Goal: Task Accomplishment & Management: Manage account settings

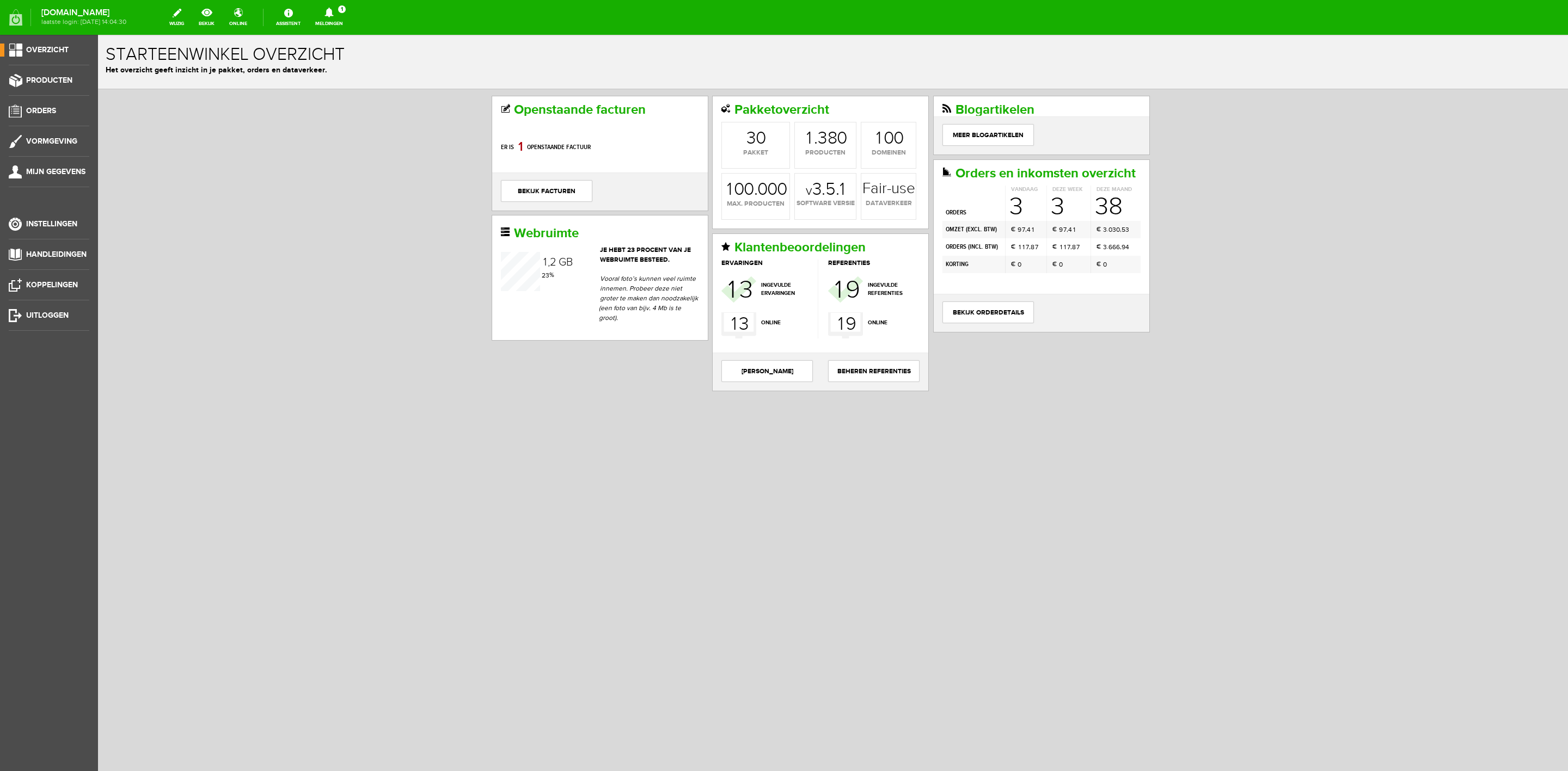
click at [350, 28] on link "Meldingen 1 Nieuwe orders Er is een nieuwe order( #6558 ) geplaatst door [PERSO…" at bounding box center [329, 17] width 41 height 24
click at [343, 14] on icon at bounding box center [329, 13] width 27 height 10
click at [347, 27] on link "Meldingen 1 Nieuwe orders Er is een nieuwe order( #6558 ) geplaatst door [PERSO…" at bounding box center [329, 17] width 41 height 24
click at [360, 79] on link "Er is een nieuwe order( #6558 ) geplaatst door [PERSON_NAME]" at bounding box center [329, 74] width 107 height 33
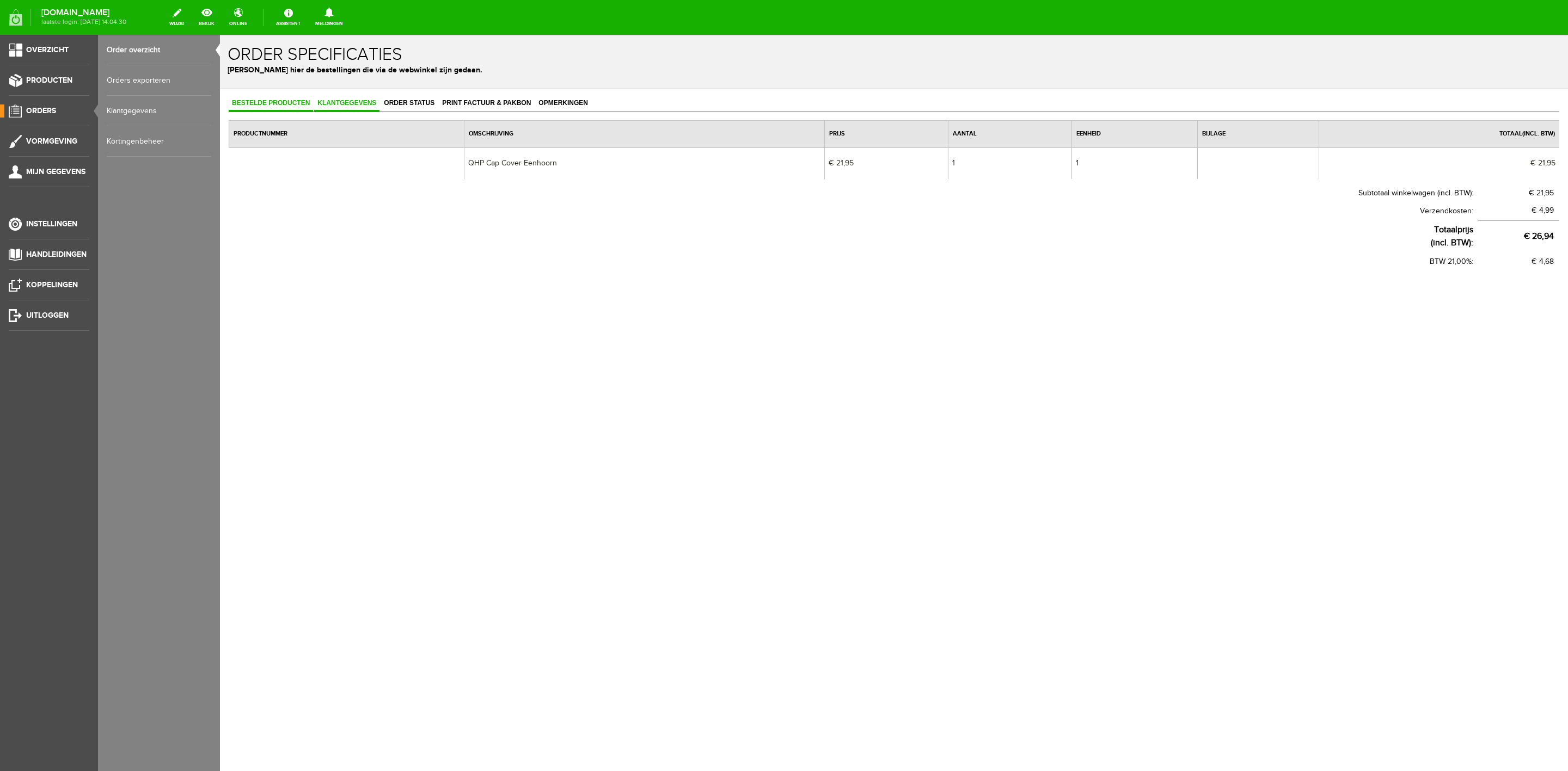
click at [348, 110] on link "Klantgegevens" at bounding box center [347, 104] width 65 height 16
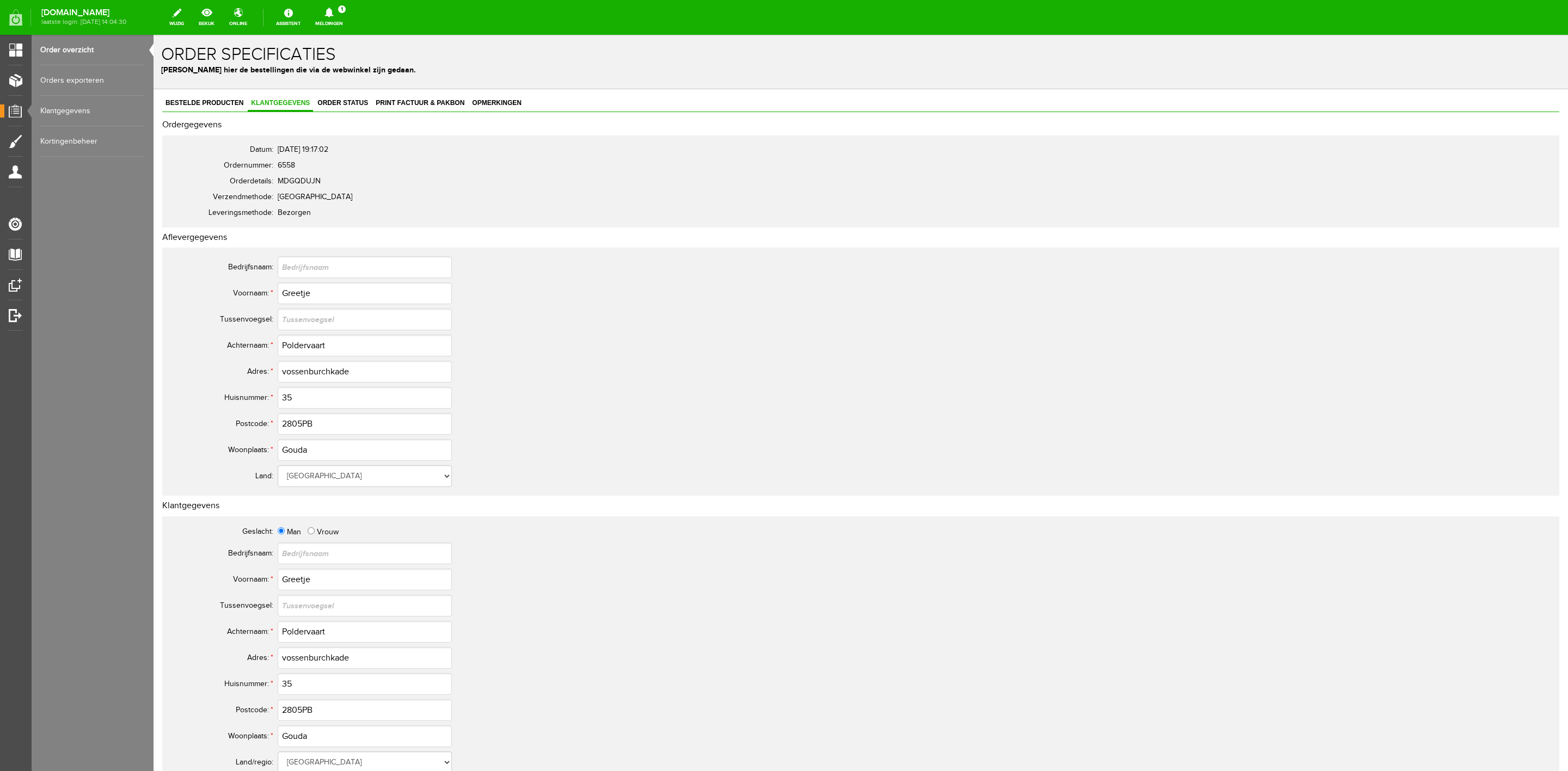
click at [347, 21] on link "Meldingen 1 Nieuwe orders Er is een nieuwe order( #6559 ) geplaatst door [PERSO…" at bounding box center [329, 17] width 41 height 24
click at [355, 67] on link "Er is een nieuwe order( #6559 ) geplaatst door [PERSON_NAME]" at bounding box center [329, 74] width 107 height 33
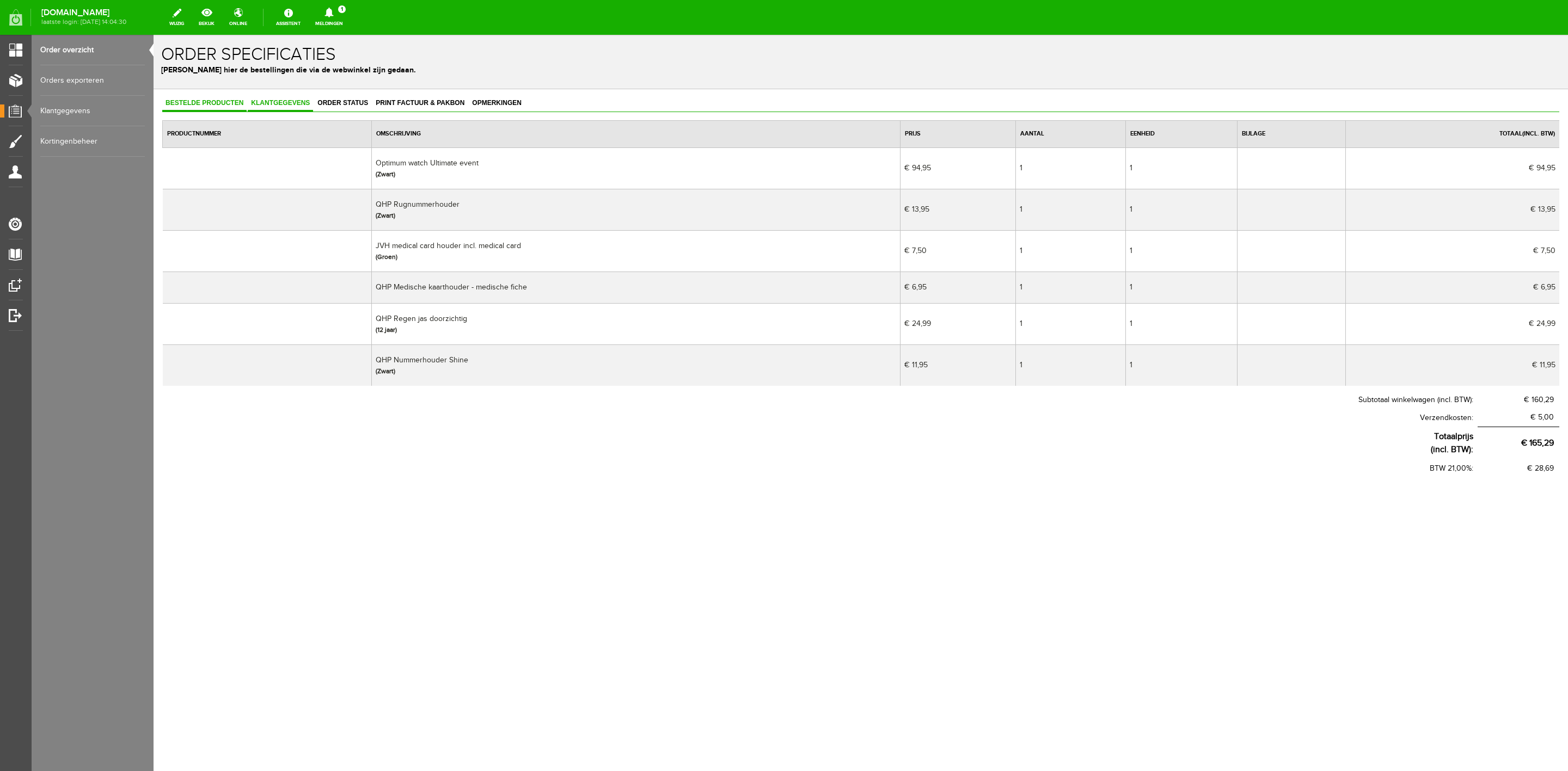
click at [270, 98] on link "Klantgegevens" at bounding box center [280, 104] width 65 height 16
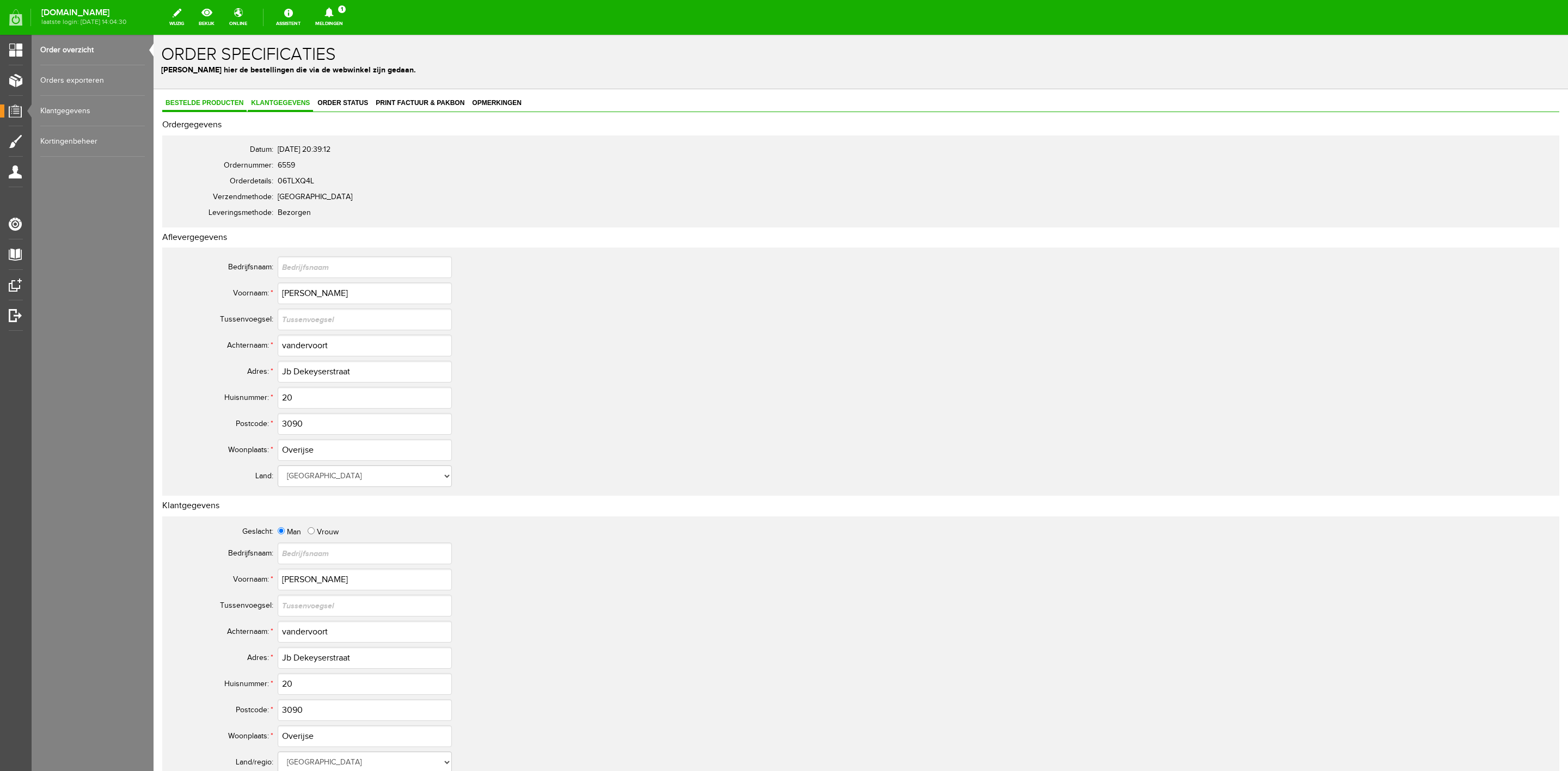
click at [242, 98] on link "Bestelde producten" at bounding box center [204, 104] width 85 height 16
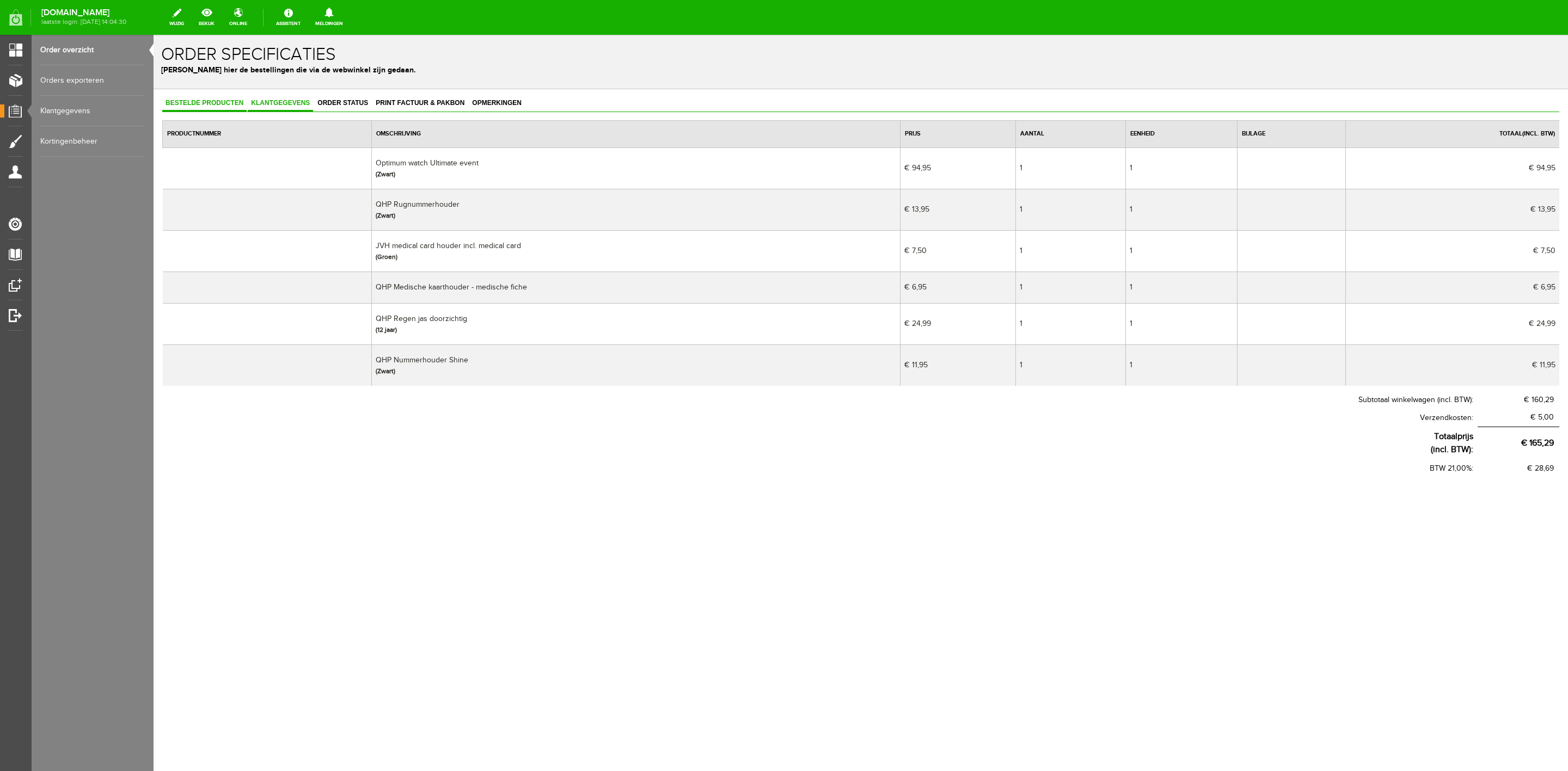
click at [285, 110] on link "Klantgegevens" at bounding box center [280, 104] width 65 height 16
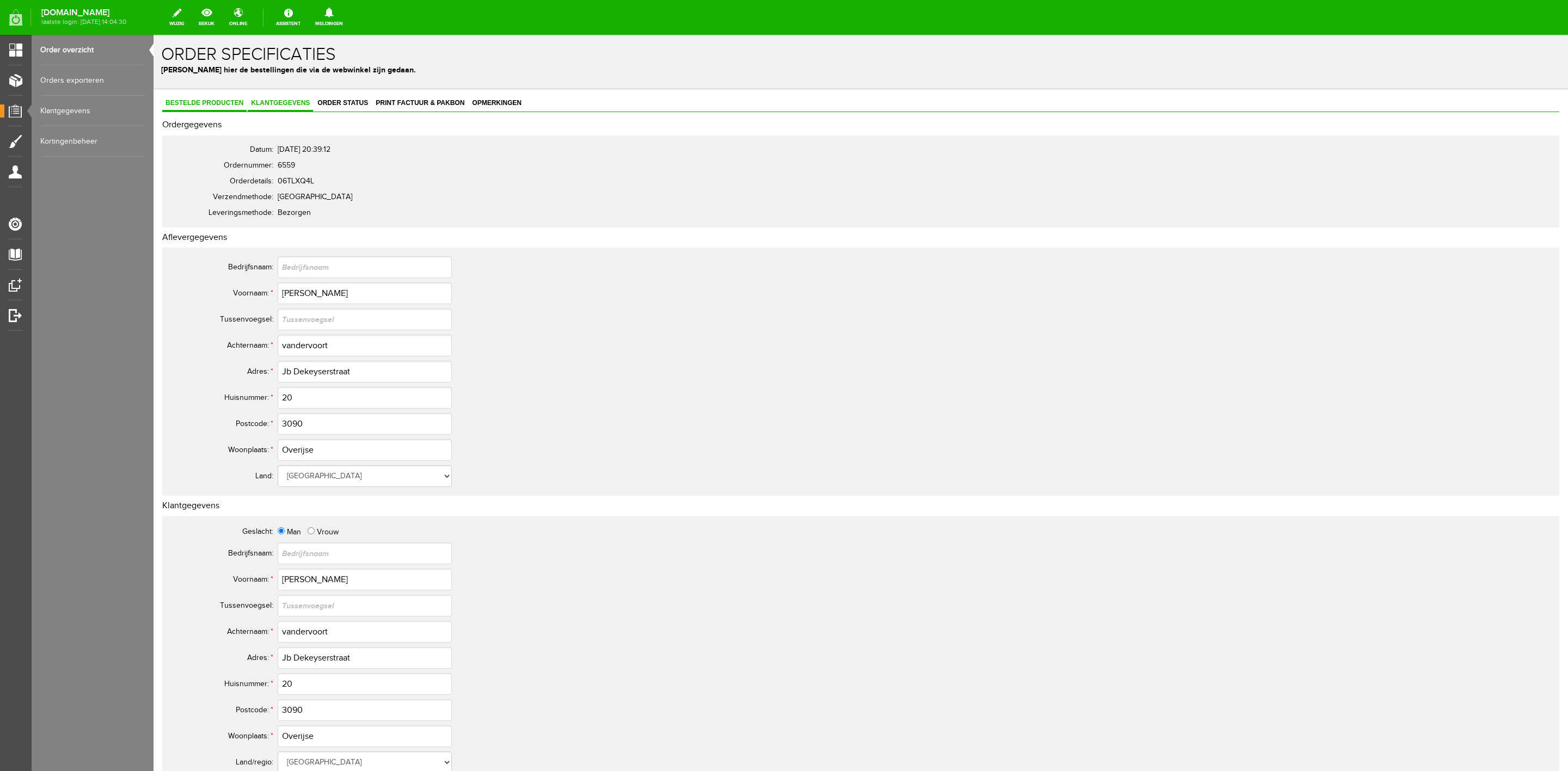
click at [217, 110] on link "Bestelde producten" at bounding box center [204, 104] width 85 height 16
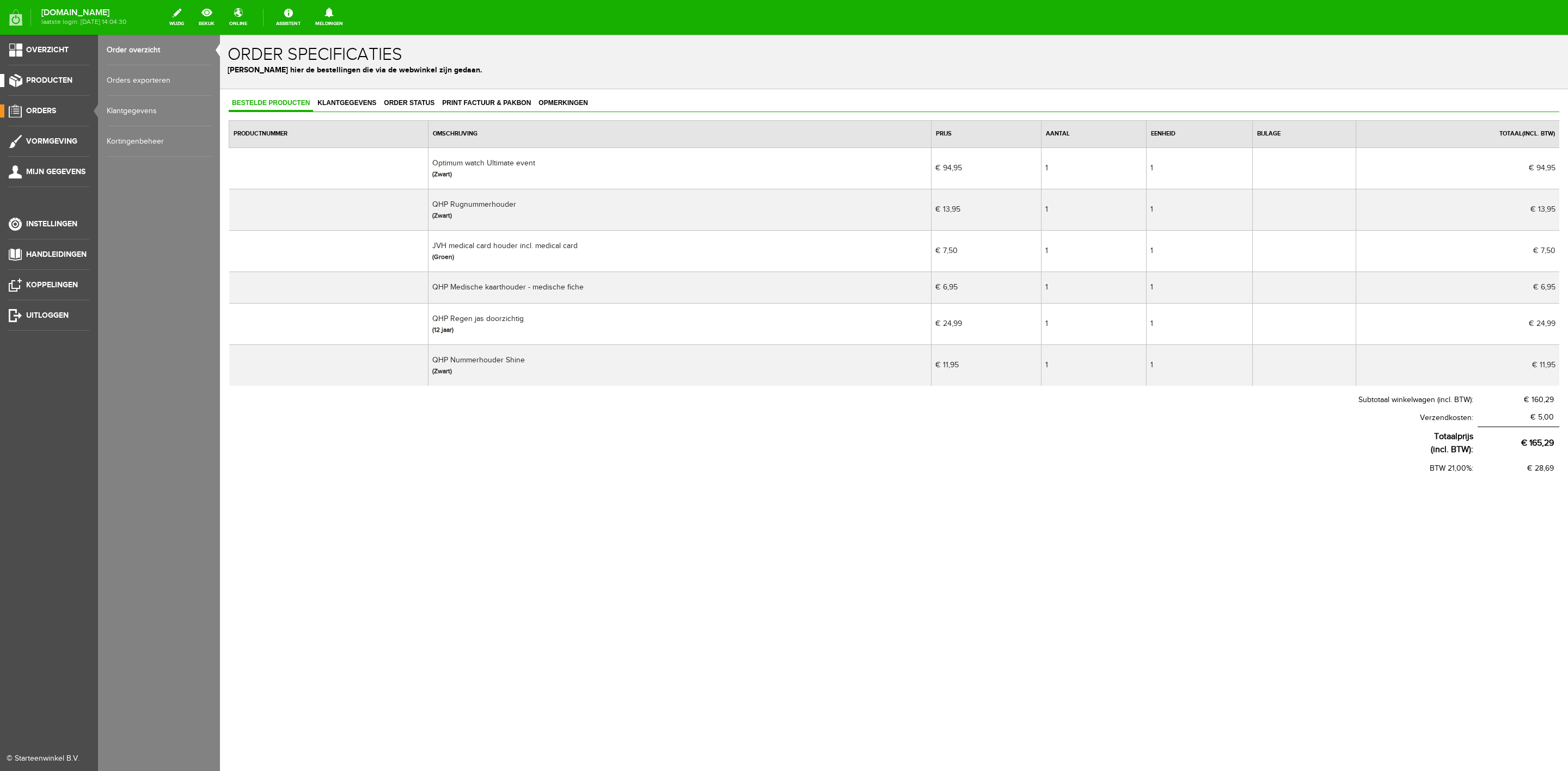
click at [54, 79] on span "Producten" at bounding box center [49, 80] width 46 height 9
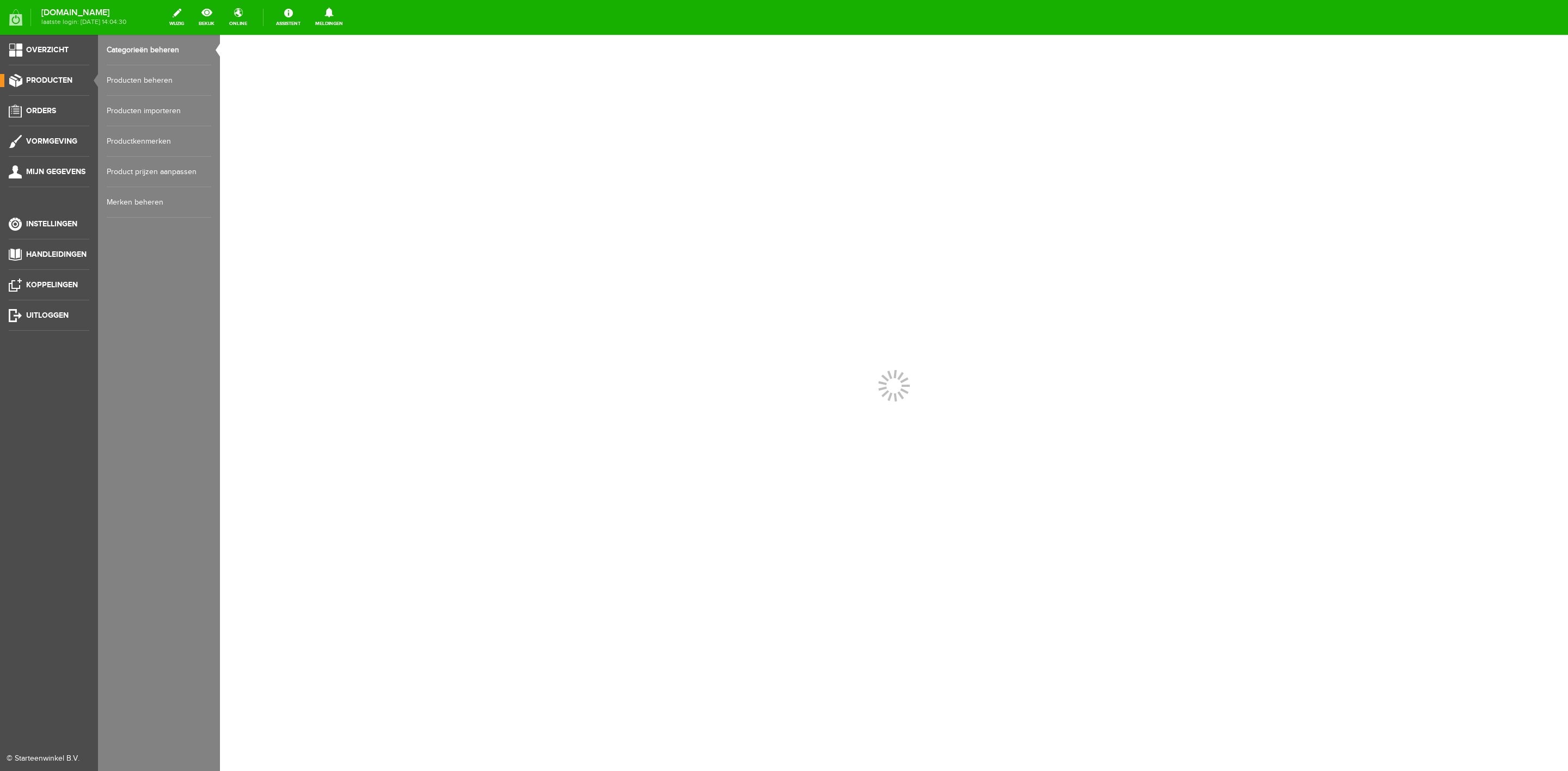
click at [125, 82] on link "Producten beheren" at bounding box center [159, 80] width 105 height 30
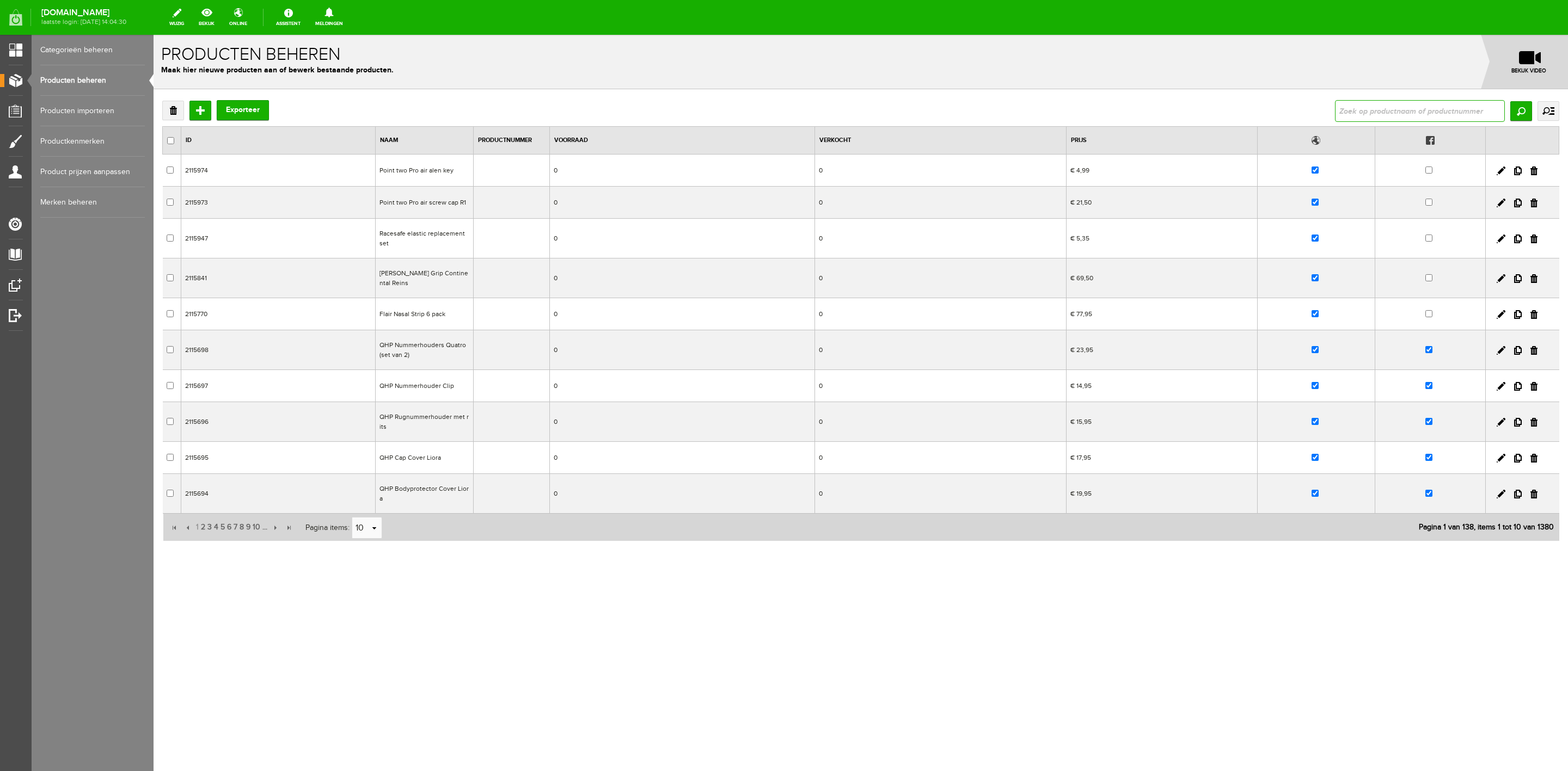
click at [1045, 107] on input "text" at bounding box center [1419, 111] width 170 height 22
type input "shine"
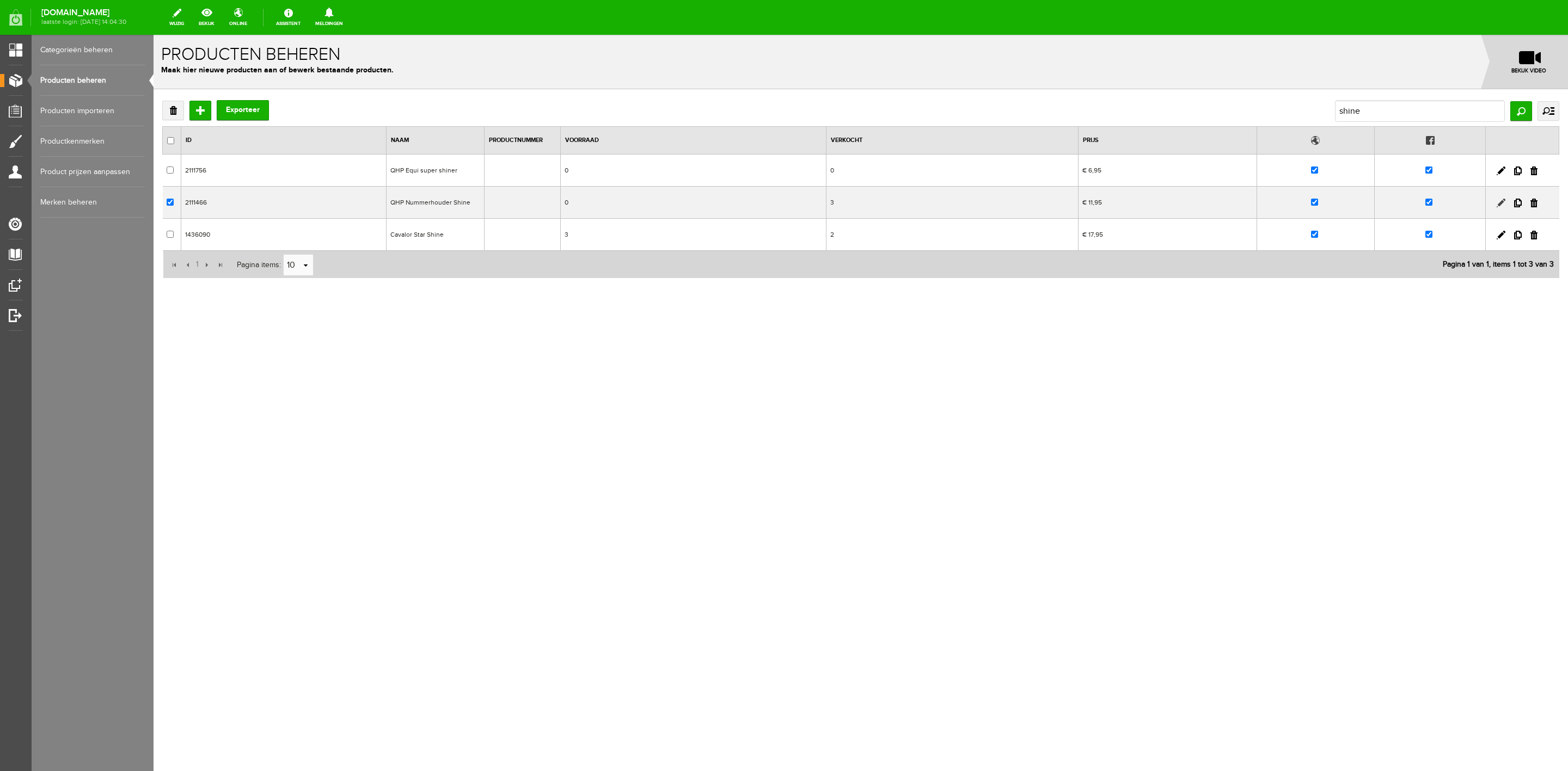
click at [1045, 204] on link at bounding box center [1501, 203] width 9 height 9
checkbox input "true"
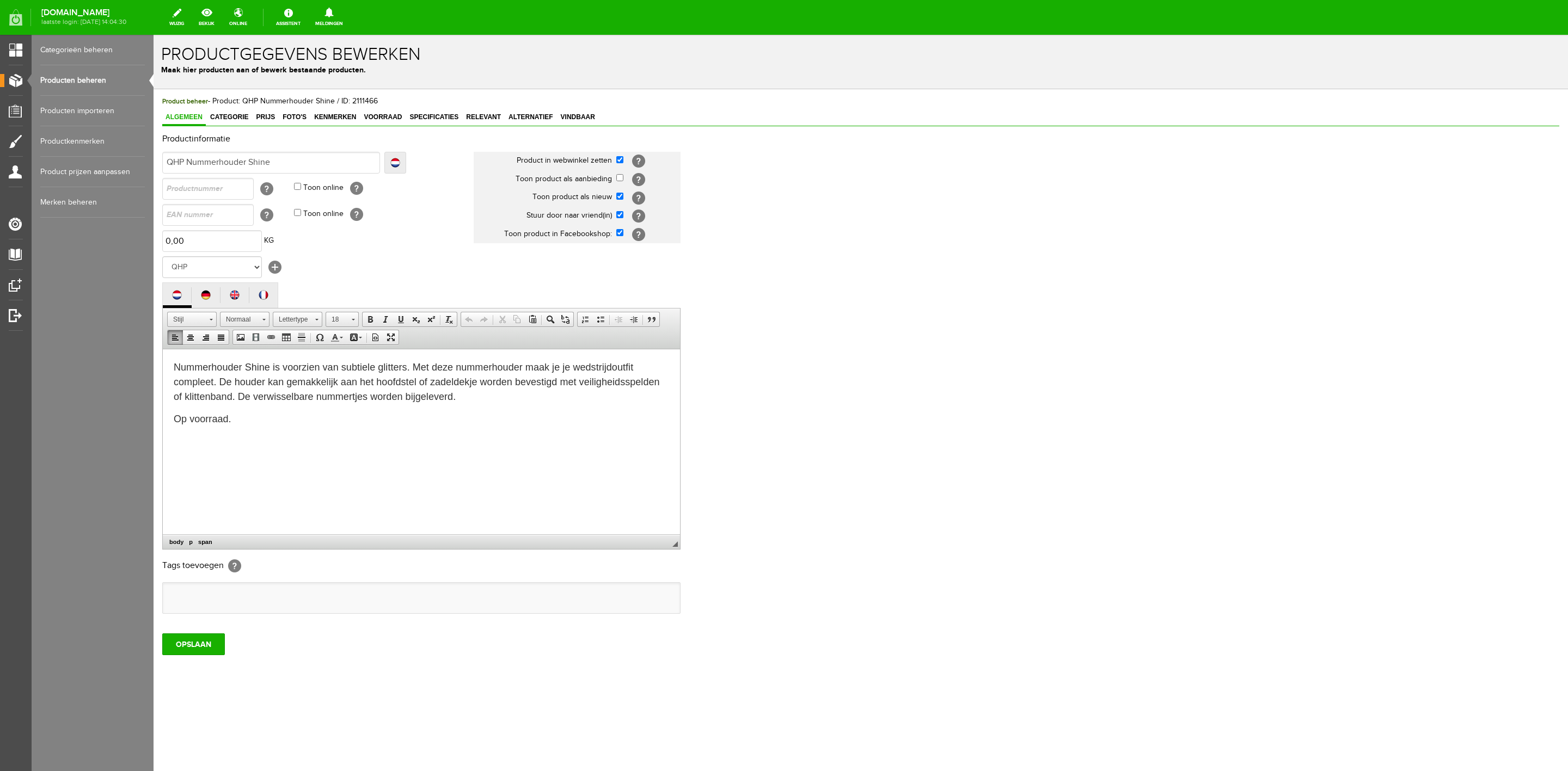
click at [184, 419] on span "Op voorraad." at bounding box center [202, 418] width 58 height 11
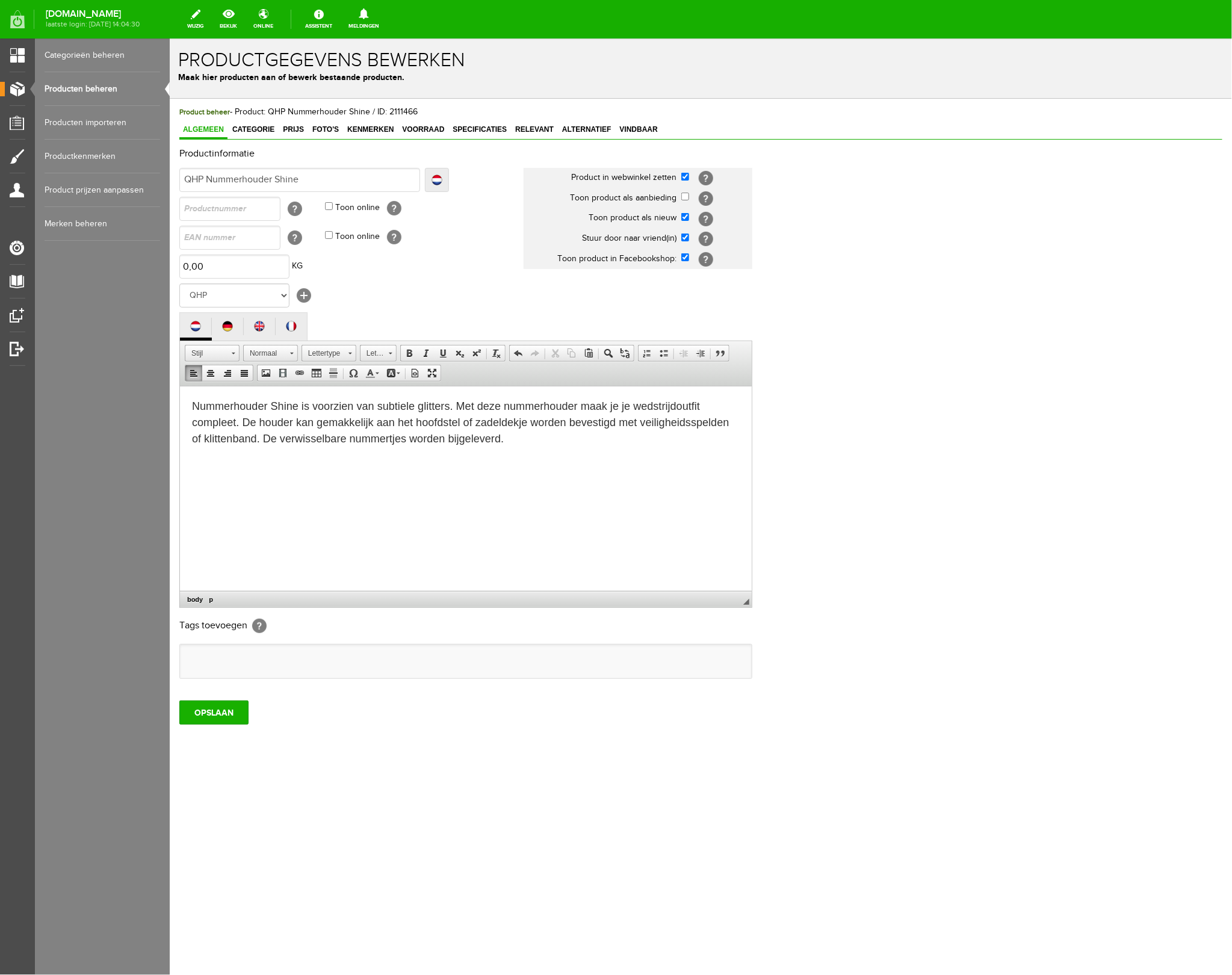
click at [1155, 248] on div "Productinformatie Localize [GEOGRAPHIC_DATA] QHP Nummerhouder Shine Localize [G…" at bounding box center [700, 414] width 1043 height 533
click at [1155, 246] on div "Productinformatie Localize [GEOGRAPHIC_DATA] QHP Nummerhouder Shine Localize [G…" at bounding box center [700, 414] width 1043 height 533
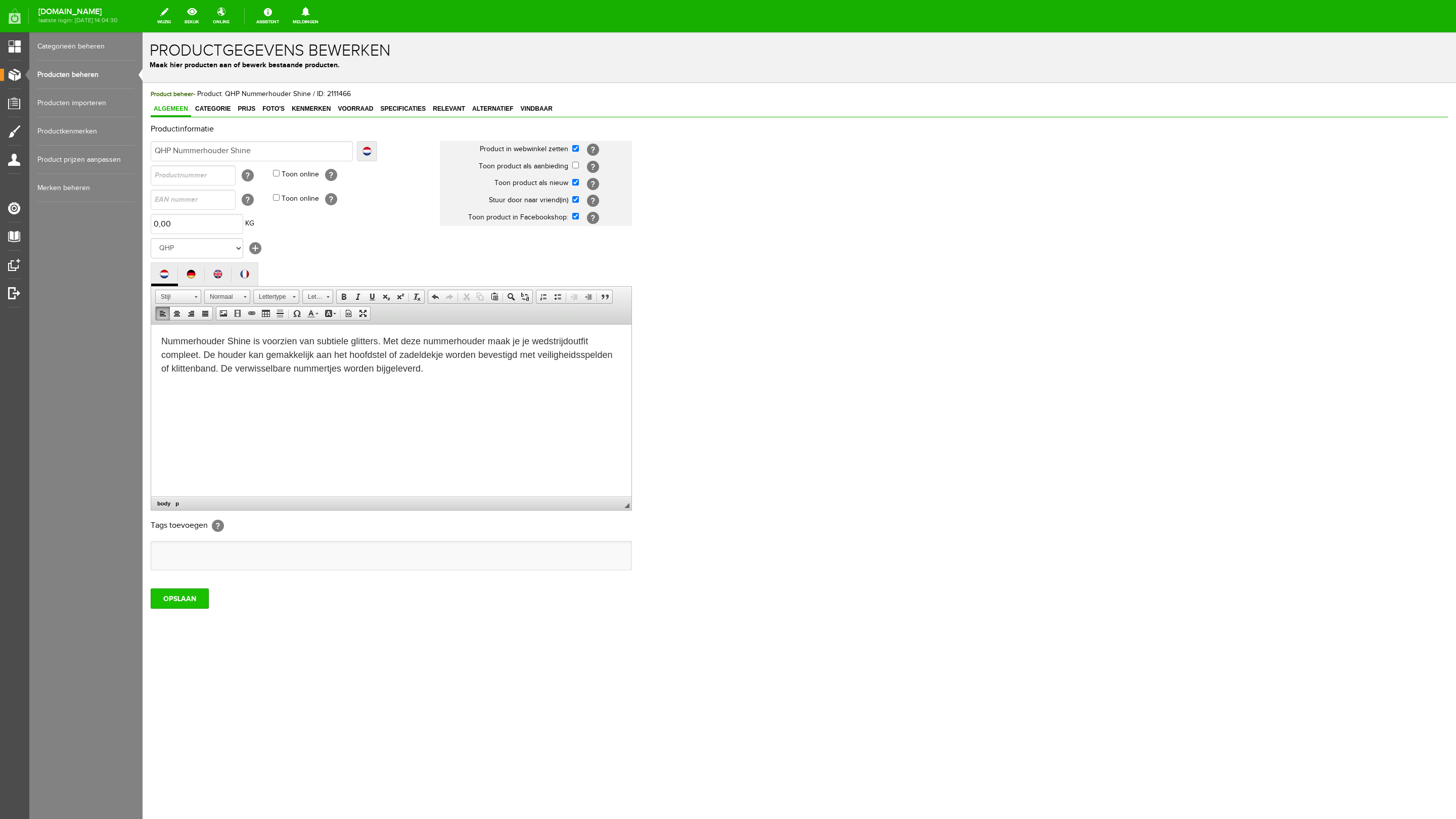
click at [178, 478] on input "OPSLAAN" at bounding box center [180, 598] width 58 height 20
click at [209, 108] on span "Categorie" at bounding box center [213, 109] width 42 height 7
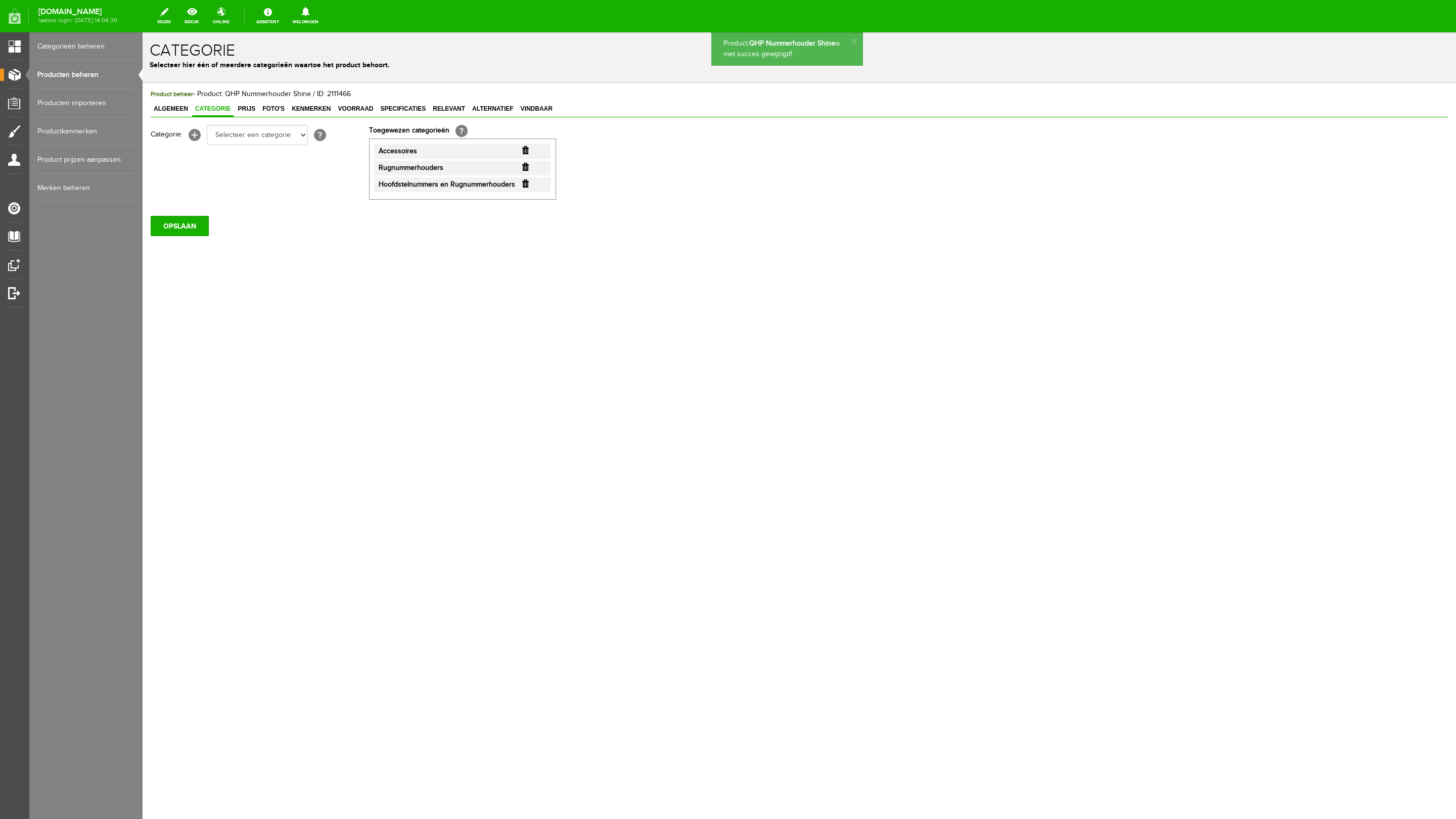
click at [292, 123] on div "Product beheer - Product: QHP Nummerhouder Shine / ID: 2111466 Algemeen Categor…" at bounding box center [799, 162] width 1297 height 147
click at [264, 107] on span "Foto's" at bounding box center [274, 109] width 28 height 7
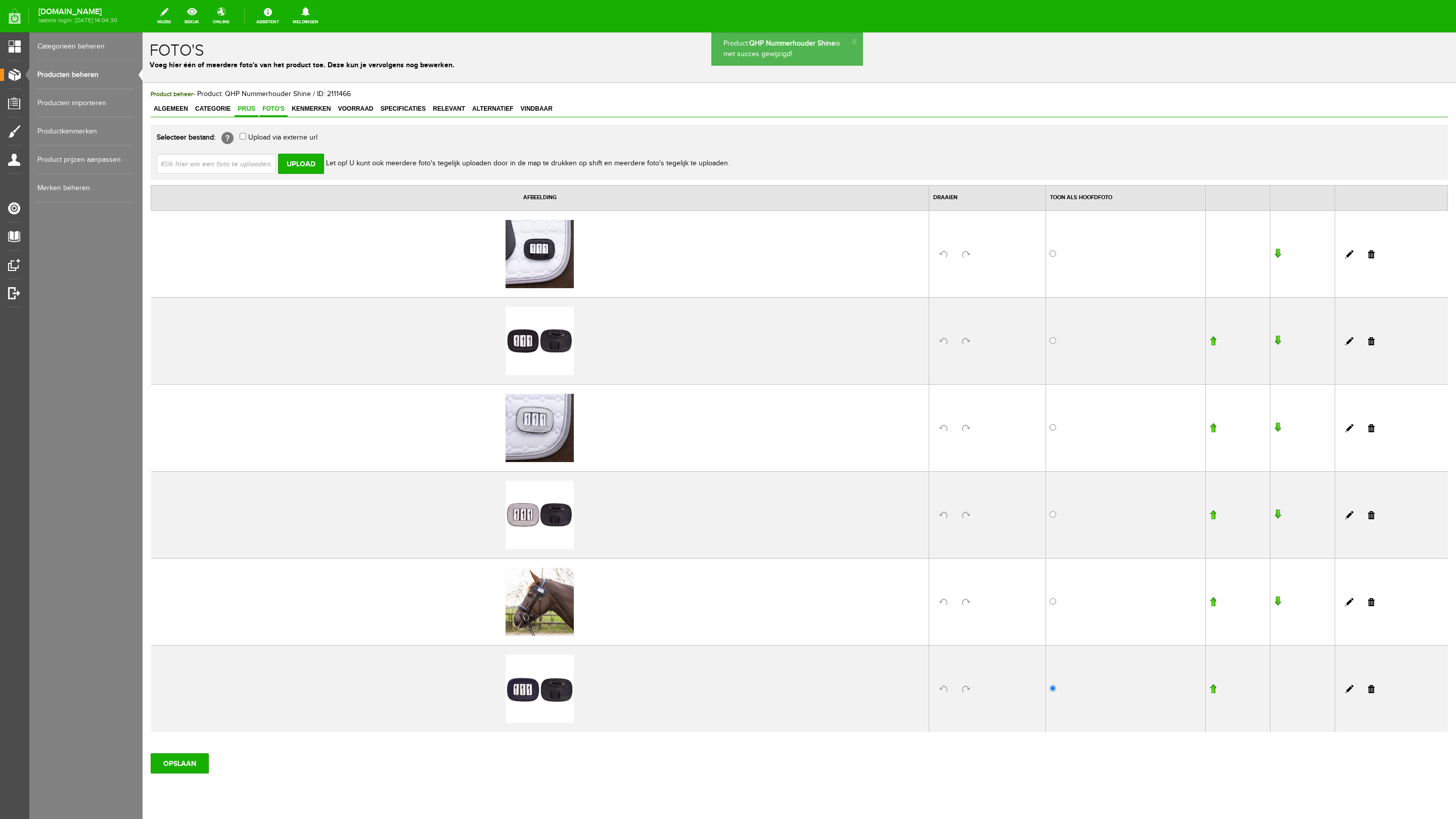
click at [245, 108] on span "Prijs" at bounding box center [246, 109] width 23 height 7
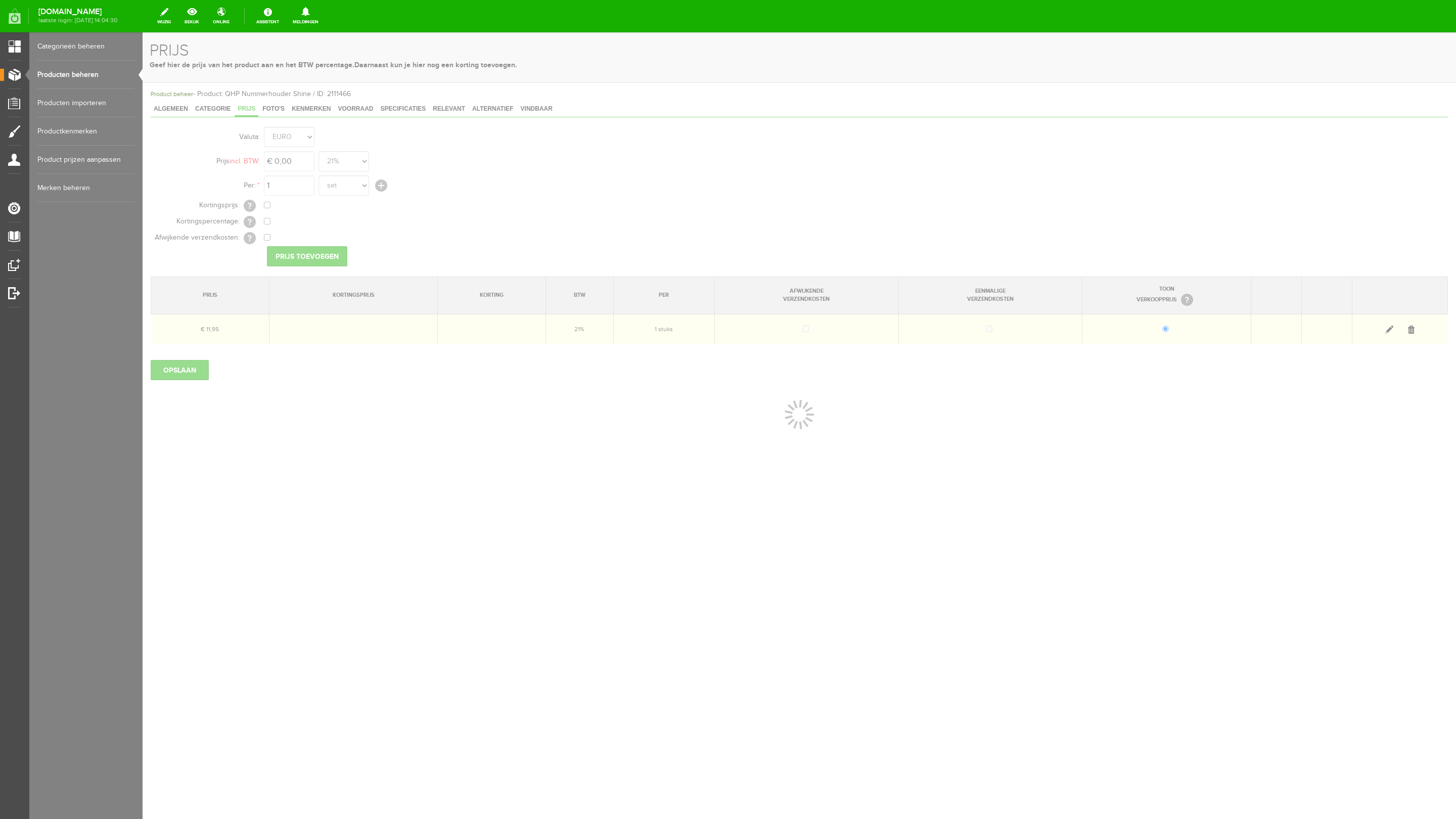
click at [970, 331] on div at bounding box center [799, 425] width 1314 height 787
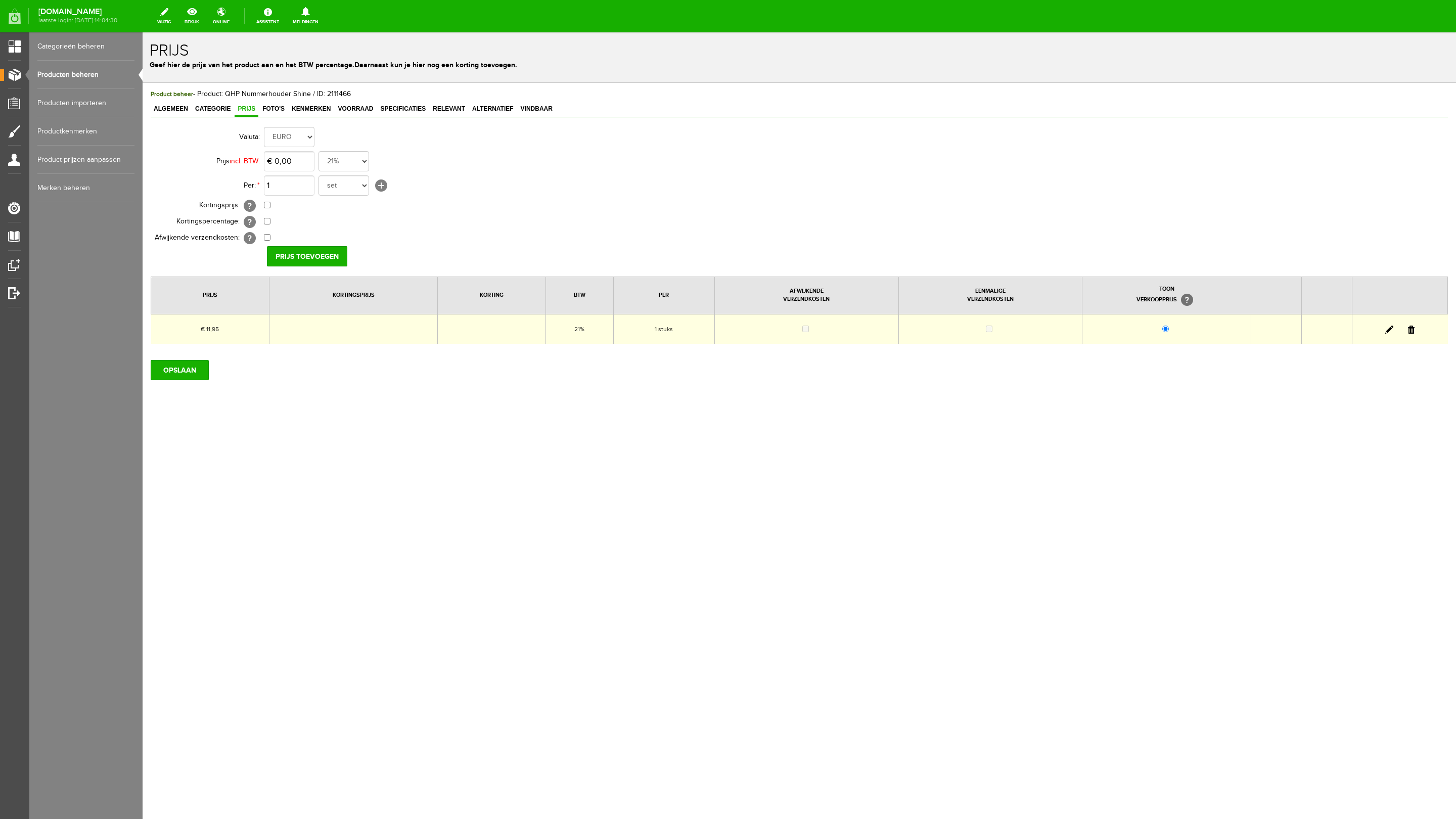
click at [970, 329] on link at bounding box center [1390, 329] width 8 height 8
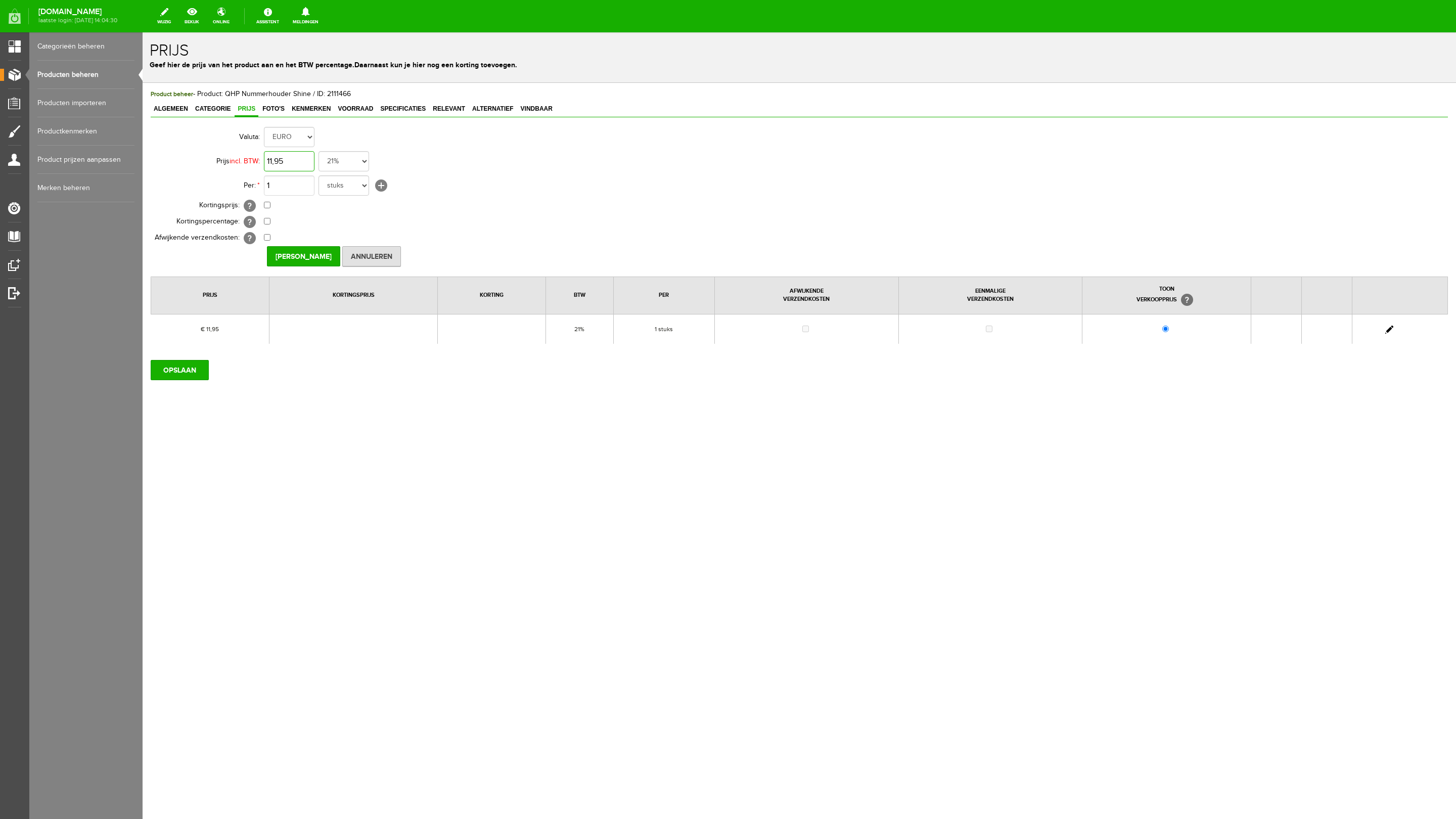
click at [281, 163] on input "11,95" at bounding box center [289, 161] width 50 height 20
type input "€ 12,95"
click at [299, 258] on input "[PERSON_NAME]" at bounding box center [303, 256] width 73 height 20
click at [180, 367] on input "OPSLAAN" at bounding box center [180, 370] width 58 height 20
click at [275, 110] on span "Foto's" at bounding box center [274, 109] width 28 height 7
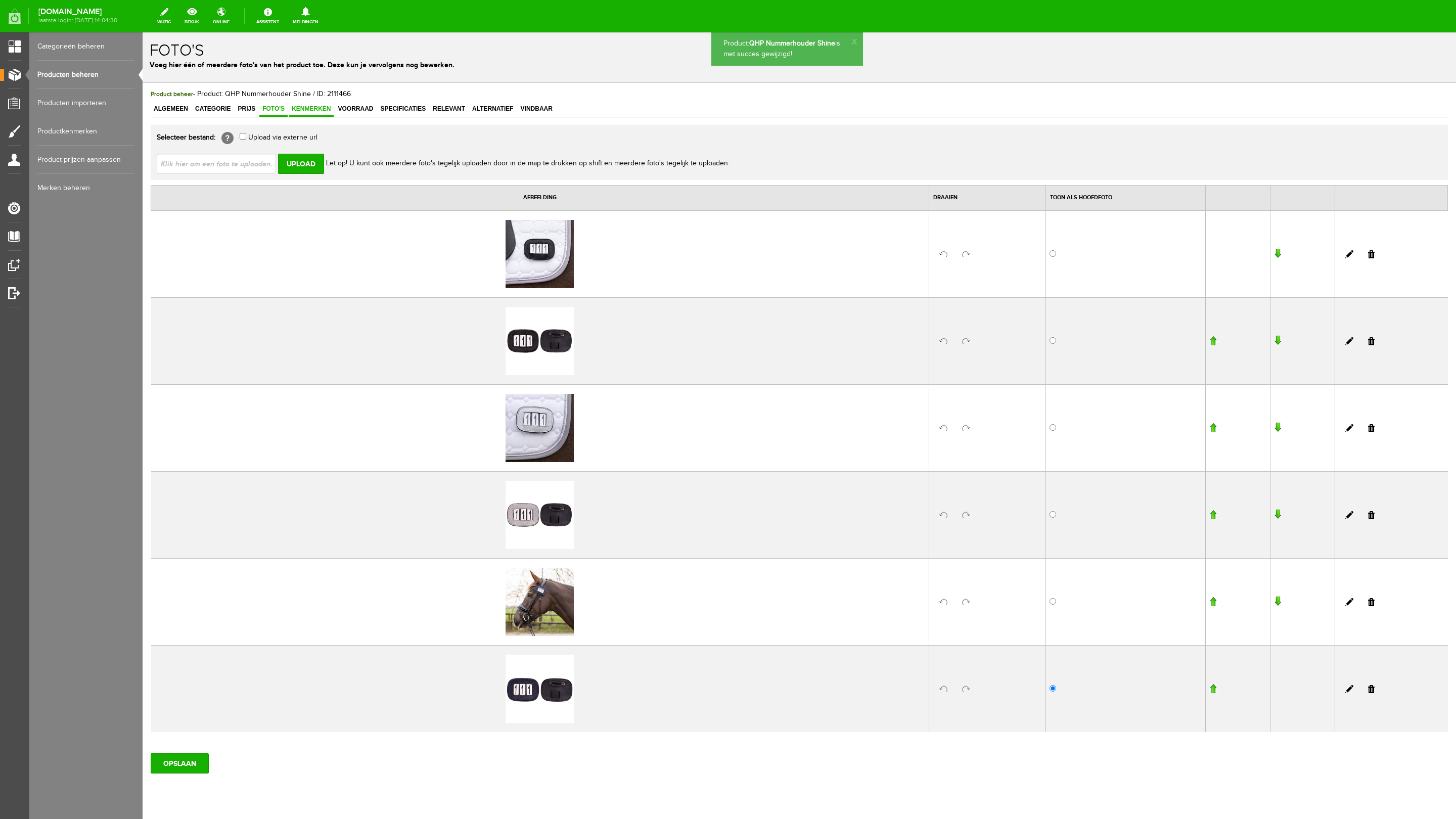
click at [296, 105] on span "Kenmerken" at bounding box center [311, 109] width 45 height 7
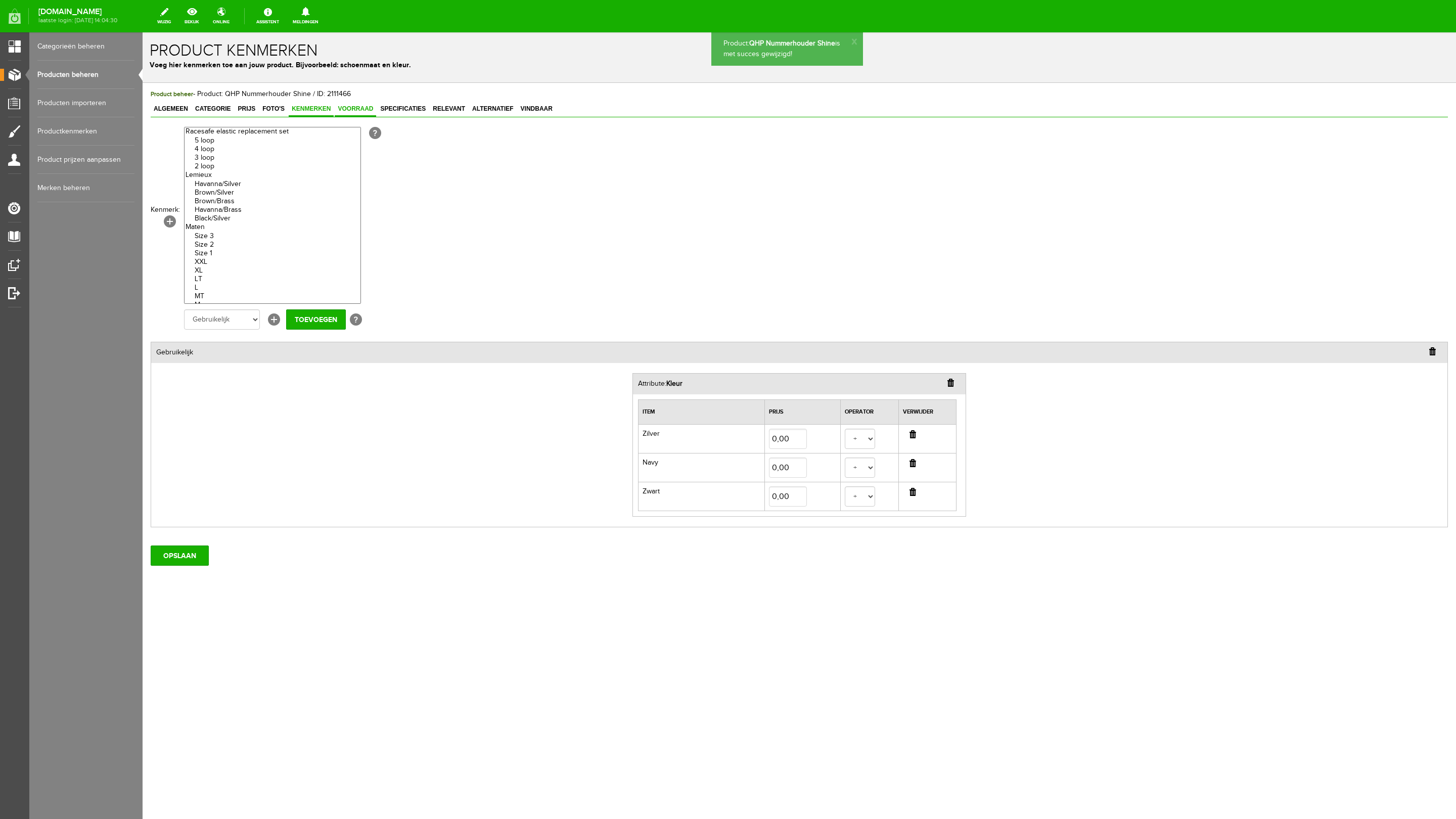
click at [358, 108] on span "Voorraad" at bounding box center [355, 109] width 42 height 7
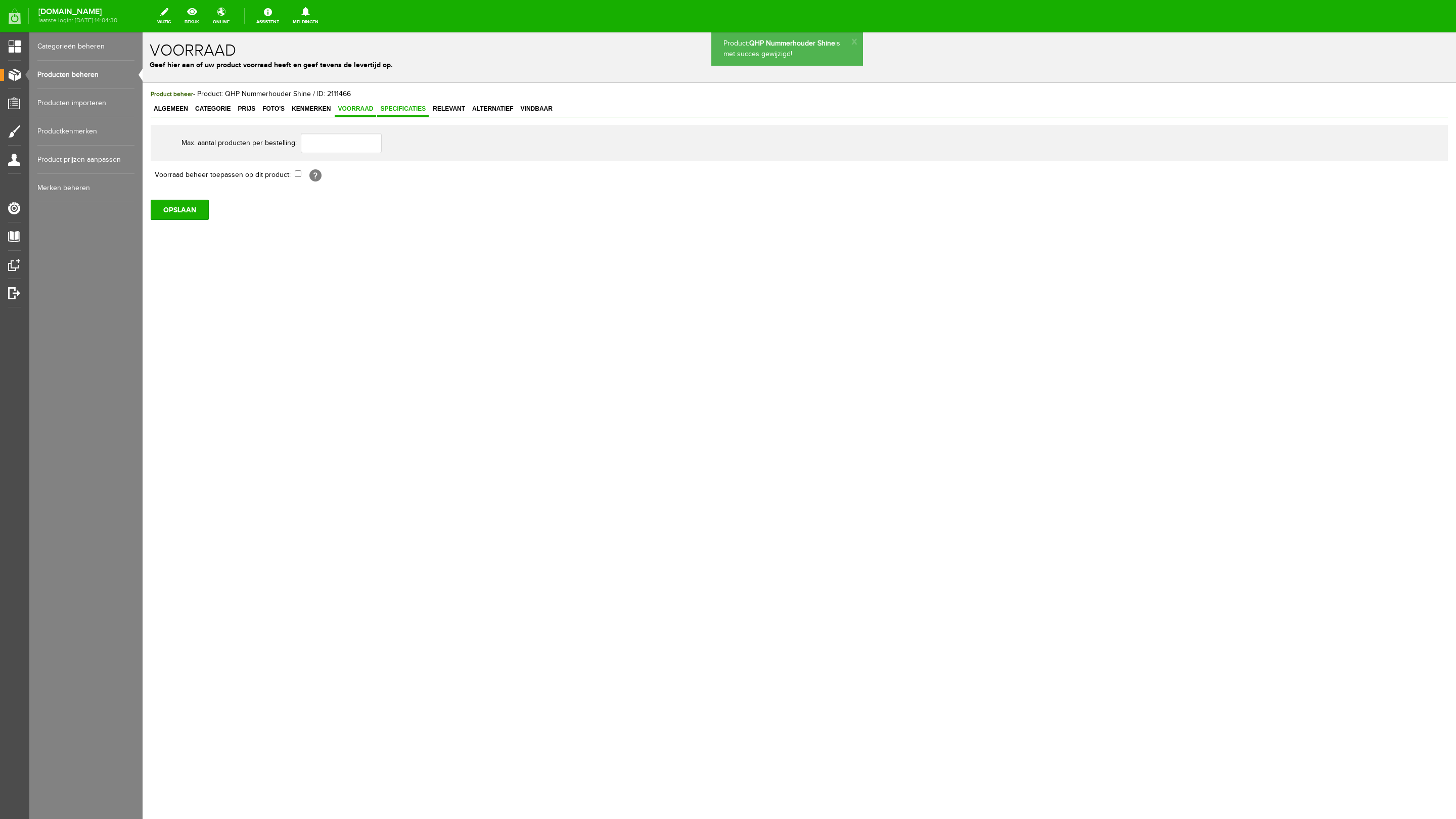
click at [412, 107] on span "Specificaties" at bounding box center [402, 109] width 52 height 7
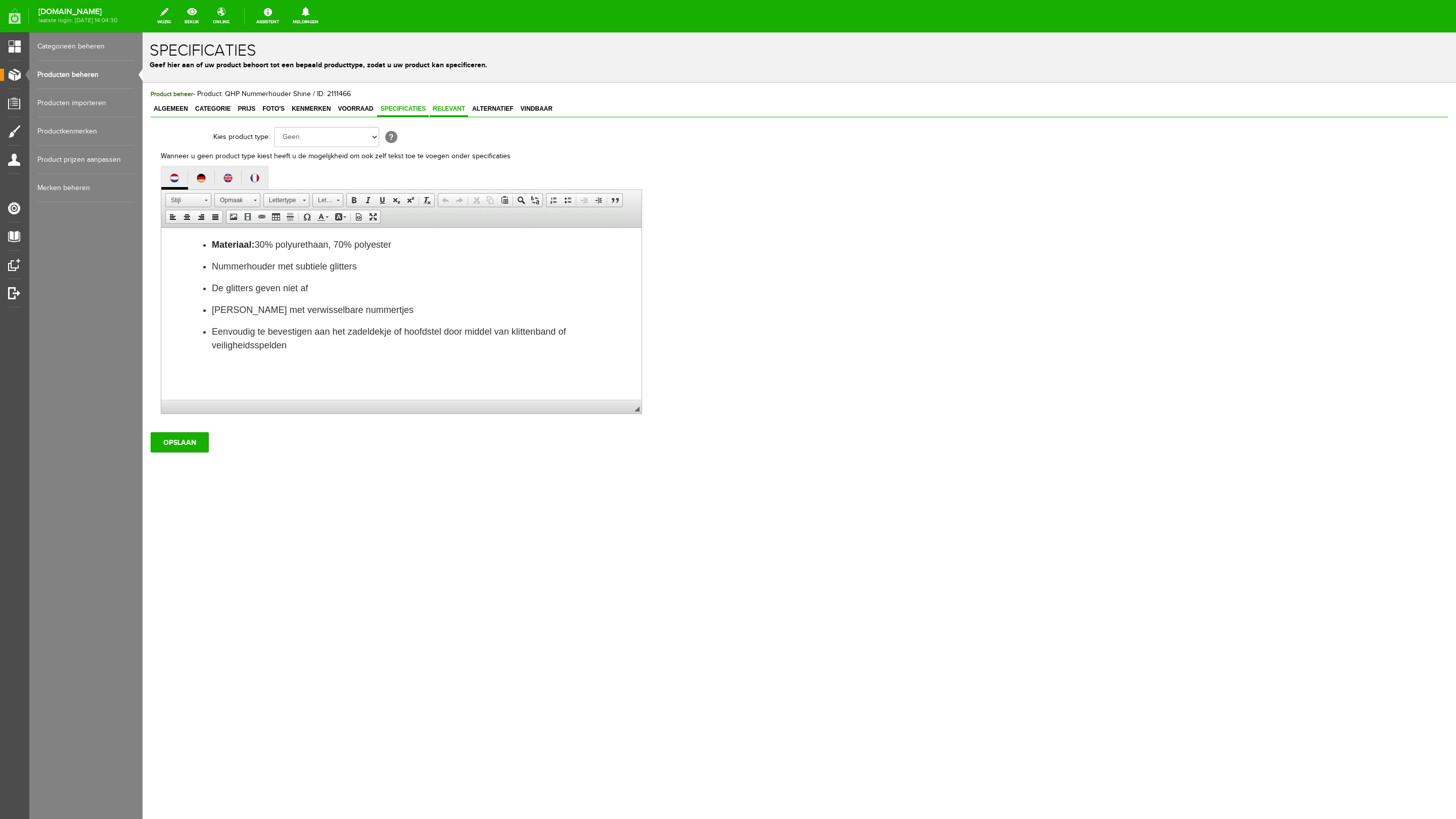
click at [448, 106] on span "Relevant" at bounding box center [449, 109] width 38 height 7
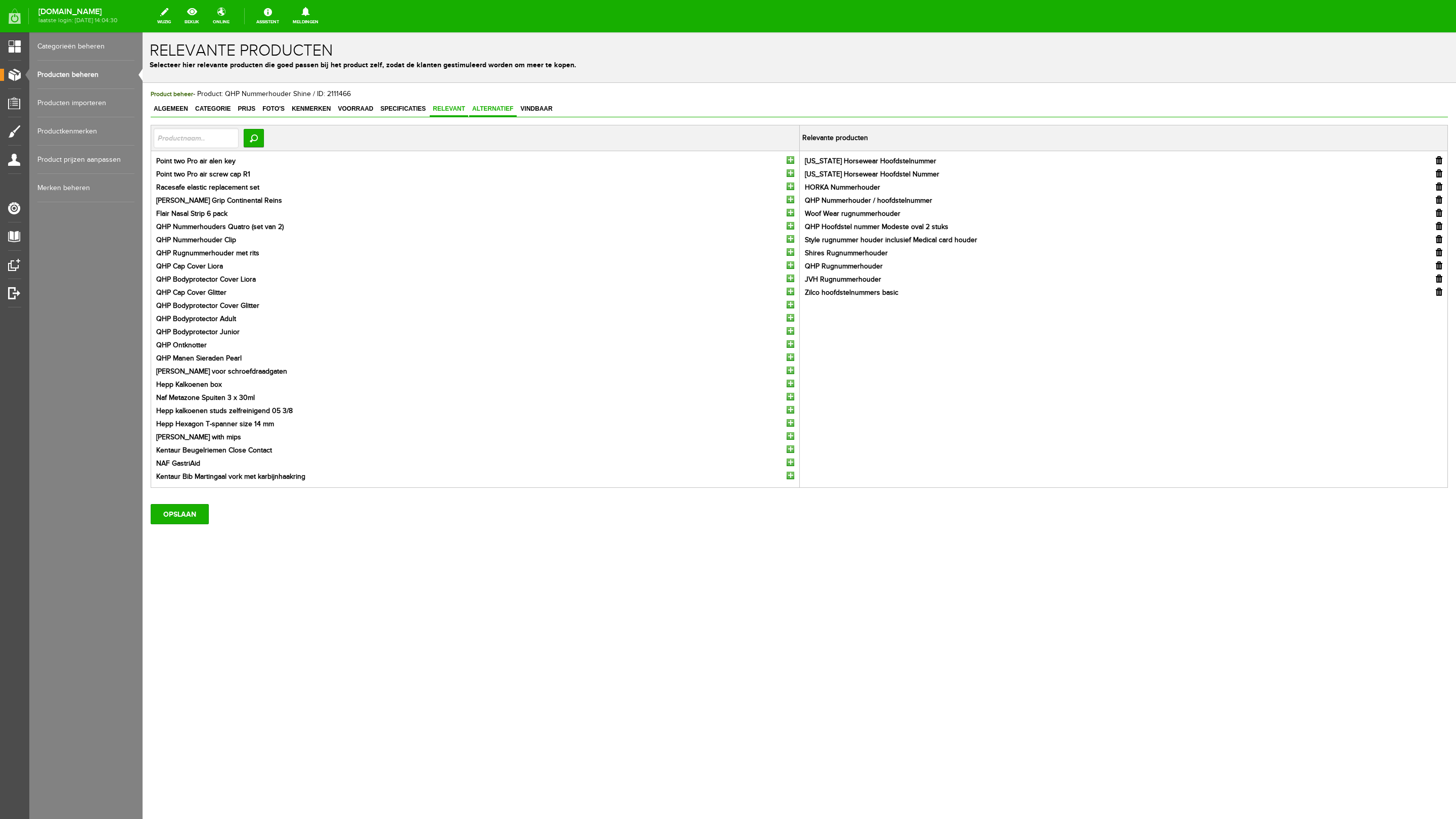
click at [511, 110] on span "Alternatief" at bounding box center [493, 109] width 48 height 7
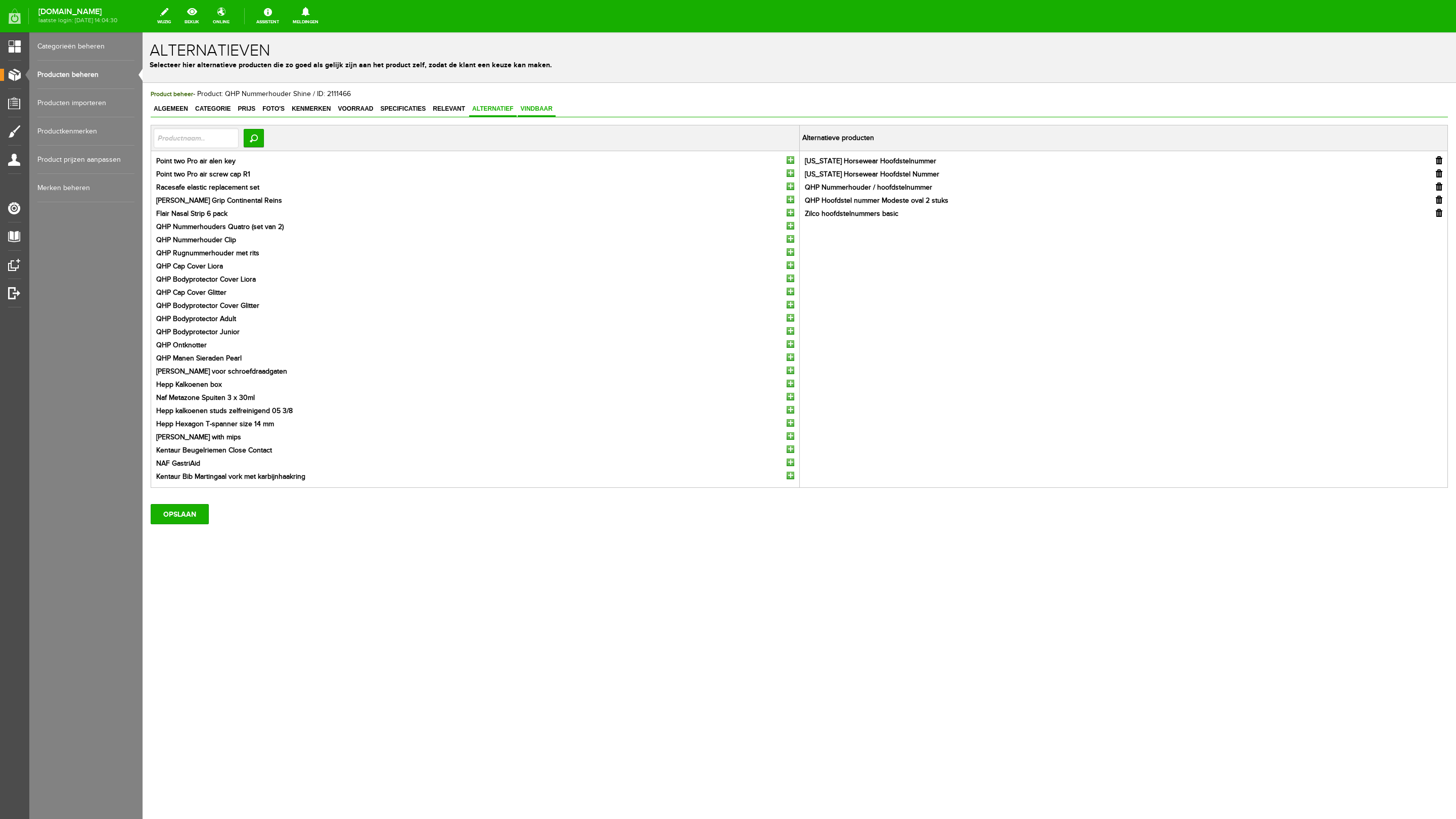
click at [522, 107] on span "Vindbaar" at bounding box center [537, 109] width 38 height 7
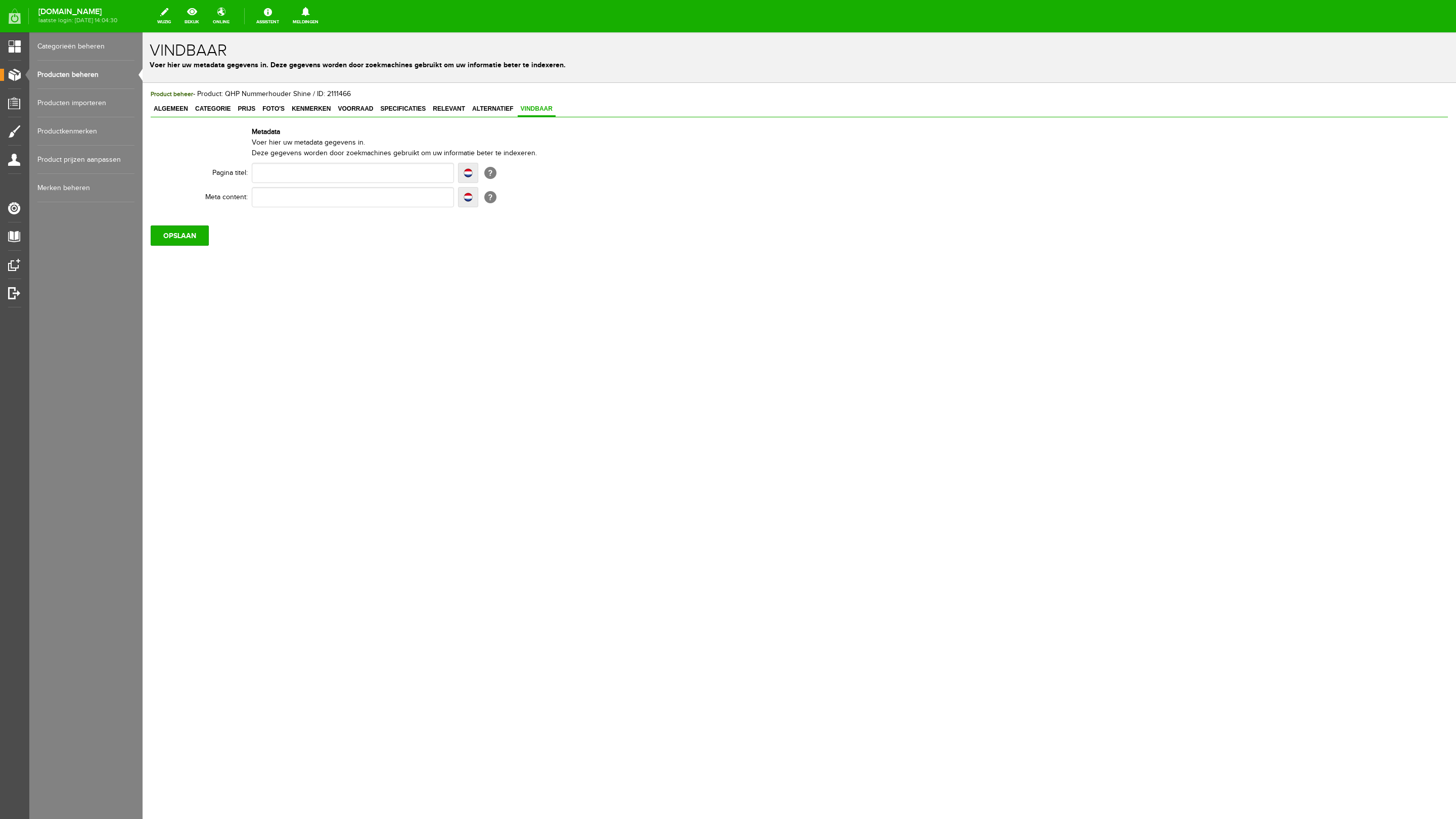
click at [185, 248] on div "Product beheer - Product: QHP Nummerhouder Shine / ID: 2111466 Algemeen Categor…" at bounding box center [799, 202] width 1314 height 237
click at [188, 237] on input "OPSLAAN" at bounding box center [180, 235] width 58 height 20
click at [60, 79] on link "Producten beheren" at bounding box center [86, 74] width 97 height 28
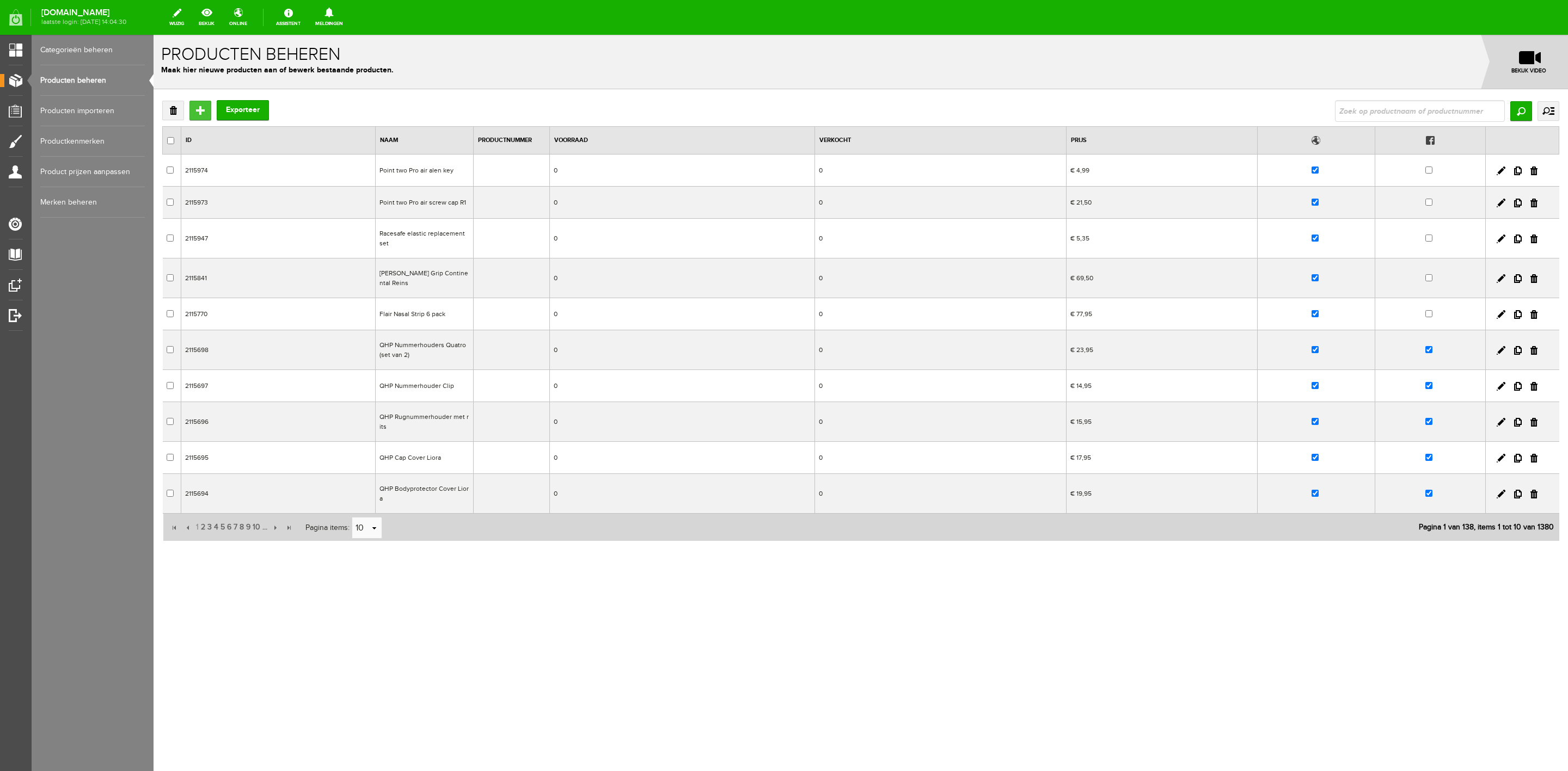
click at [204, 114] on input "Toevoegen" at bounding box center [200, 110] width 22 height 19
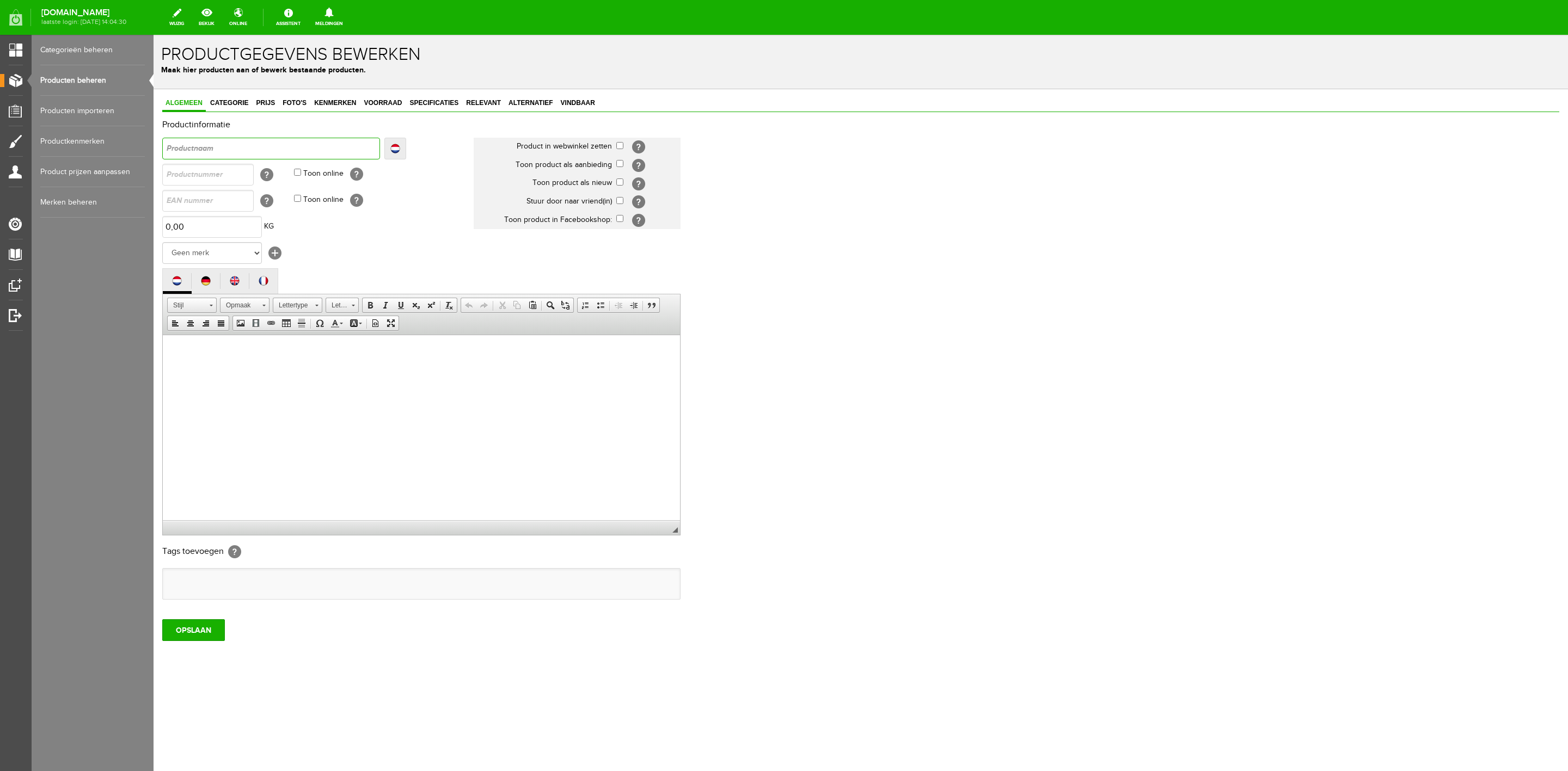
click at [277, 152] on input "text" at bounding box center [272, 149] width 218 height 22
paste input "Nummerhouder Clip Shine"
type input "Nummerhouder Clip Shine"
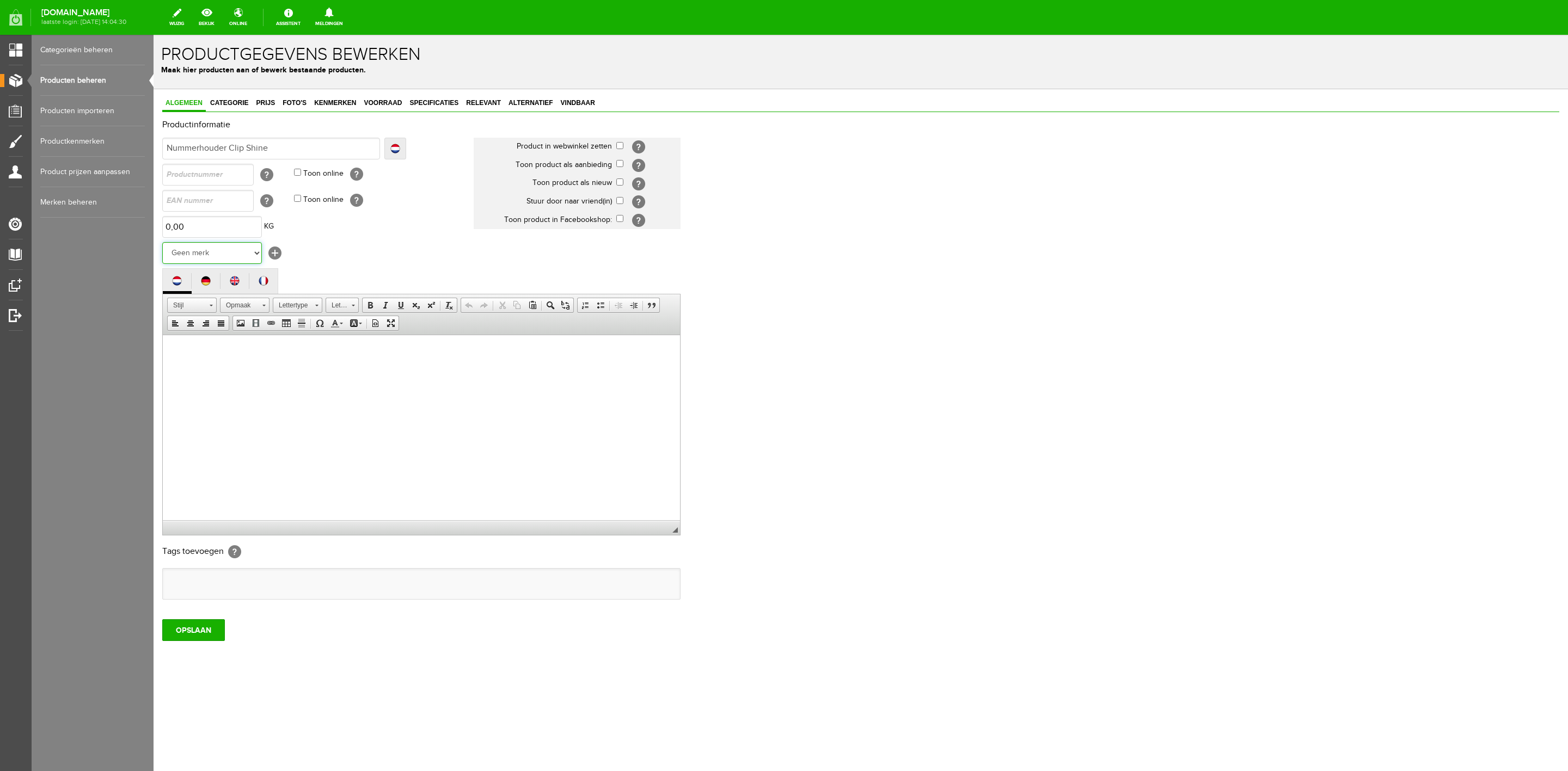
click at [248, 251] on select "Geen merk [PERSON_NAME] Robinson Segura Airbag HesTec FreeJump Westropp Fenwick…" at bounding box center [212, 253] width 100 height 22
select select "159091"
click at [163, 242] on select "Geen merk [PERSON_NAME] Robinson Segura Airbag HesTec FreeJump Westropp Fenwick…" at bounding box center [212, 253] width 100 height 22
click at [264, 105] on span "Prijs" at bounding box center [265, 103] width 25 height 8
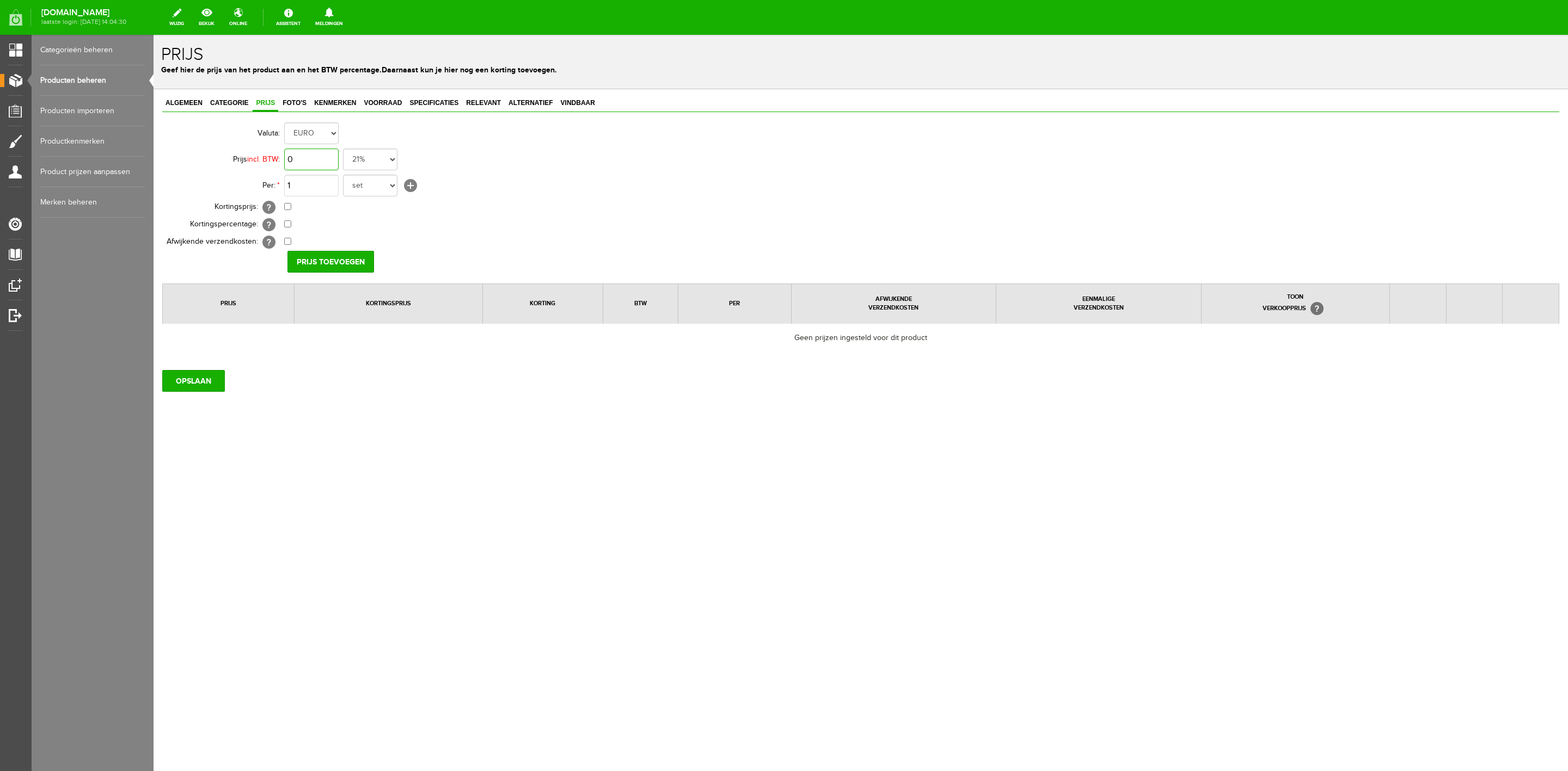
click at [311, 158] on input "0" at bounding box center [311, 160] width 54 height 22
type input "€ 14,95"
click at [353, 263] on input "Prijs toevoegen" at bounding box center [331, 262] width 87 height 22
click at [213, 393] on input "OPSLAAN" at bounding box center [194, 384] width 63 height 22
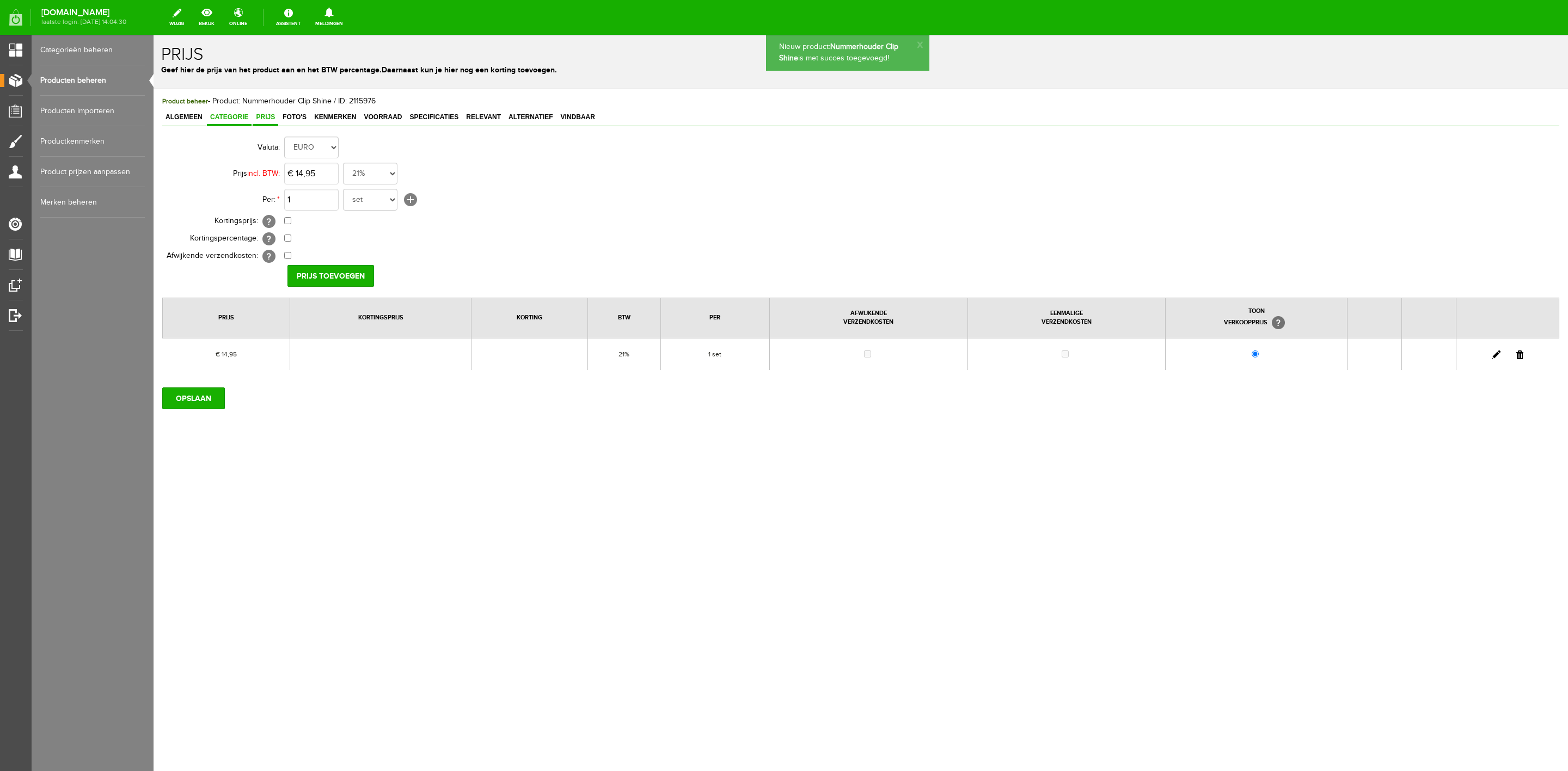
click at [244, 116] on span "Categorie" at bounding box center [229, 117] width 45 height 8
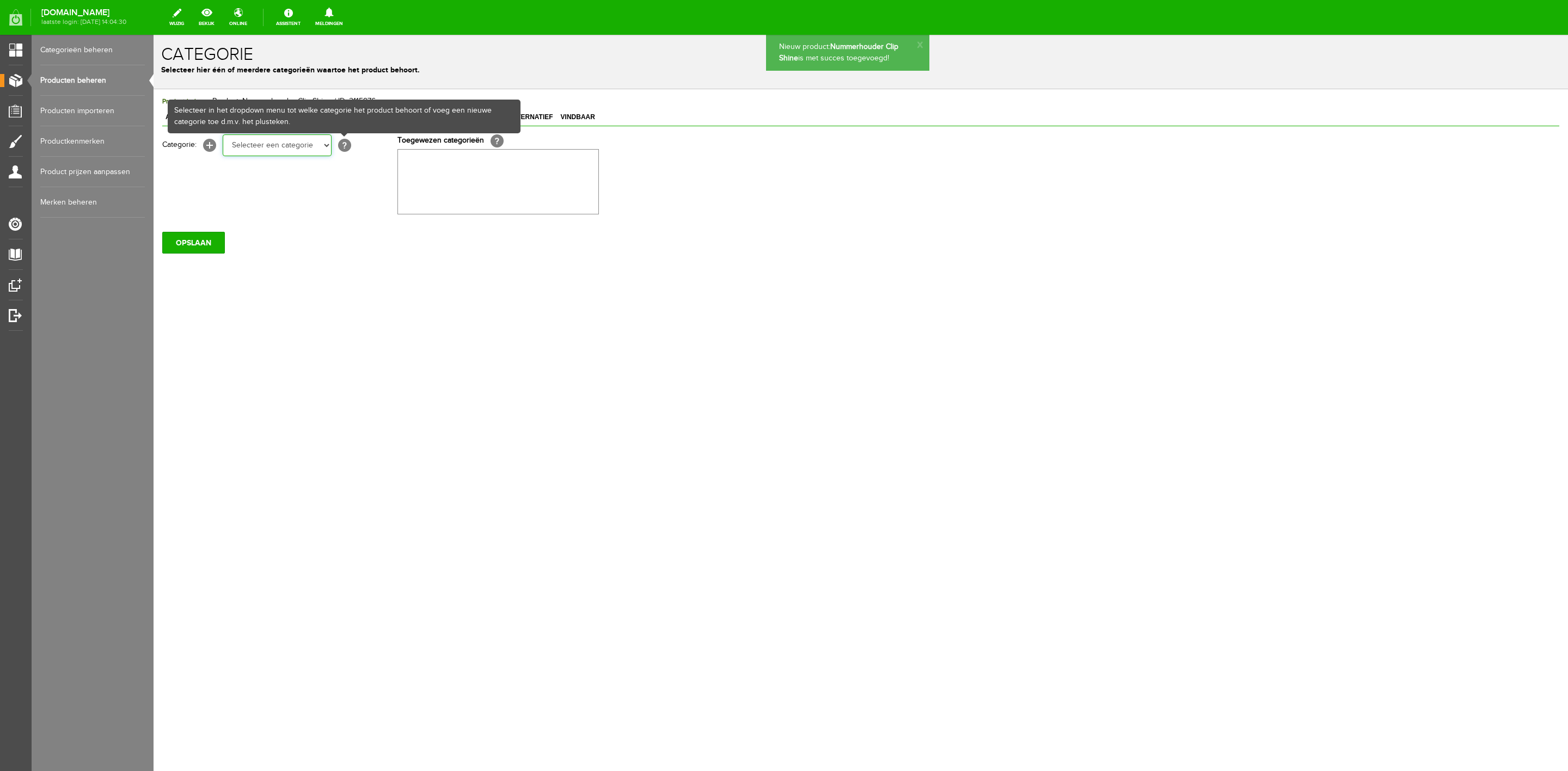
click at [316, 149] on select "Selecteer een categorie Sale Bodyprotector Outlet [PERSON_NAME] AW24 Hoofdsteln…" at bounding box center [277, 145] width 109 height 22
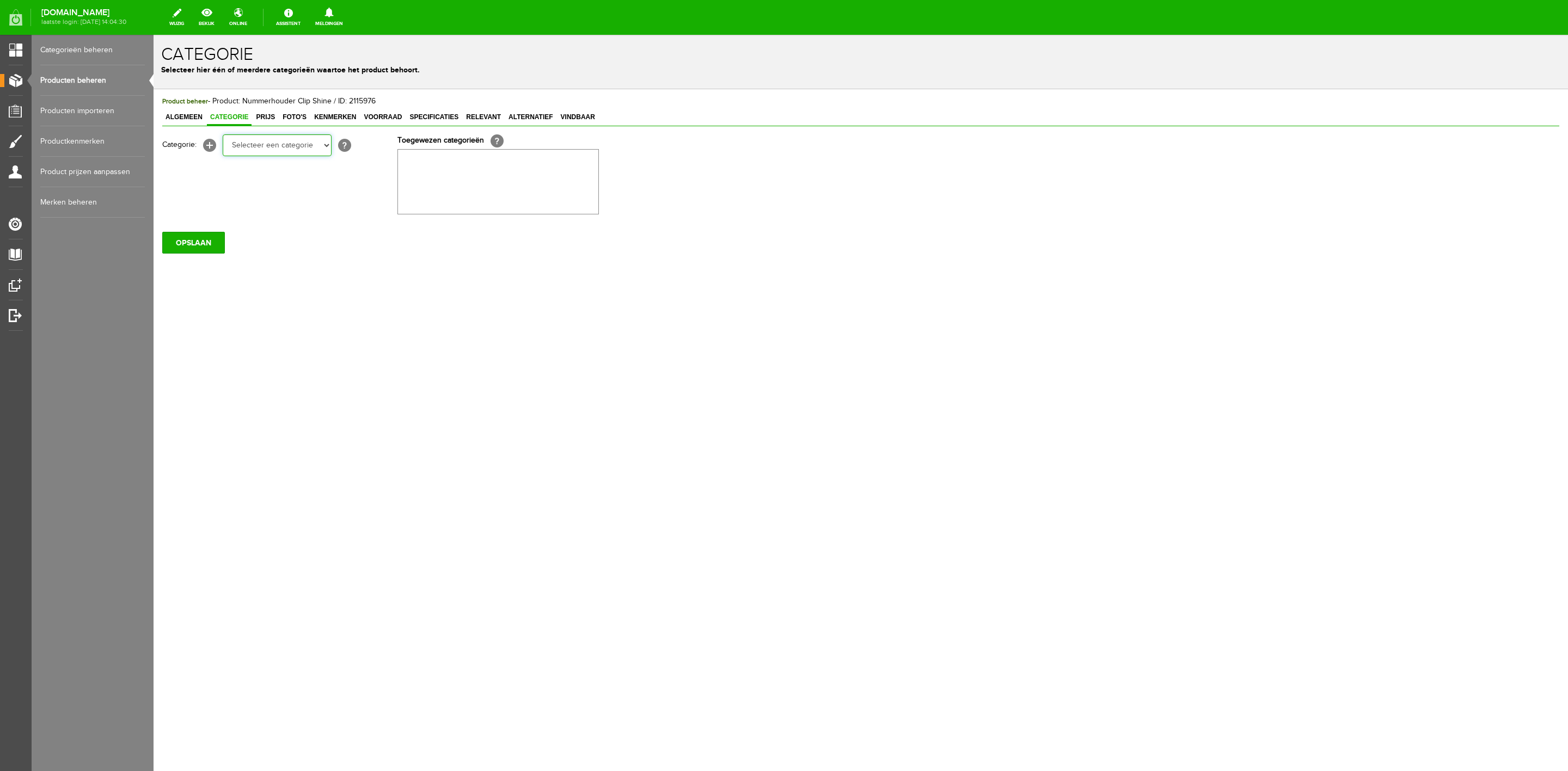
select select "132741"
click at [222, 134] on select "Selecteer een categorie Sale Bodyprotector Outlet [PERSON_NAME] AW24 Hoofdsteln…" at bounding box center [277, 145] width 109 height 22
click at [566, 162] on input "button" at bounding box center [566, 162] width 7 height 9
click at [318, 138] on select "Selecteer een categorie Sale Bodyprotector Outlet [PERSON_NAME] AW24 Hoofdsteln…" at bounding box center [277, 145] width 109 height 22
select select "132715"
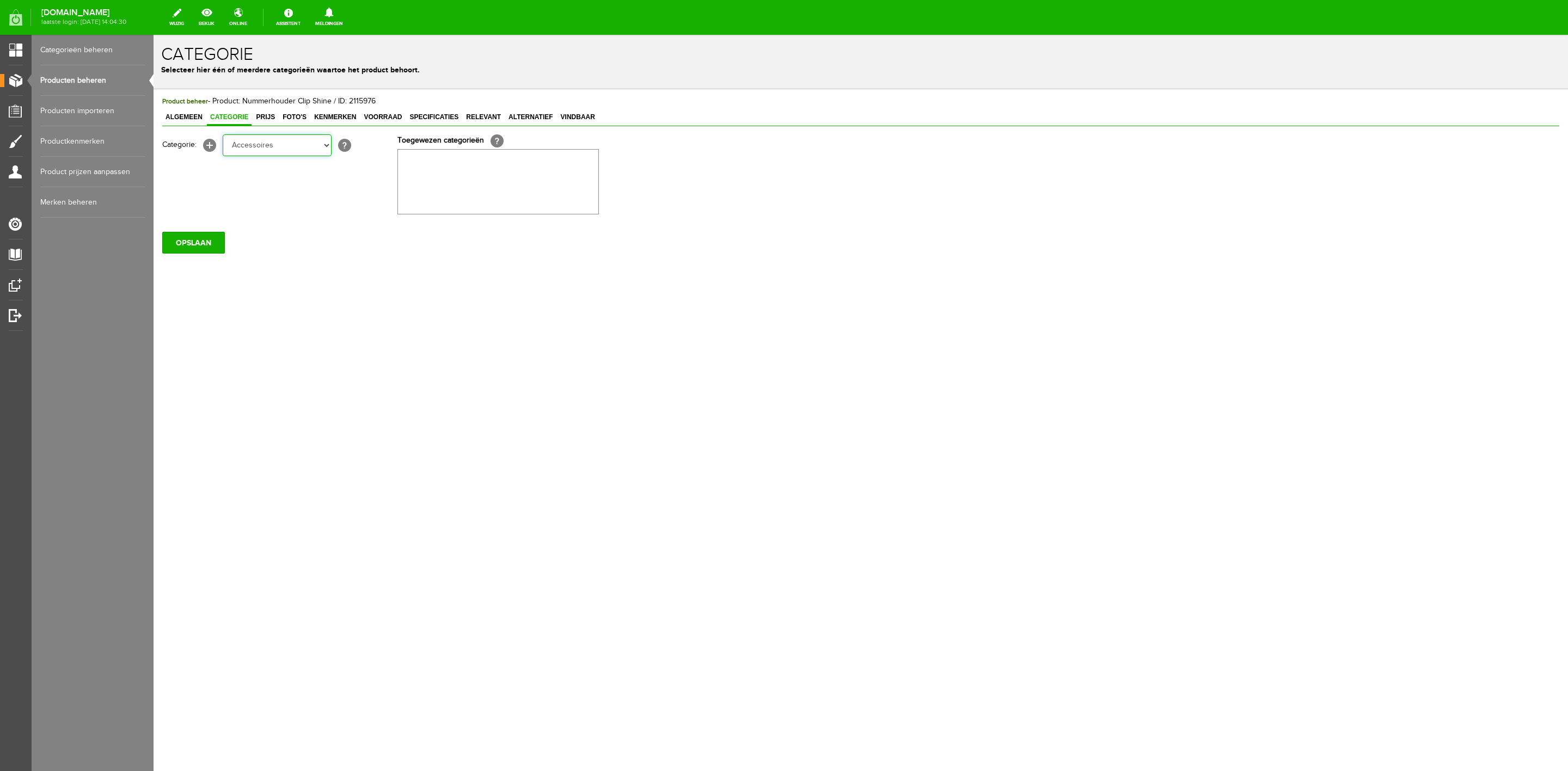
click at [222, 134] on select "Selecteer een categorie Sale Bodyprotector Outlet [PERSON_NAME] AW24 Hoofdsteln…" at bounding box center [277, 145] width 109 height 22
click at [320, 147] on select "Selecteer een categorie Sale Bodyprotector Outlet [PERSON_NAME] AW24 Hoofdsteln…" at bounding box center [277, 145] width 109 height 22
click at [306, 143] on select "Selecteer een categorie Sale Bodyprotector Outlet [PERSON_NAME] AW24 Hoofdsteln…" at bounding box center [277, 145] width 109 height 22
click at [262, 123] on link "Prijs" at bounding box center [265, 118] width 25 height 16
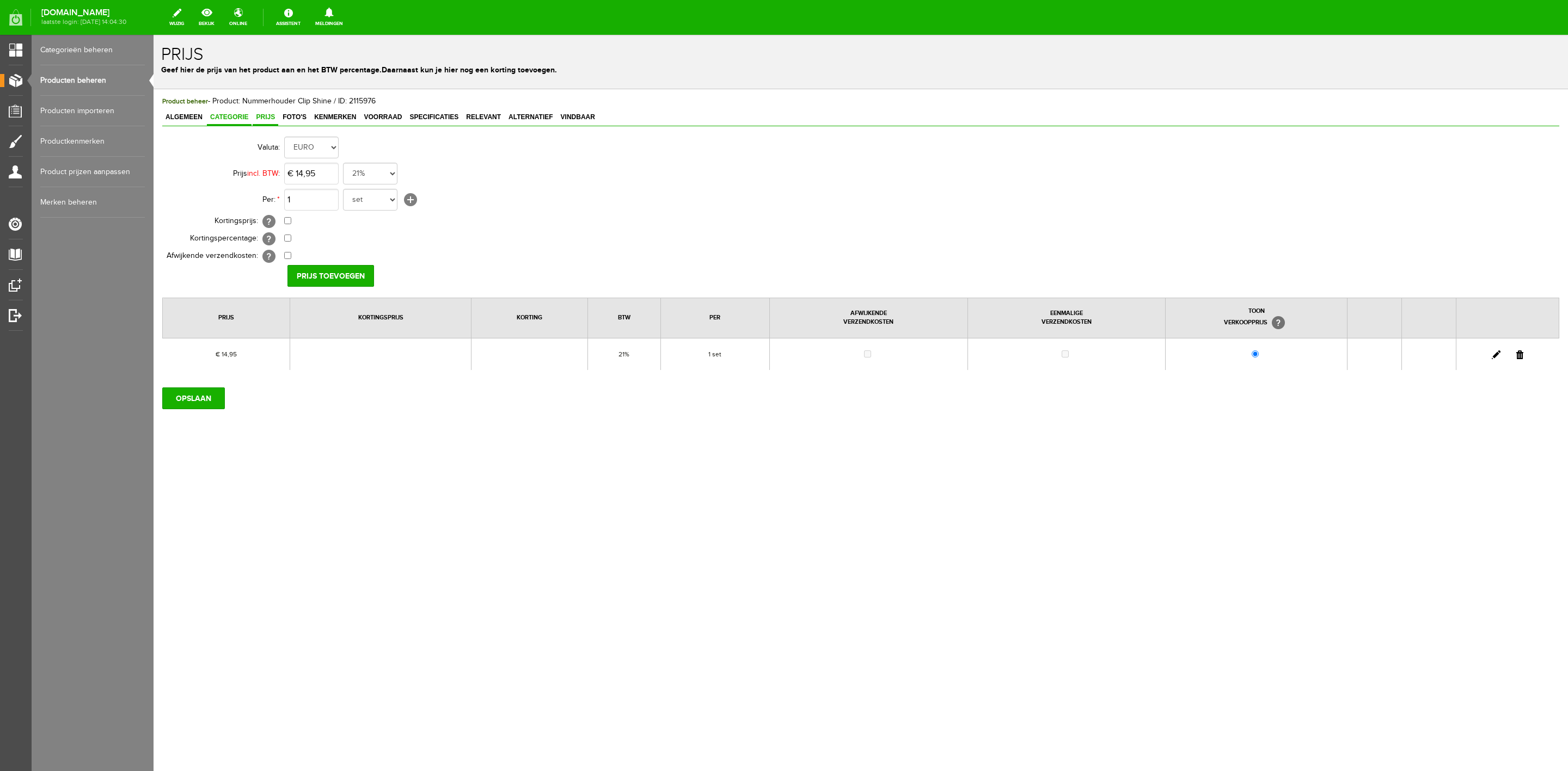
click at [209, 123] on link "Categorie" at bounding box center [229, 118] width 45 height 16
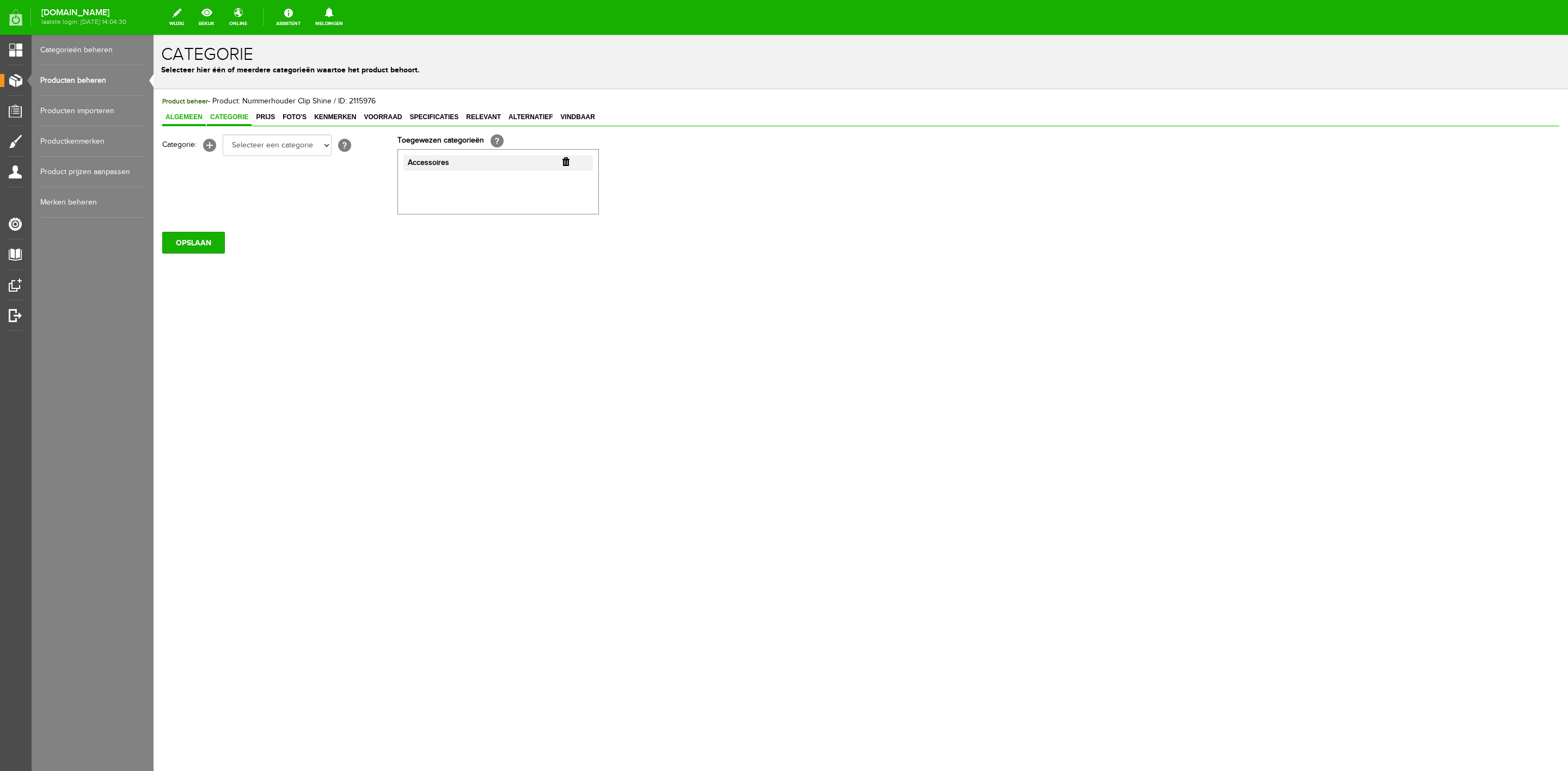
click at [196, 119] on span "Algemeen" at bounding box center [184, 117] width 43 height 8
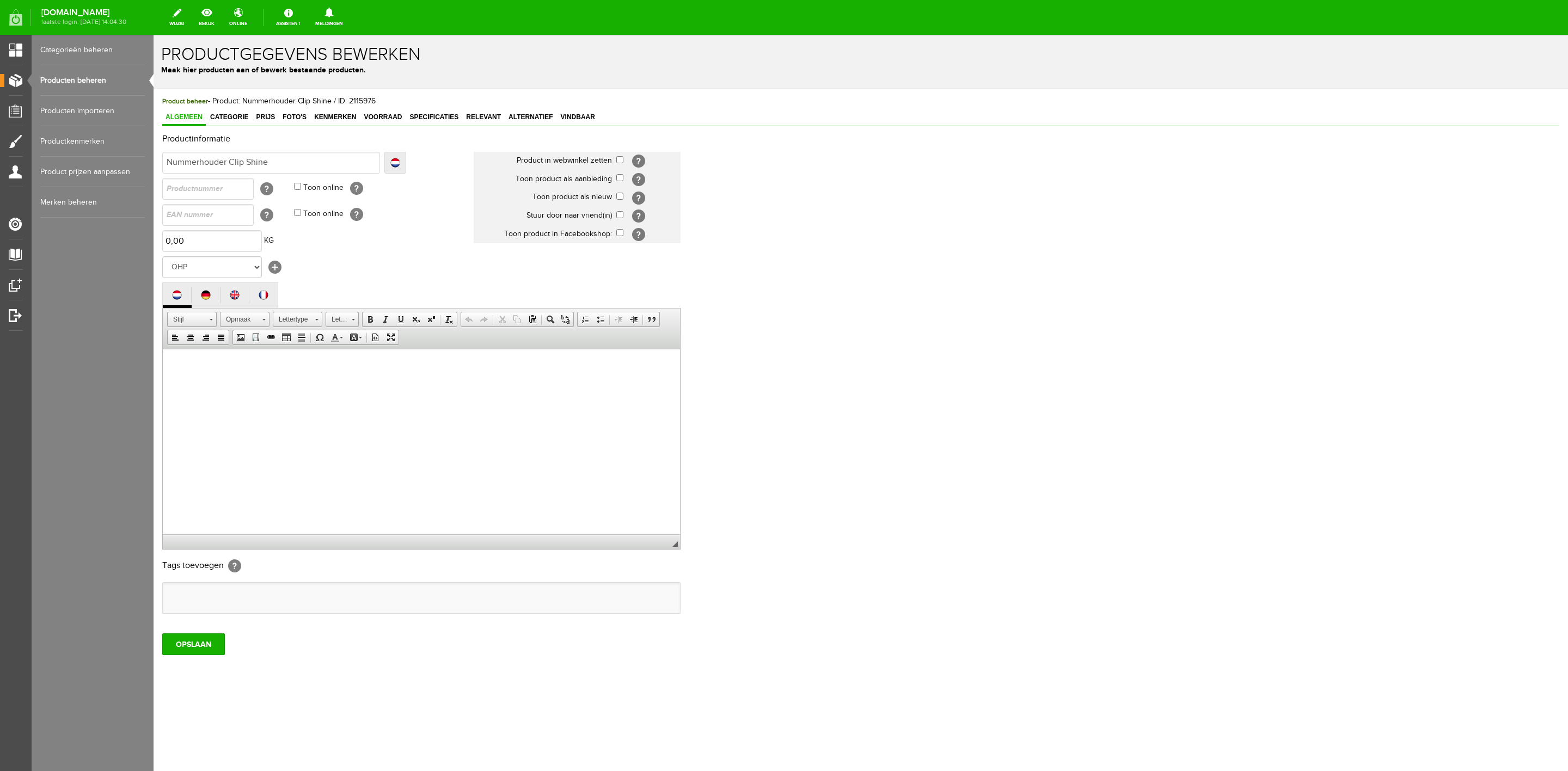
click at [383, 360] on body at bounding box center [421, 365] width 495 height 12
click at [294, 119] on span "Foto's" at bounding box center [295, 117] width 30 height 8
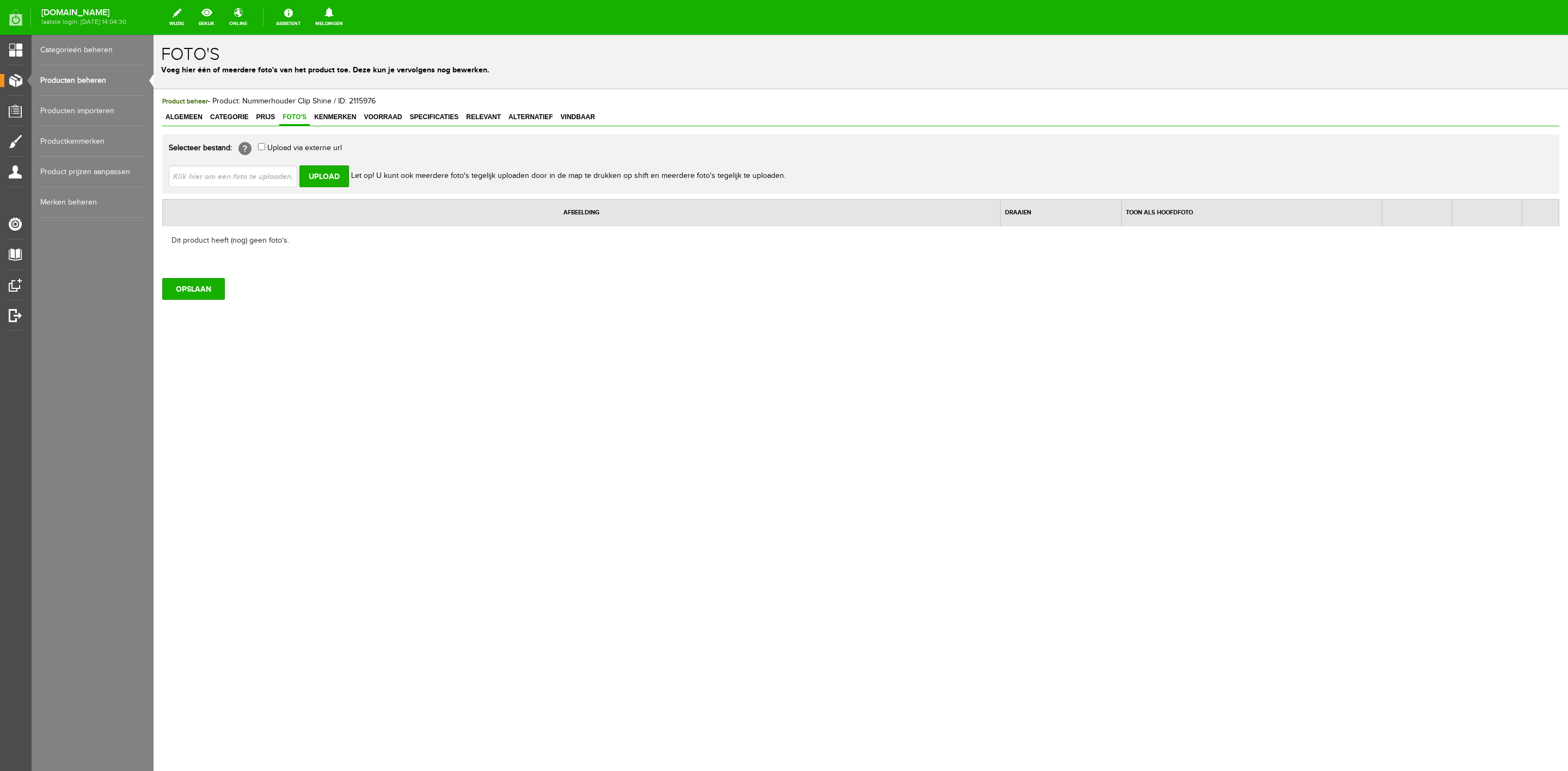
click at [287, 177] on input "file" at bounding box center [238, 175] width 137 height 21
type input "C:\fakepath\2240zw_3.jpg"
type input "2240zw_3.jpg; 2240zw-1_3.jpg; 2240zw-2_1.jpg"
click at [319, 170] on input "Upload" at bounding box center [324, 176] width 50 height 22
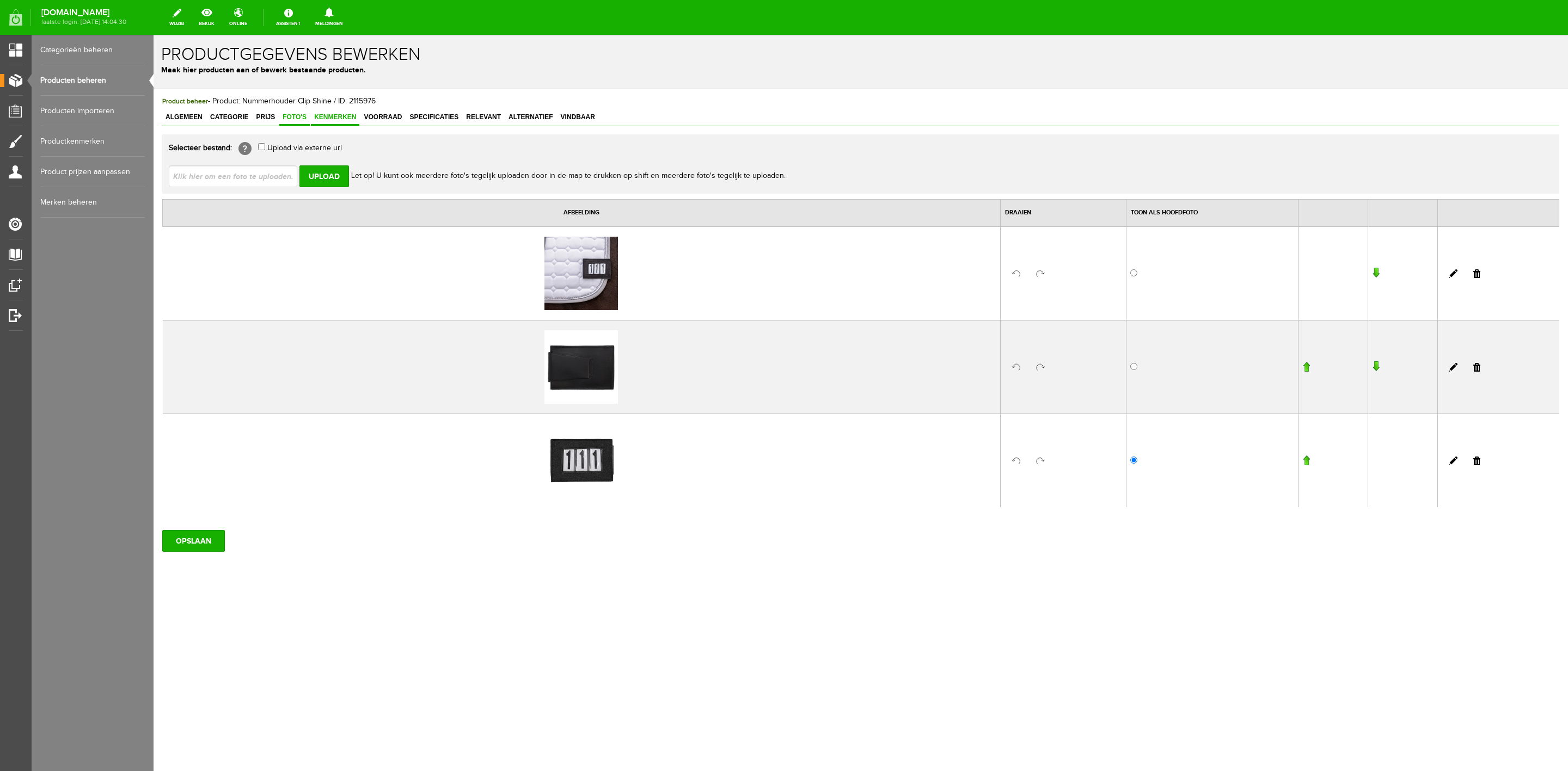
click at [333, 126] on link "Kenmerken" at bounding box center [334, 118] width 48 height 16
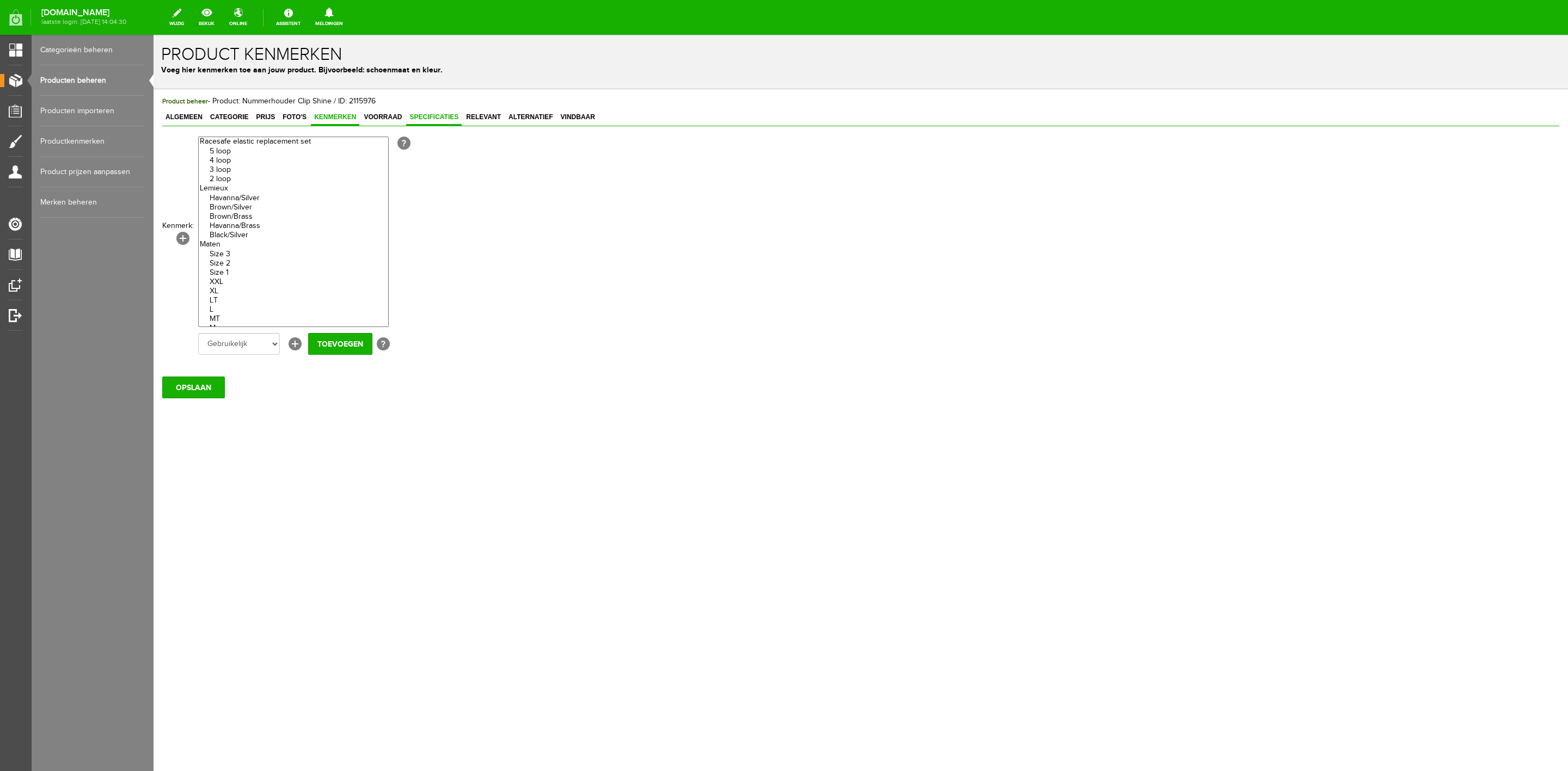
click at [418, 113] on span "Specificaties" at bounding box center [433, 117] width 56 height 8
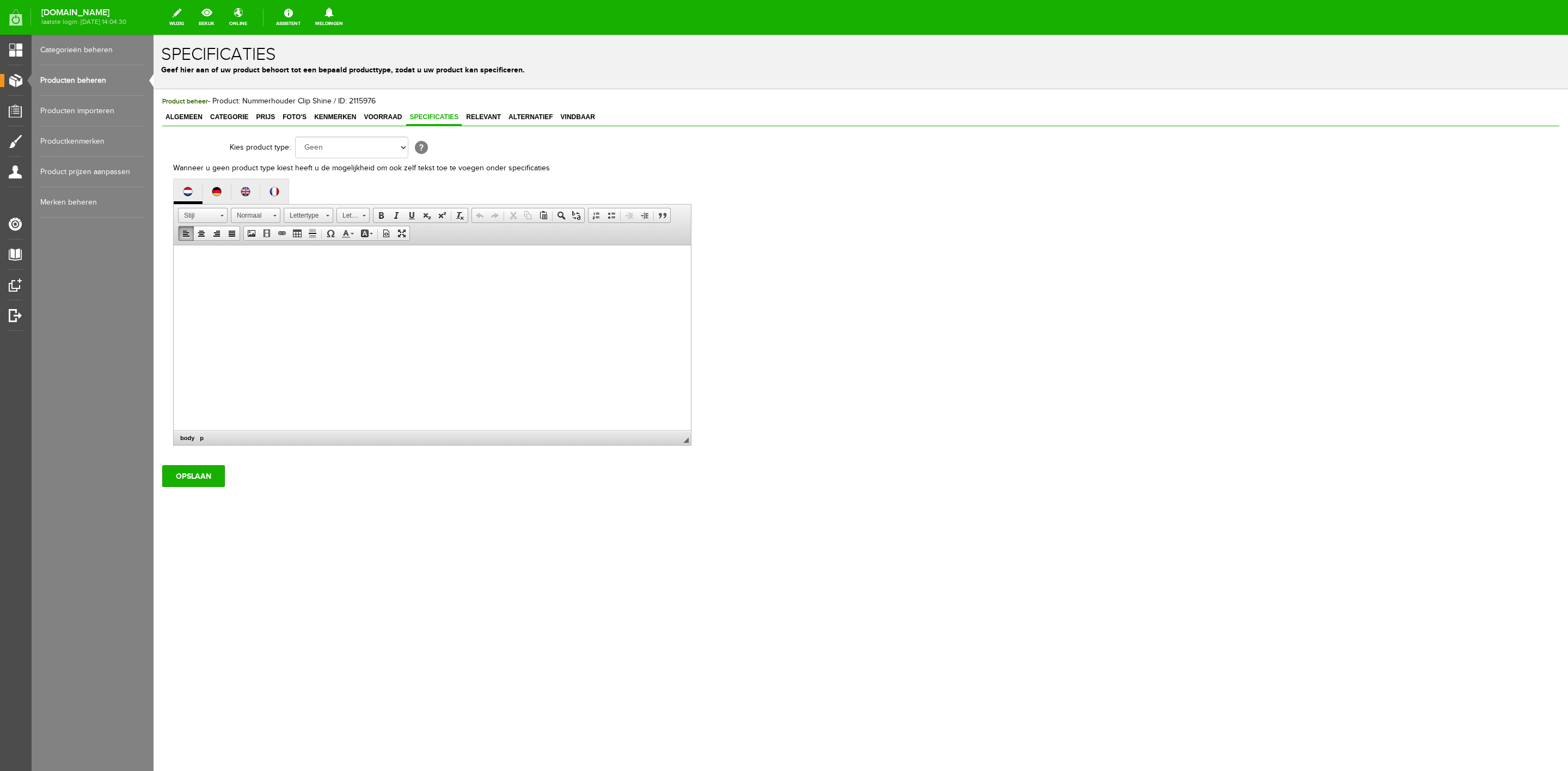
click at [393, 279] on html at bounding box center [432, 262] width 517 height 33
paste body
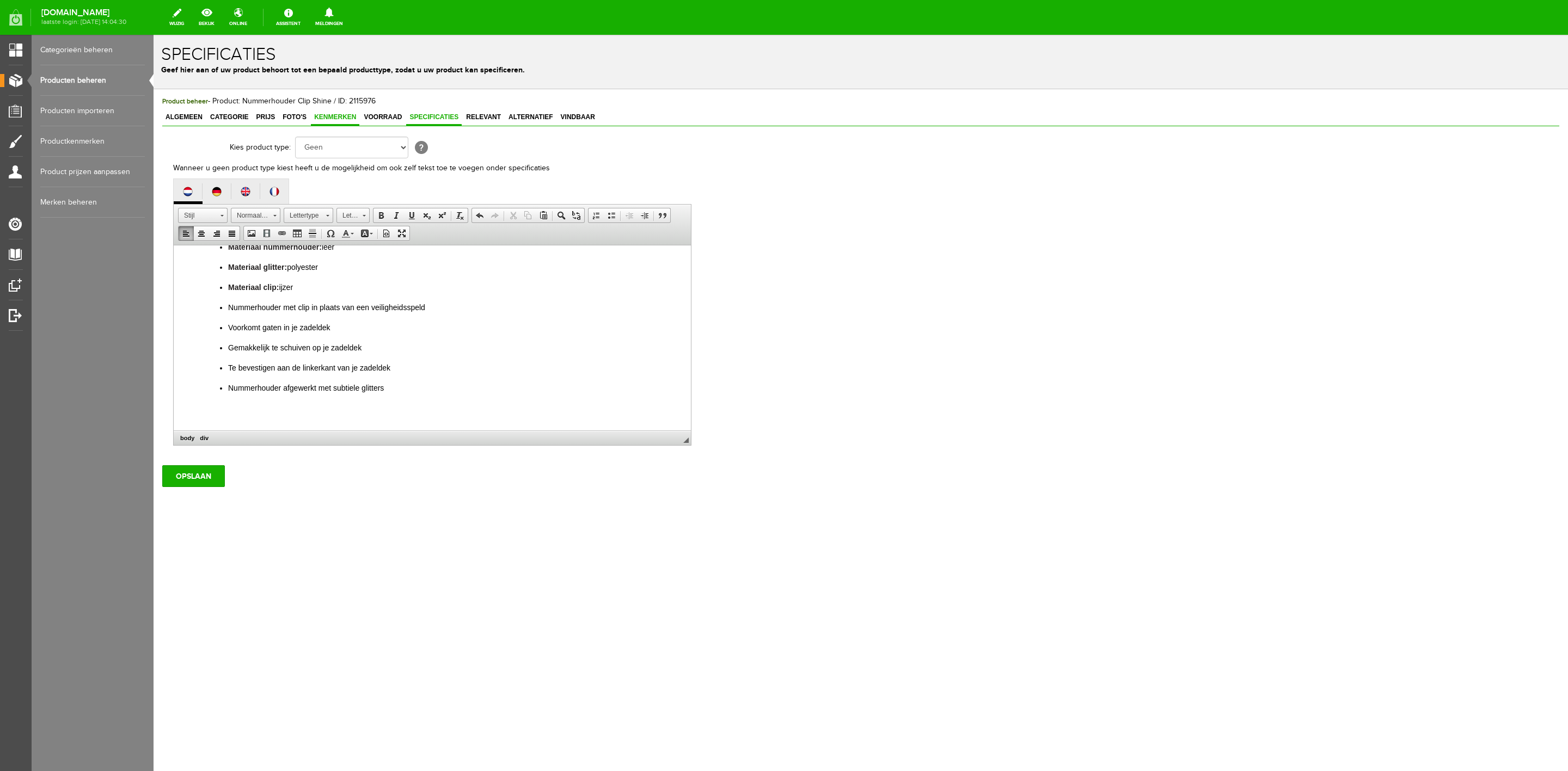
click at [316, 118] on span "Kenmerken" at bounding box center [334, 117] width 48 height 8
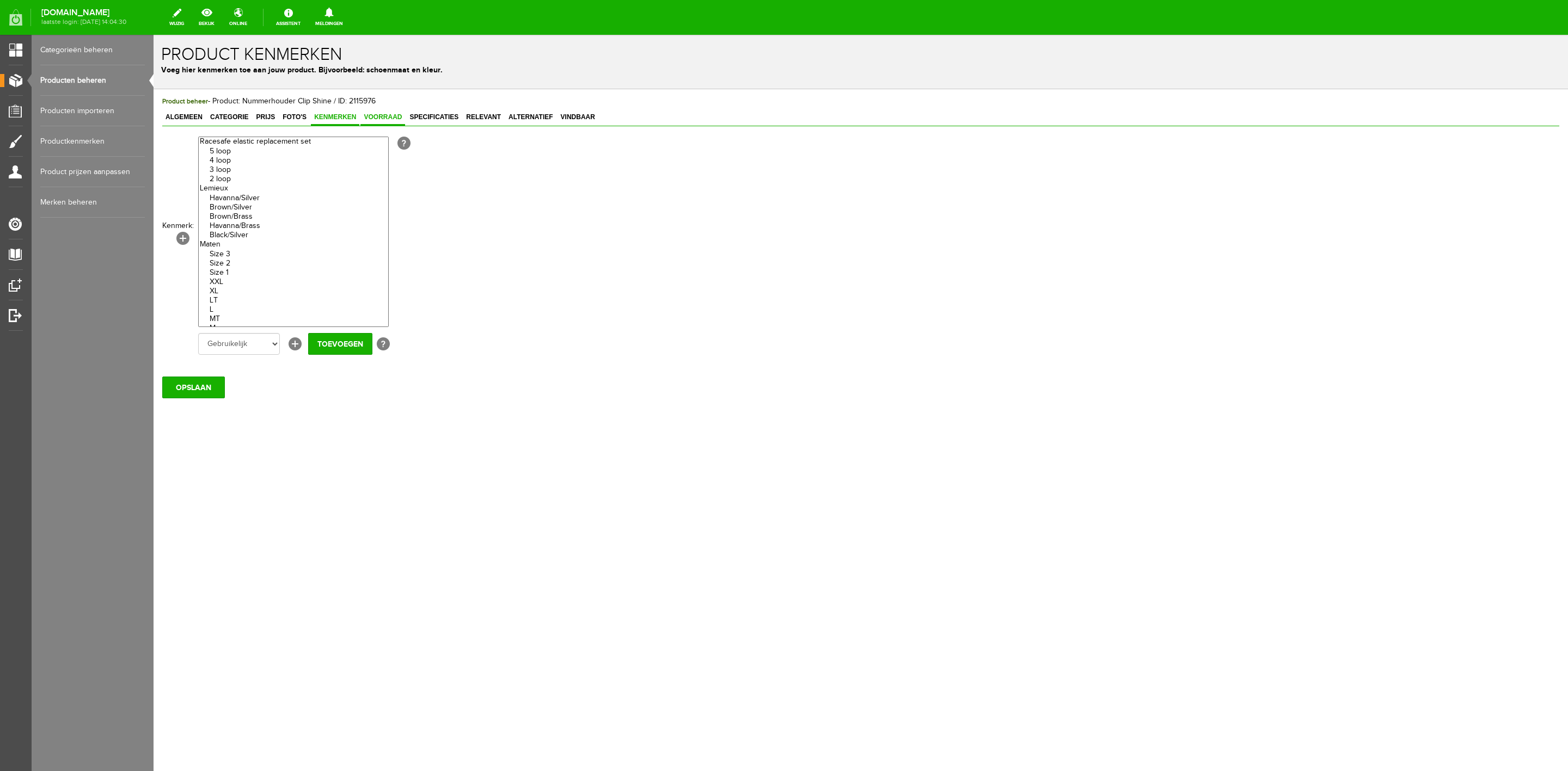
click at [373, 120] on span "Voorraad" at bounding box center [383, 117] width 45 height 8
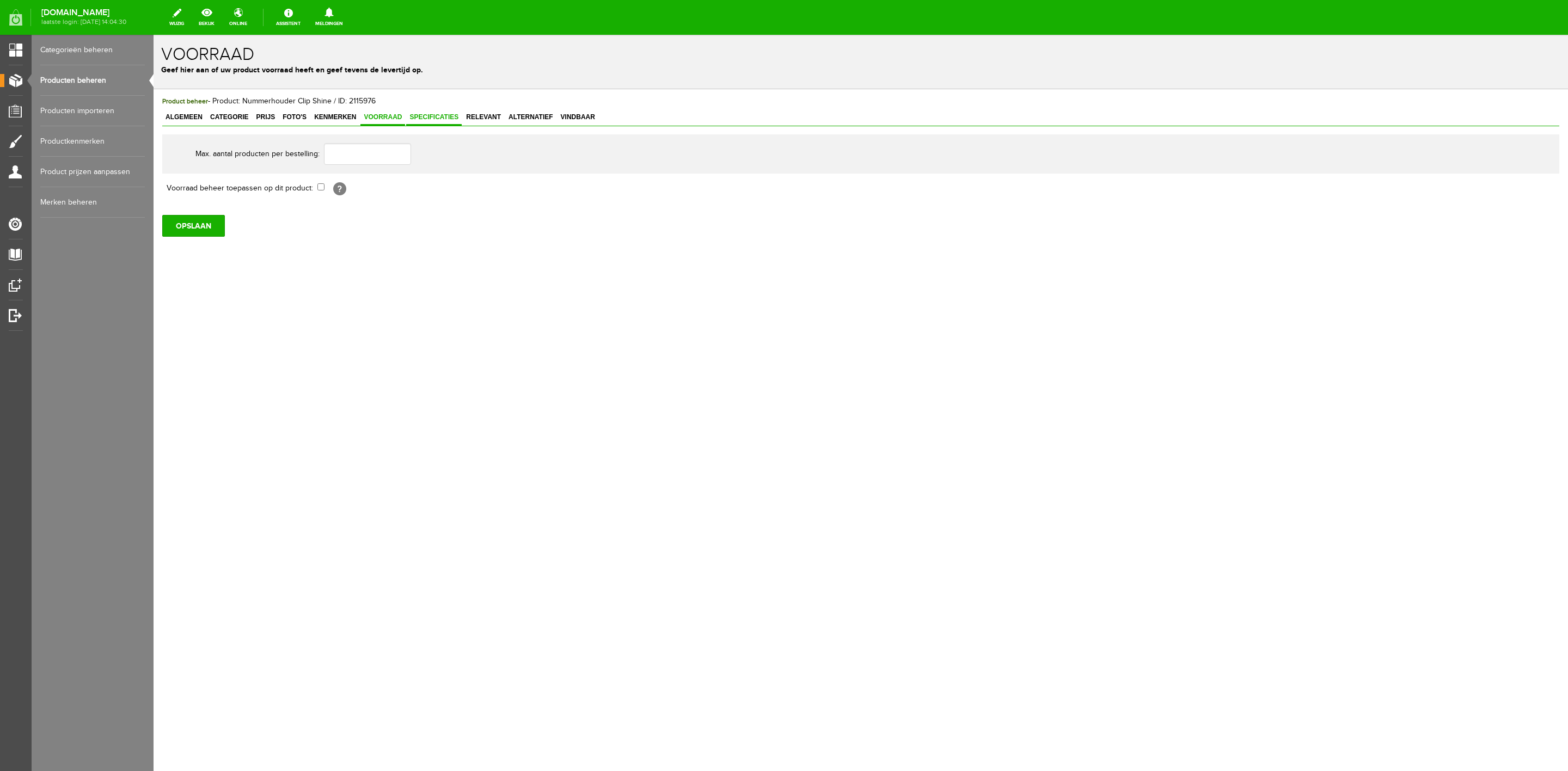
click at [433, 116] on span "Specificaties" at bounding box center [433, 117] width 56 height 8
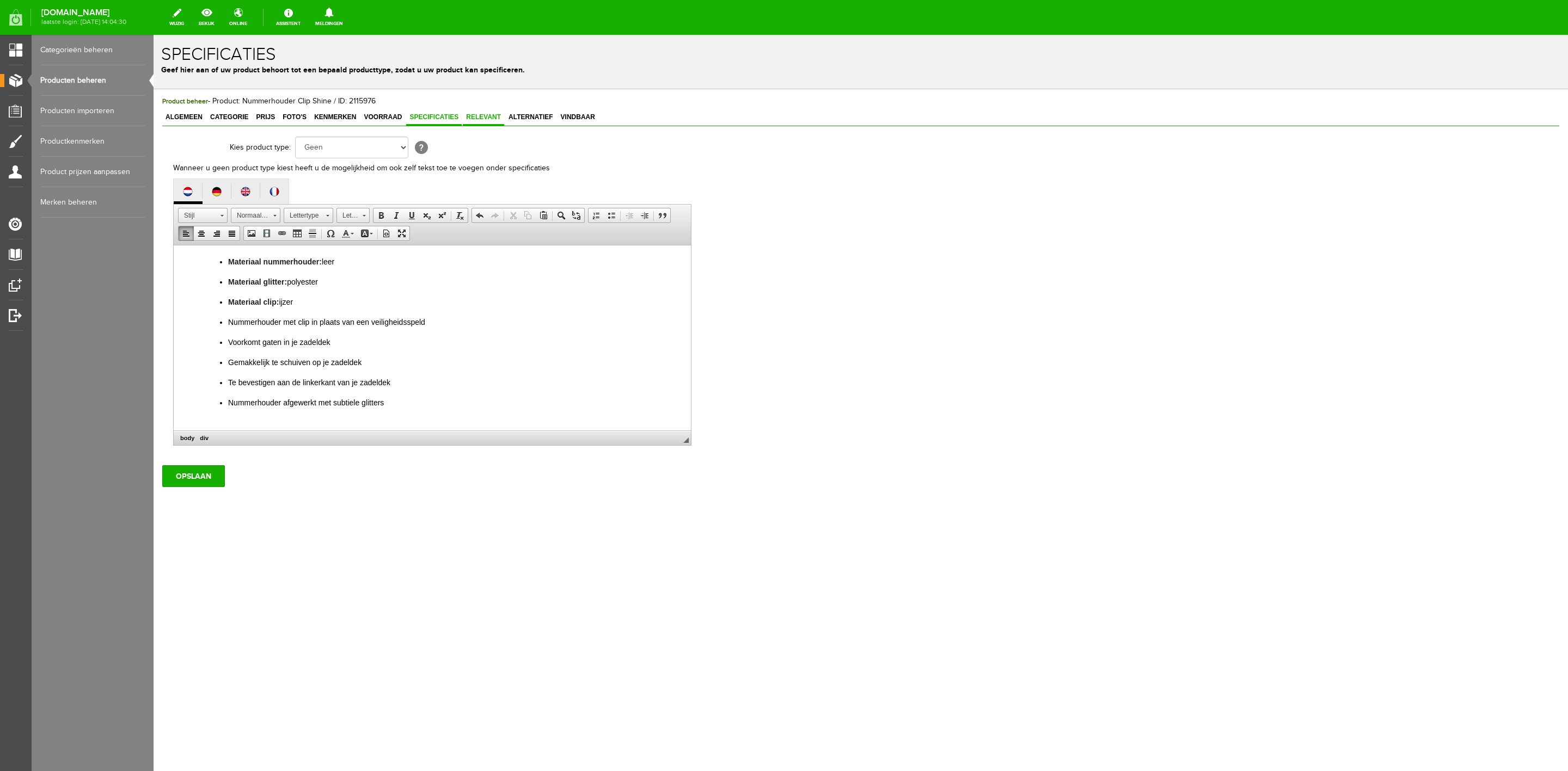
click at [493, 115] on span "Relevant" at bounding box center [483, 117] width 41 height 8
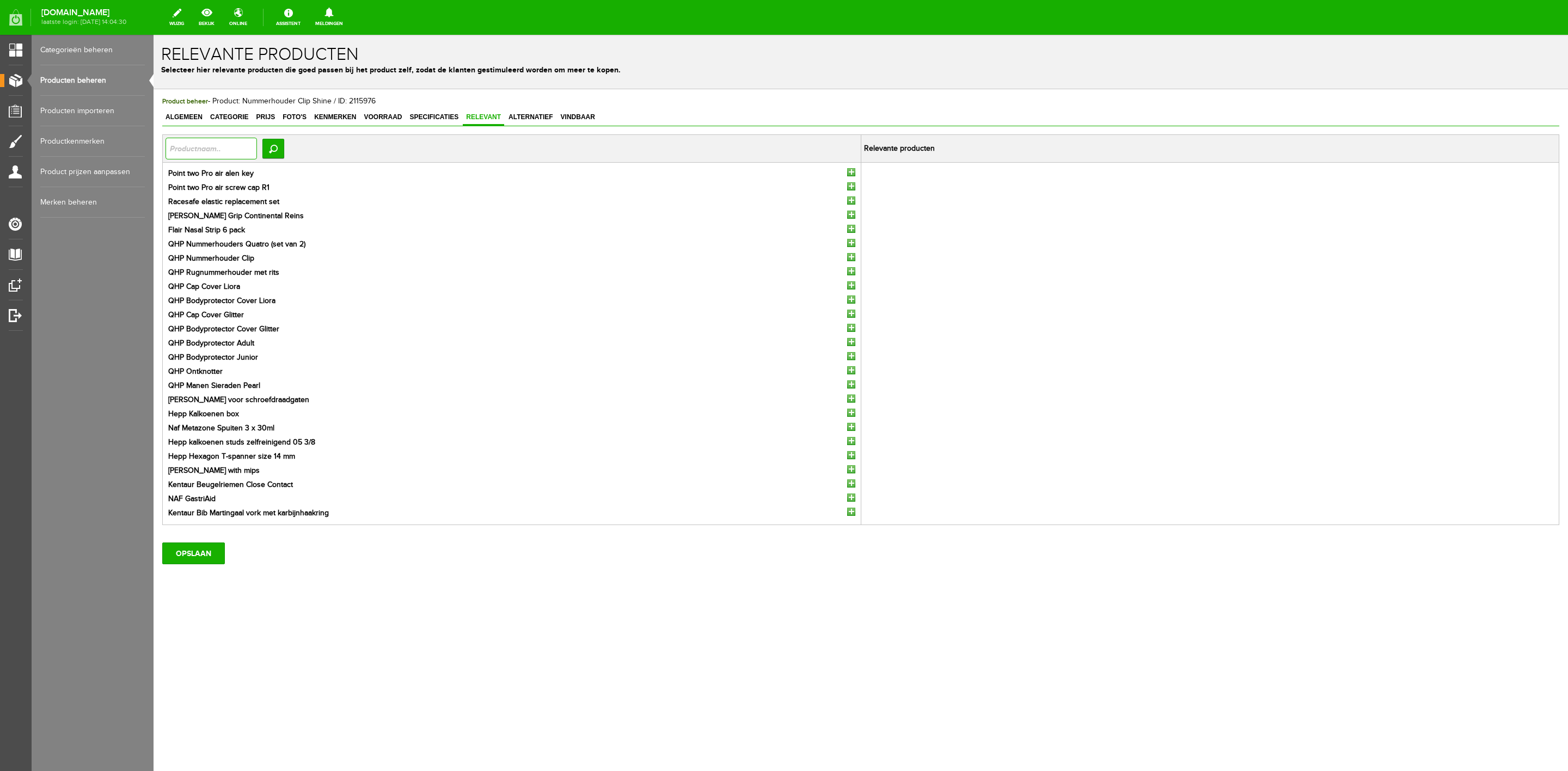
click at [252, 147] on input "text" at bounding box center [211, 149] width 92 height 22
type input "nummer"
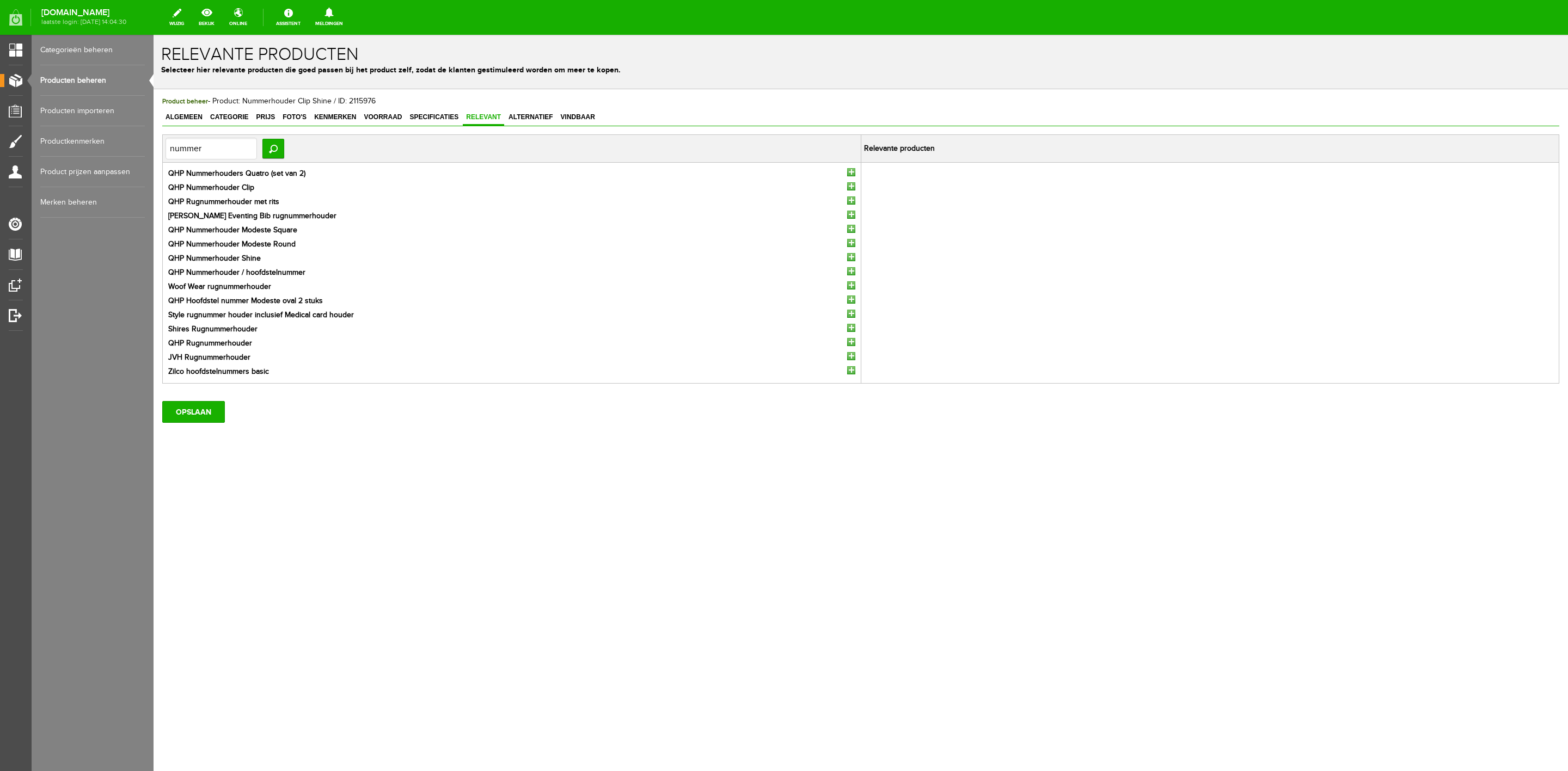
click at [851, 172] on input "button" at bounding box center [851, 172] width 8 height 8
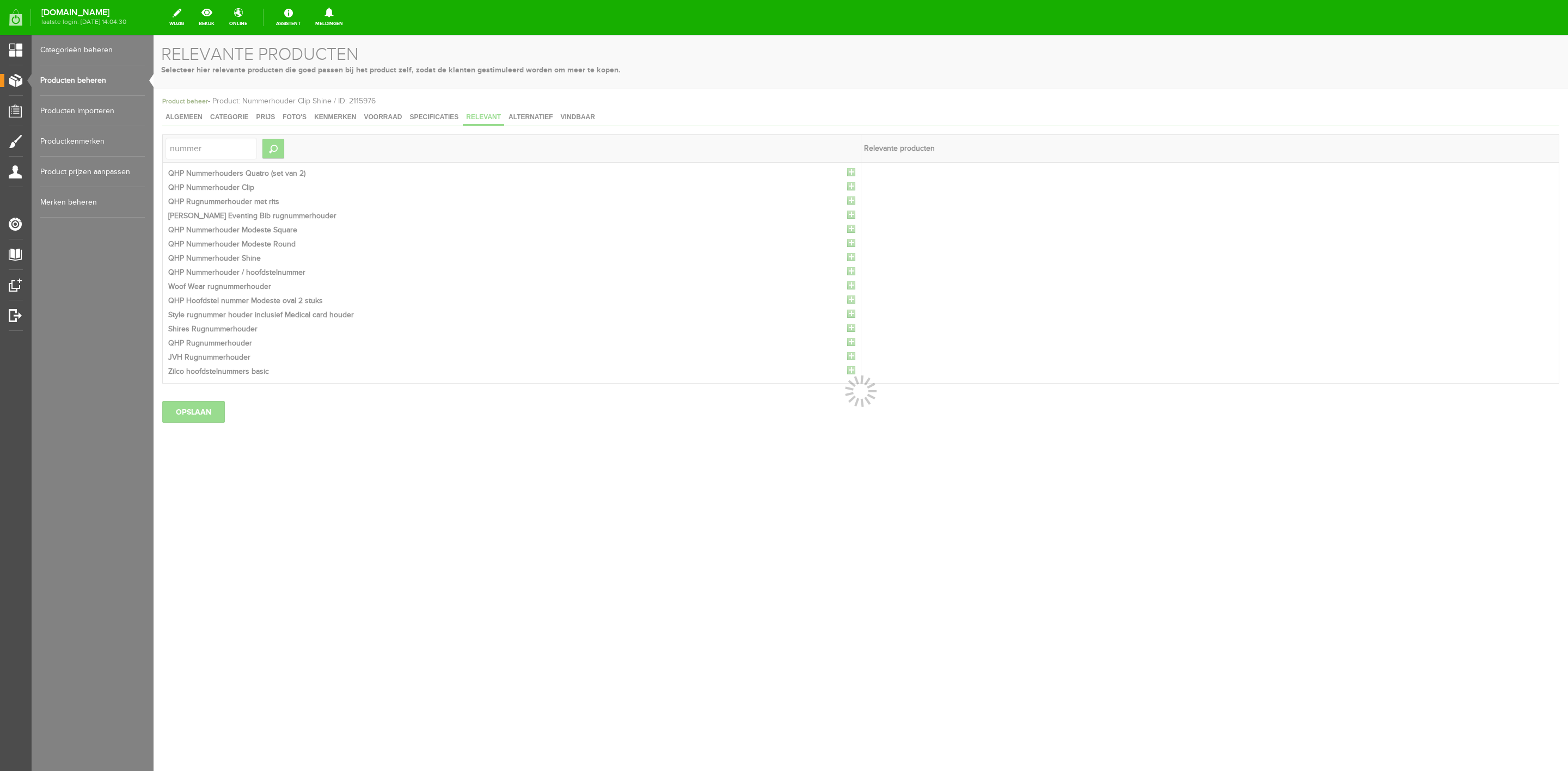
click at [851, 172] on div at bounding box center [861, 403] width 1415 height 736
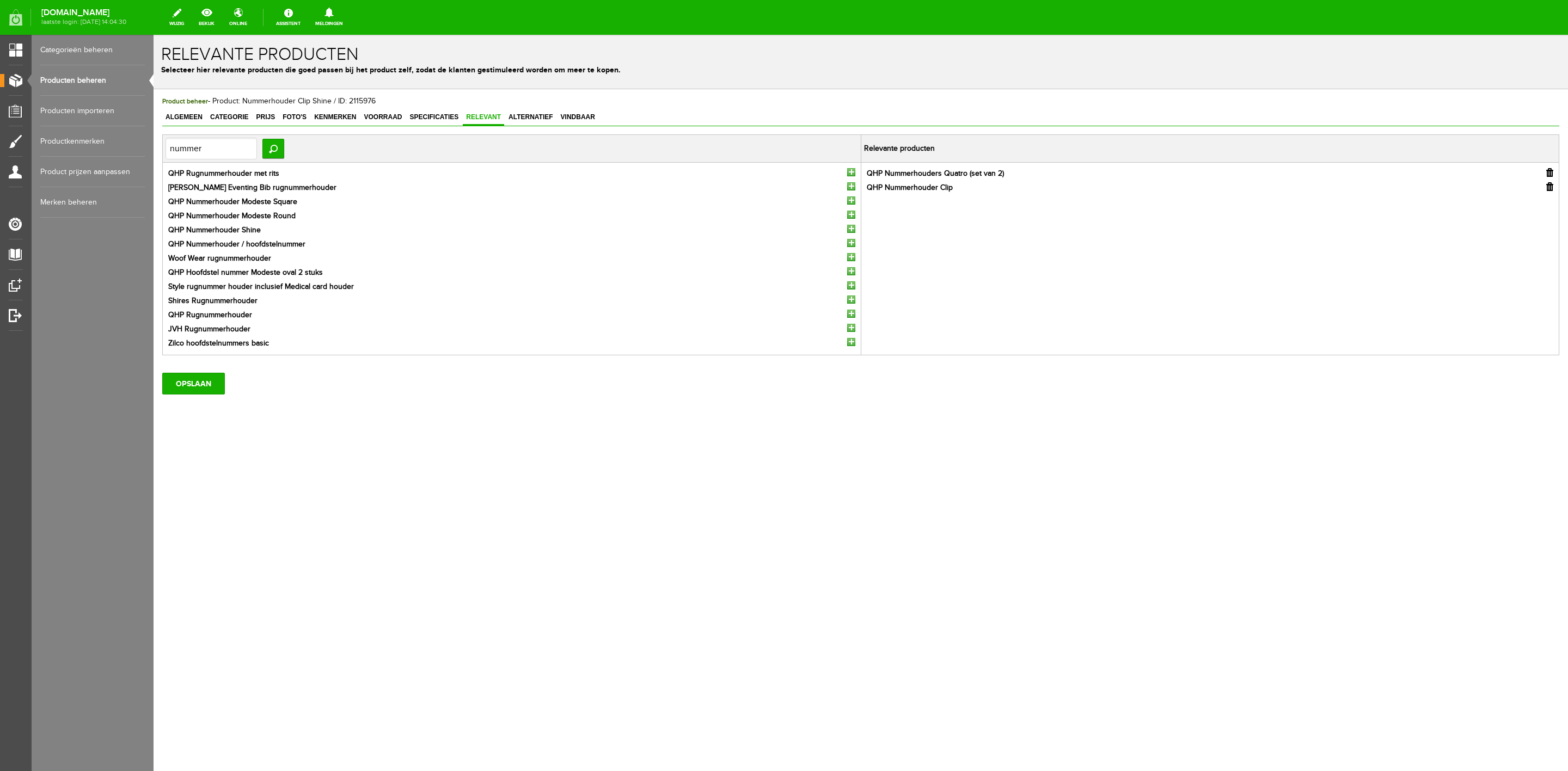
click at [851, 172] on input "button" at bounding box center [851, 172] width 8 height 8
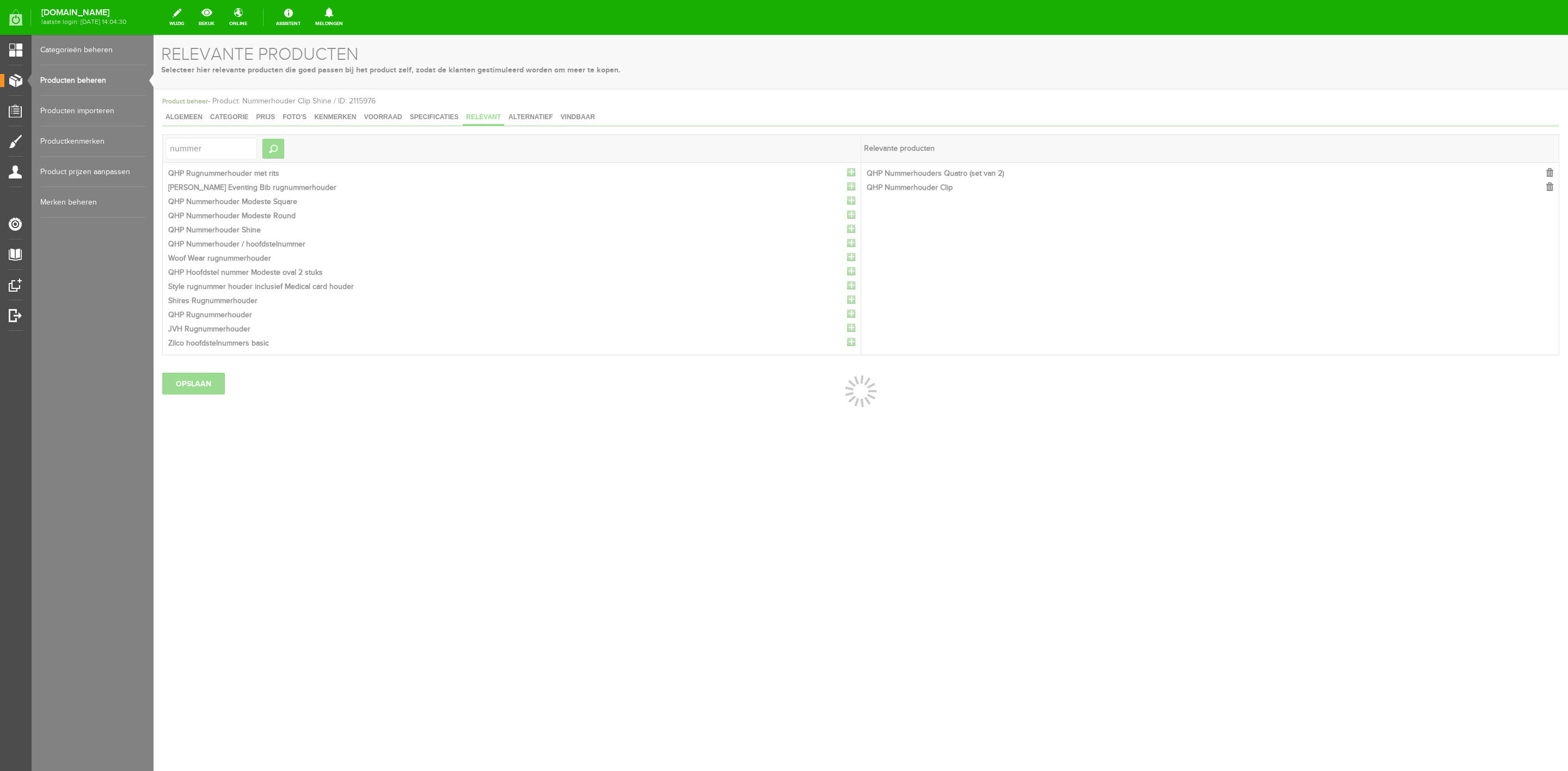
click at [851, 172] on div at bounding box center [861, 403] width 1415 height 736
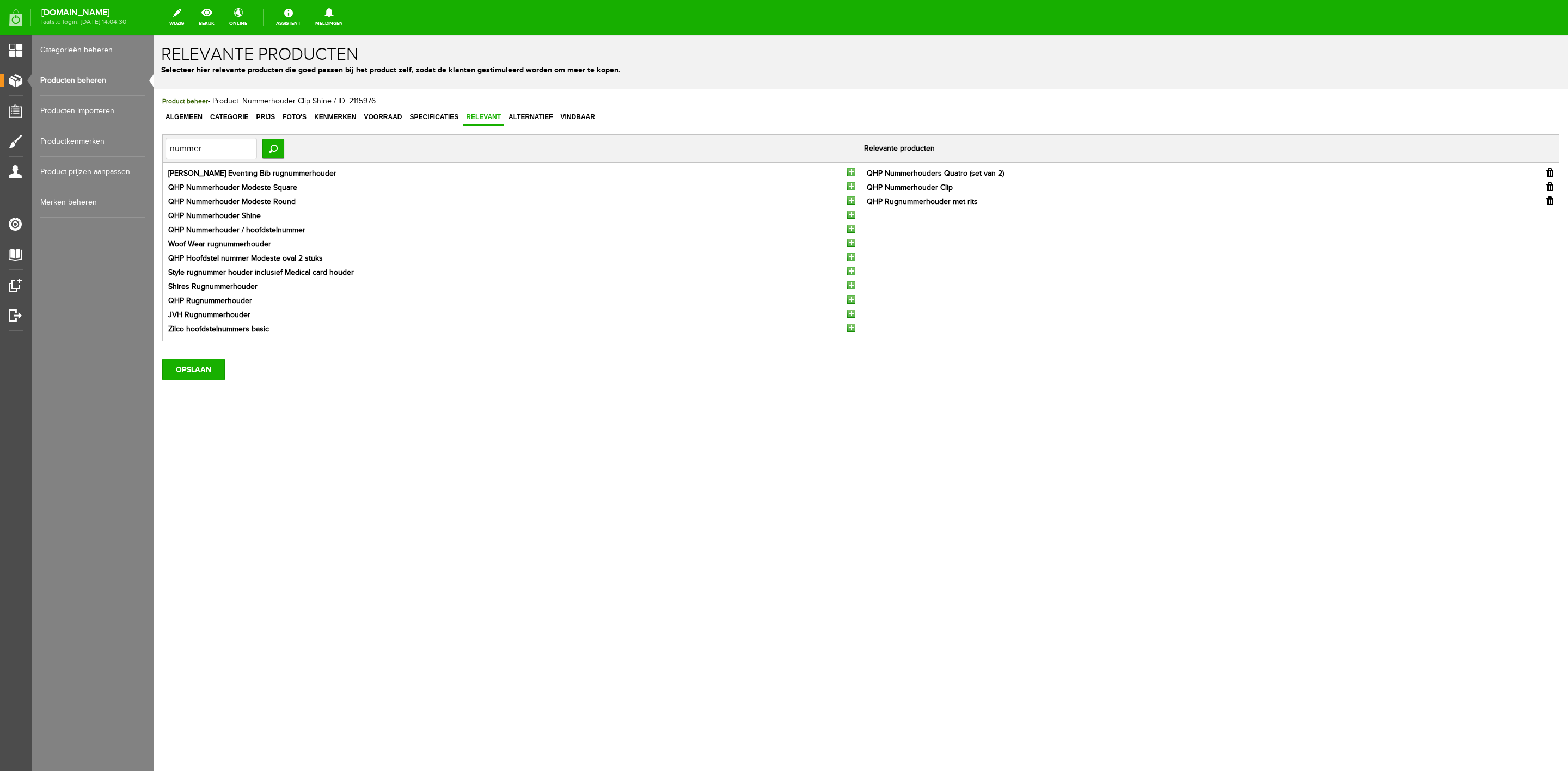
click at [851, 172] on input "button" at bounding box center [851, 172] width 8 height 8
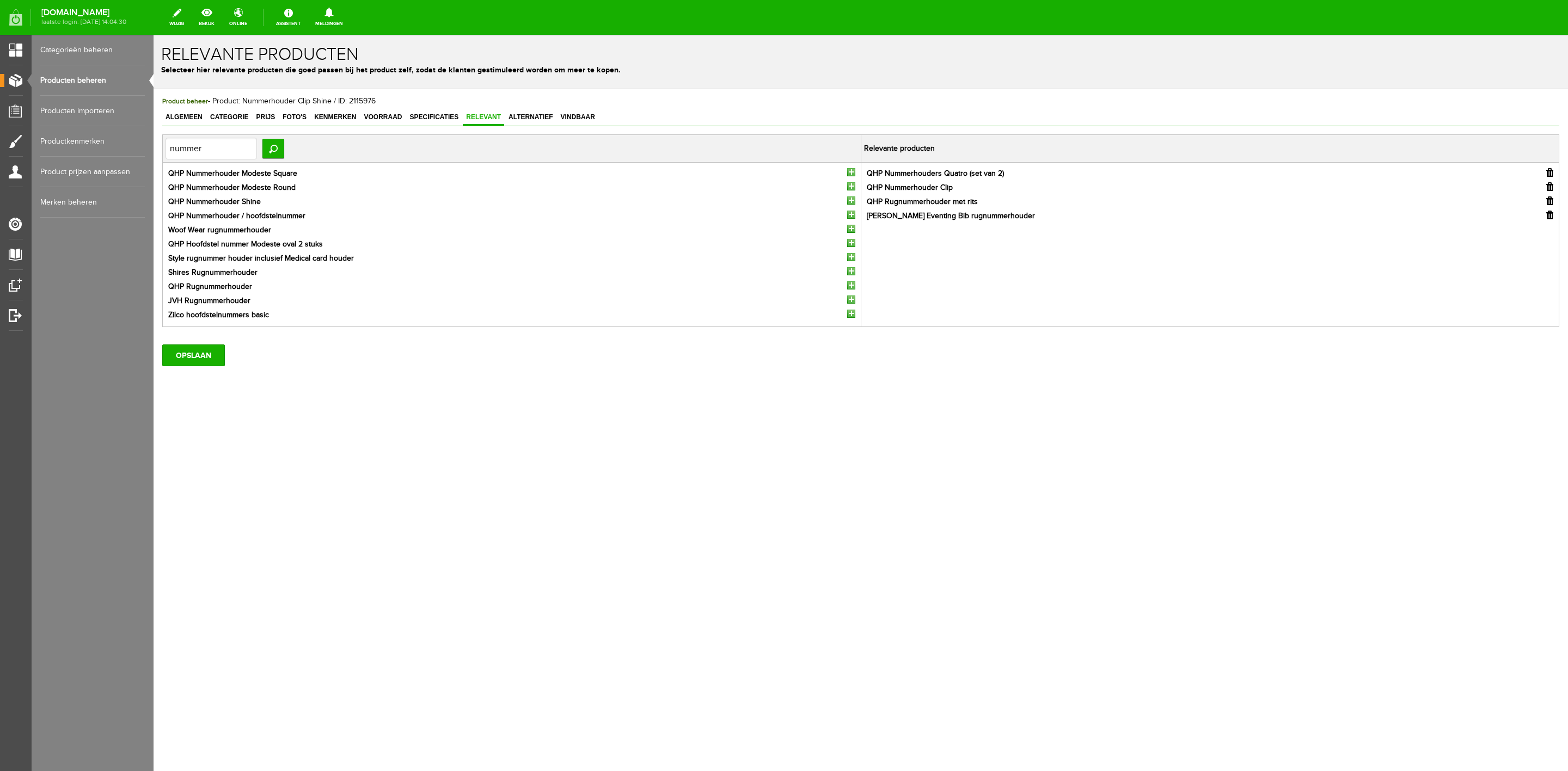
click at [851, 172] on input "button" at bounding box center [851, 172] width 8 height 8
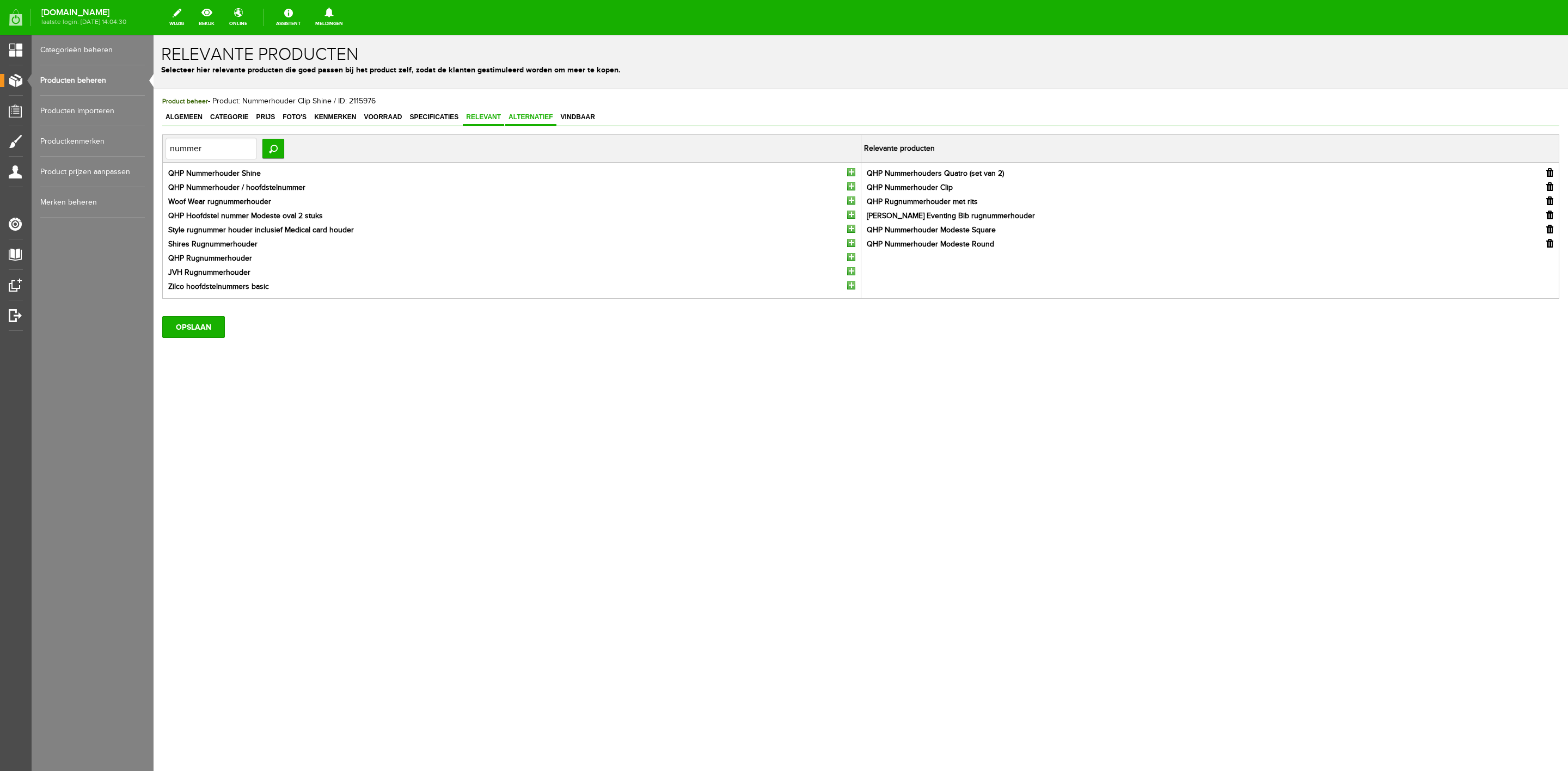
click at [532, 120] on span "Alternatief" at bounding box center [531, 117] width 51 height 8
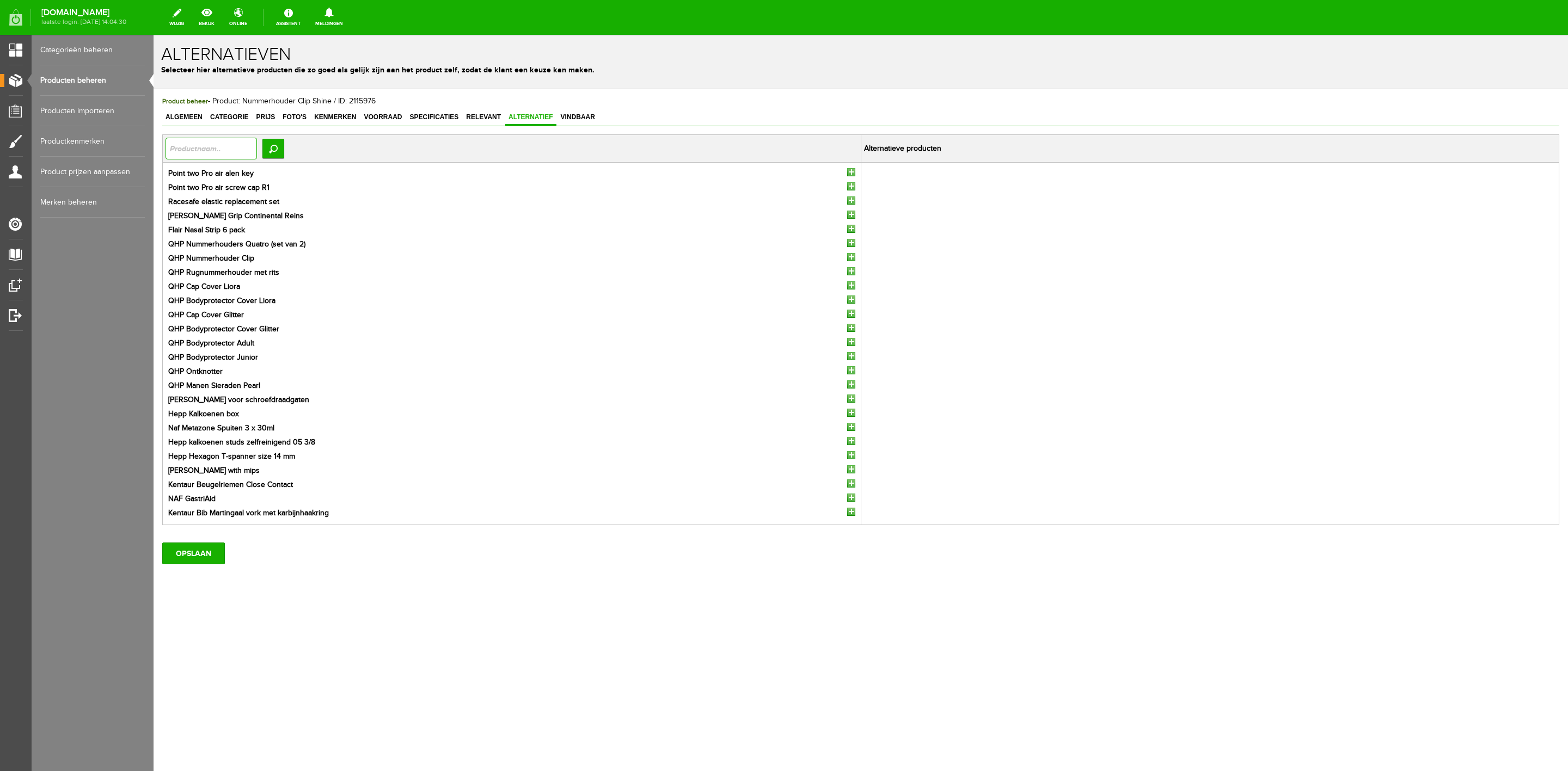
click at [190, 149] on input "text" at bounding box center [211, 149] width 92 height 22
type input "nummer"
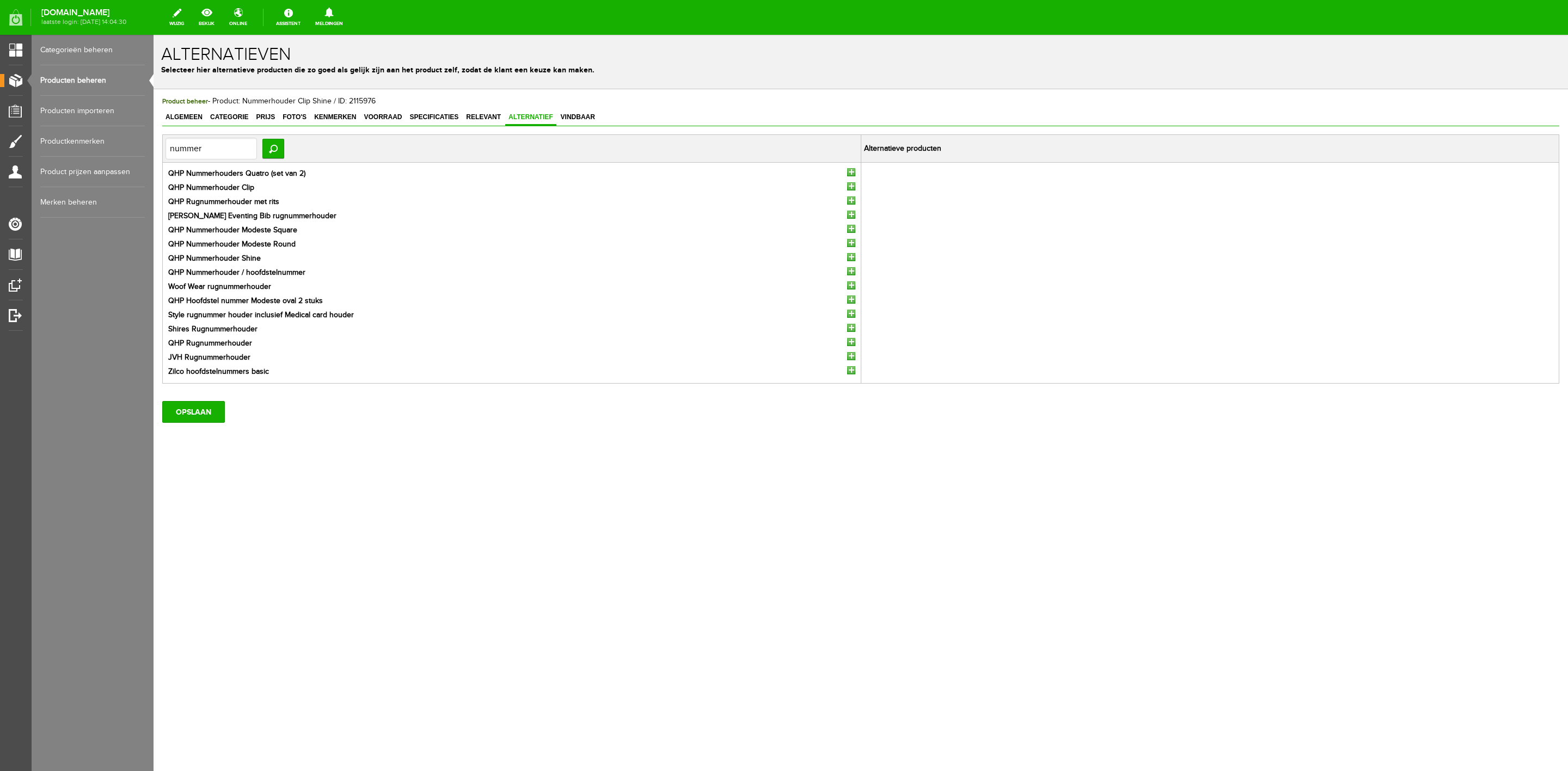
click at [852, 178] on li "QHP Nummerhouders Quatro (set van 2)" at bounding box center [511, 174] width 687 height 12
click at [852, 173] on input "button" at bounding box center [851, 172] width 8 height 8
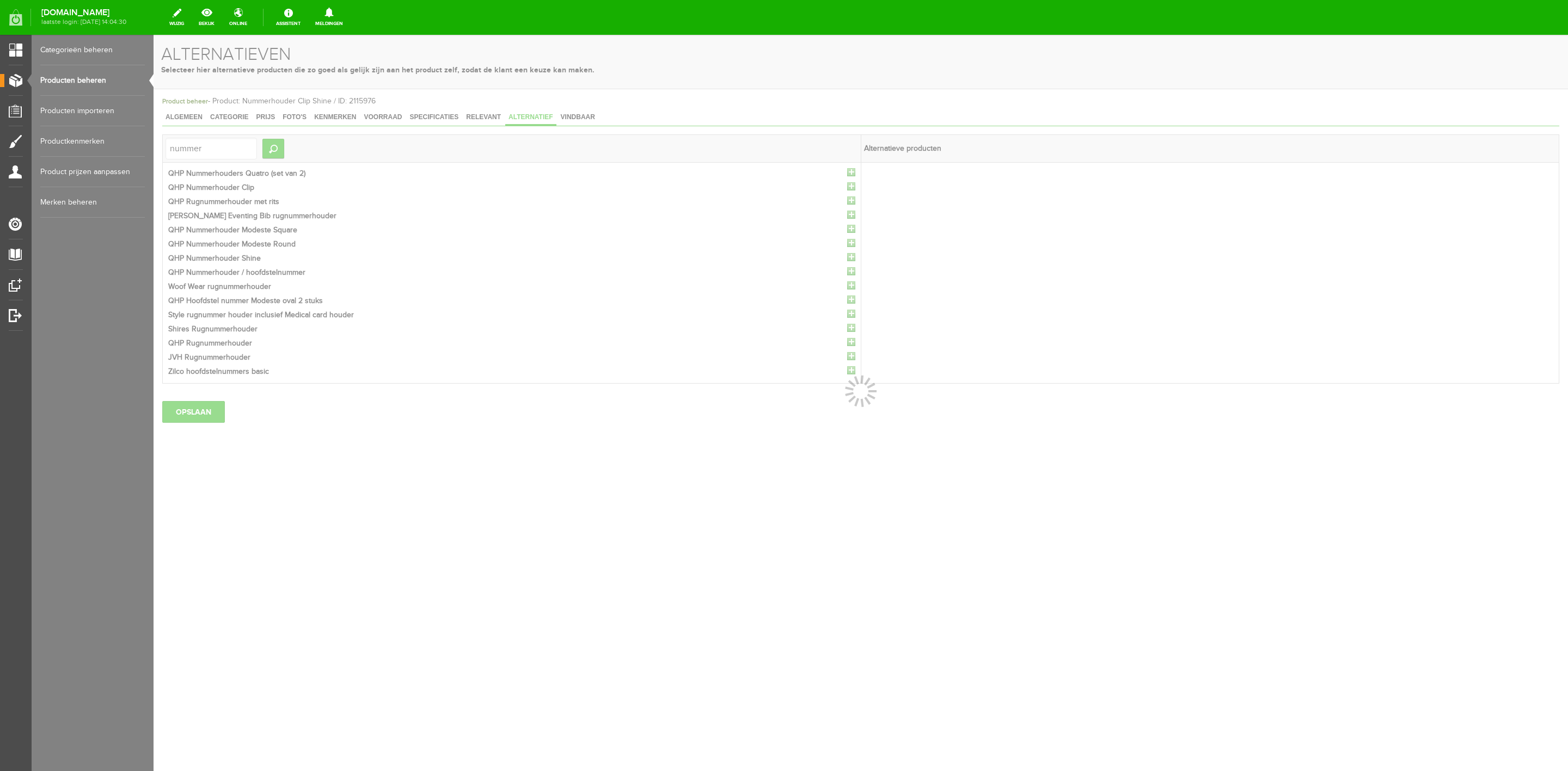
click at [852, 173] on div at bounding box center [861, 403] width 1415 height 736
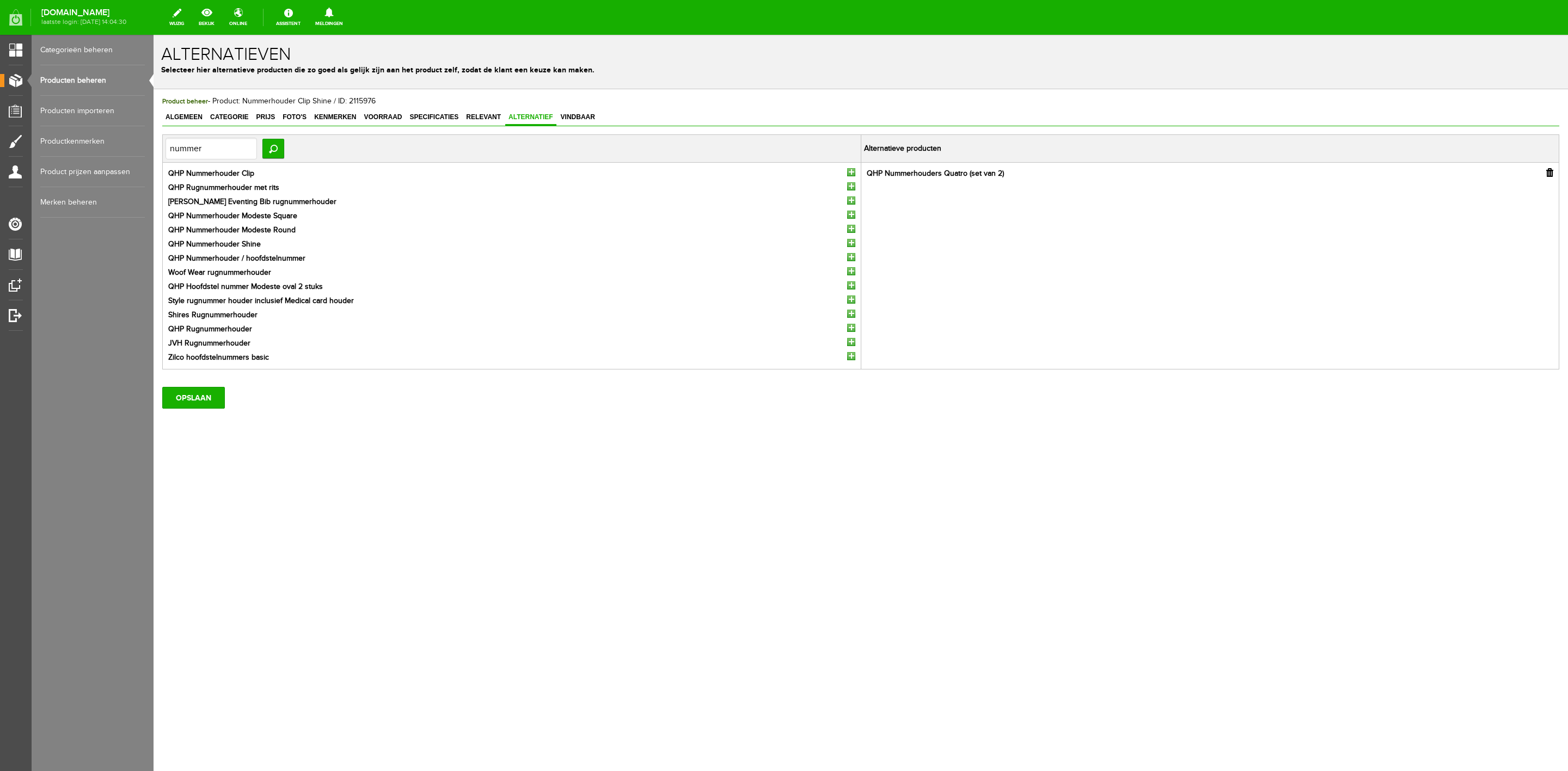
click at [852, 173] on input "button" at bounding box center [851, 172] width 8 height 8
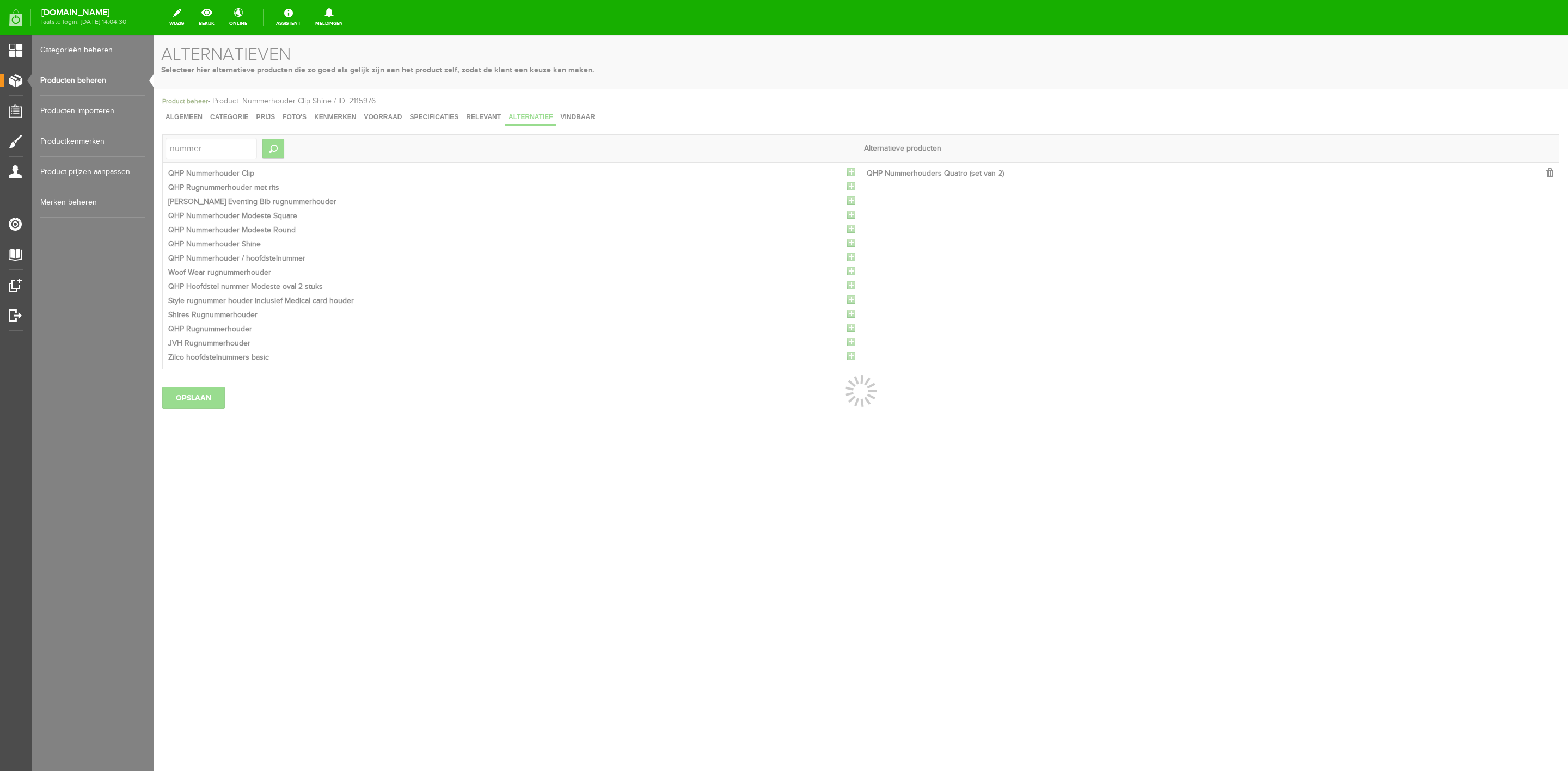
click at [852, 173] on div at bounding box center [861, 403] width 1415 height 736
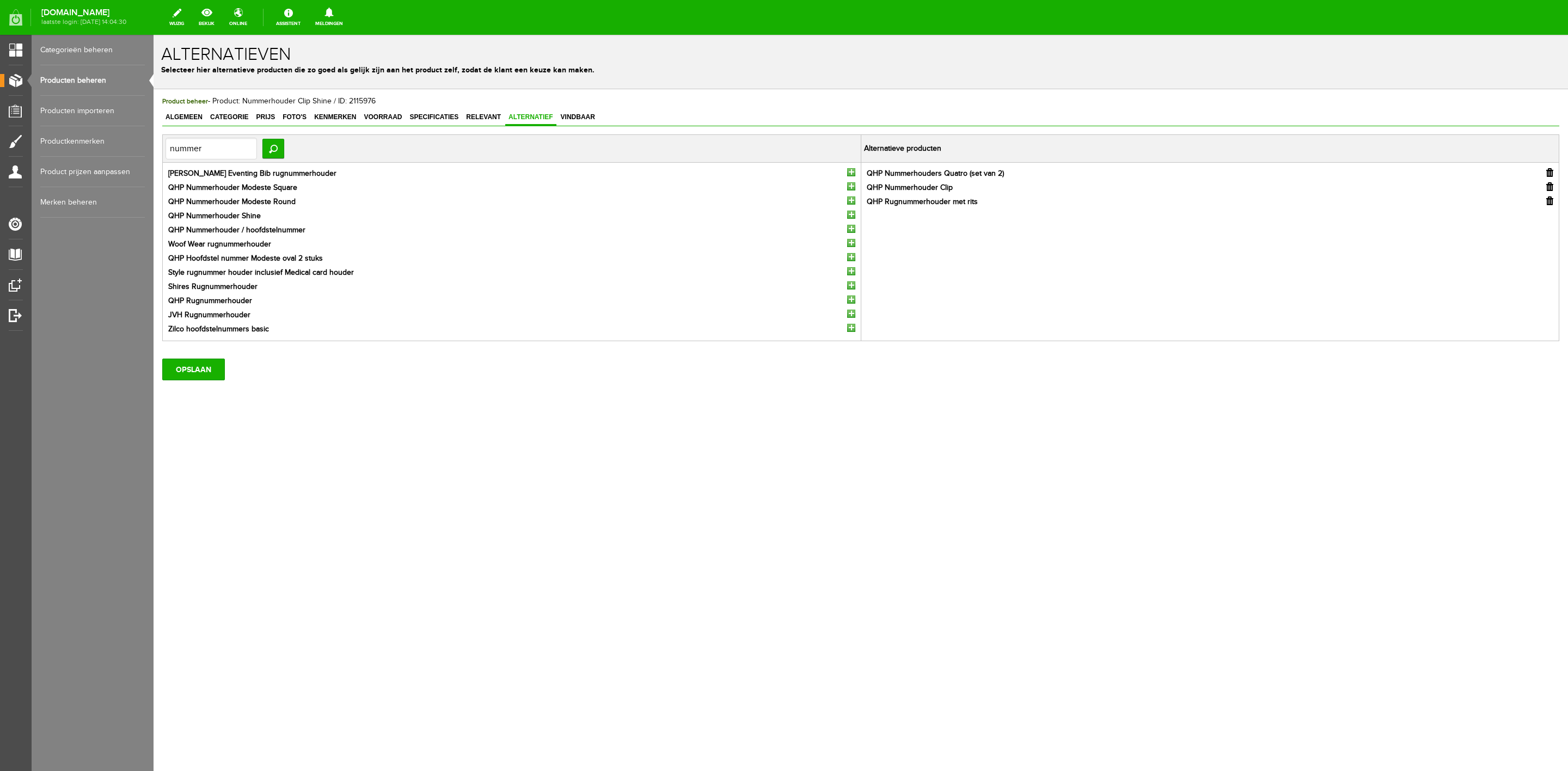
click at [852, 173] on input "button" at bounding box center [851, 172] width 8 height 8
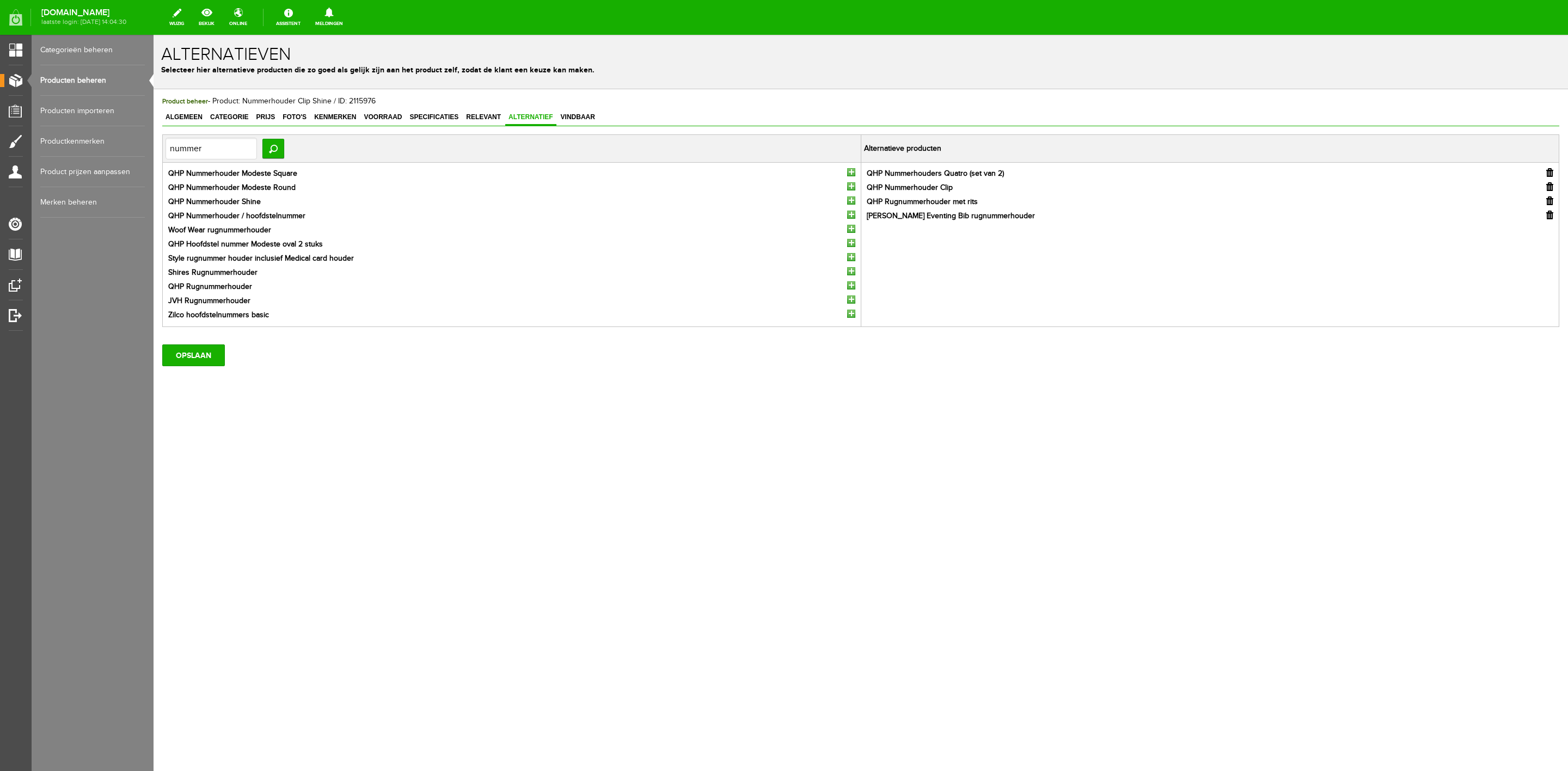
click at [852, 173] on input "button" at bounding box center [851, 172] width 8 height 8
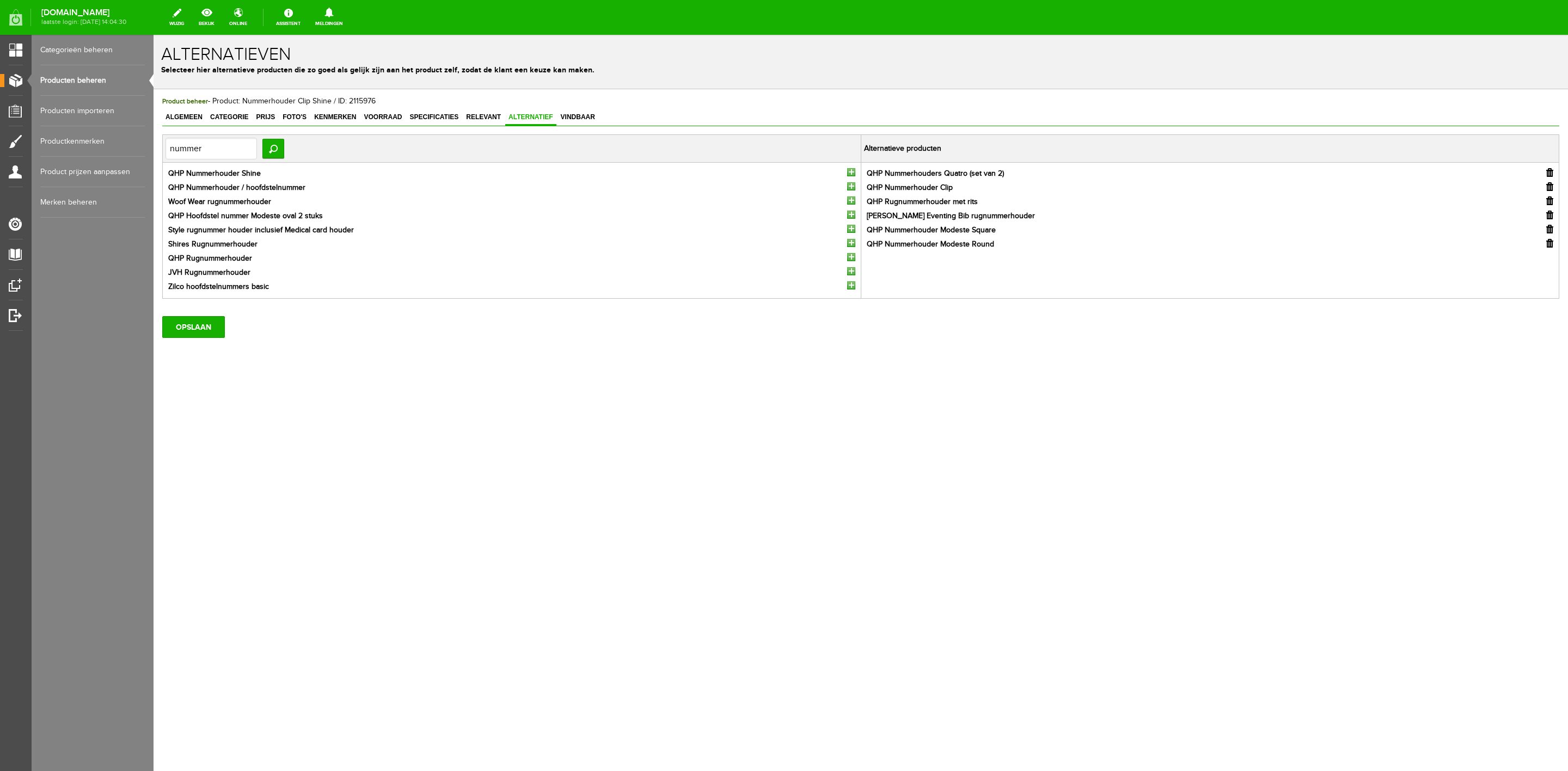
click at [852, 173] on input "button" at bounding box center [851, 172] width 8 height 8
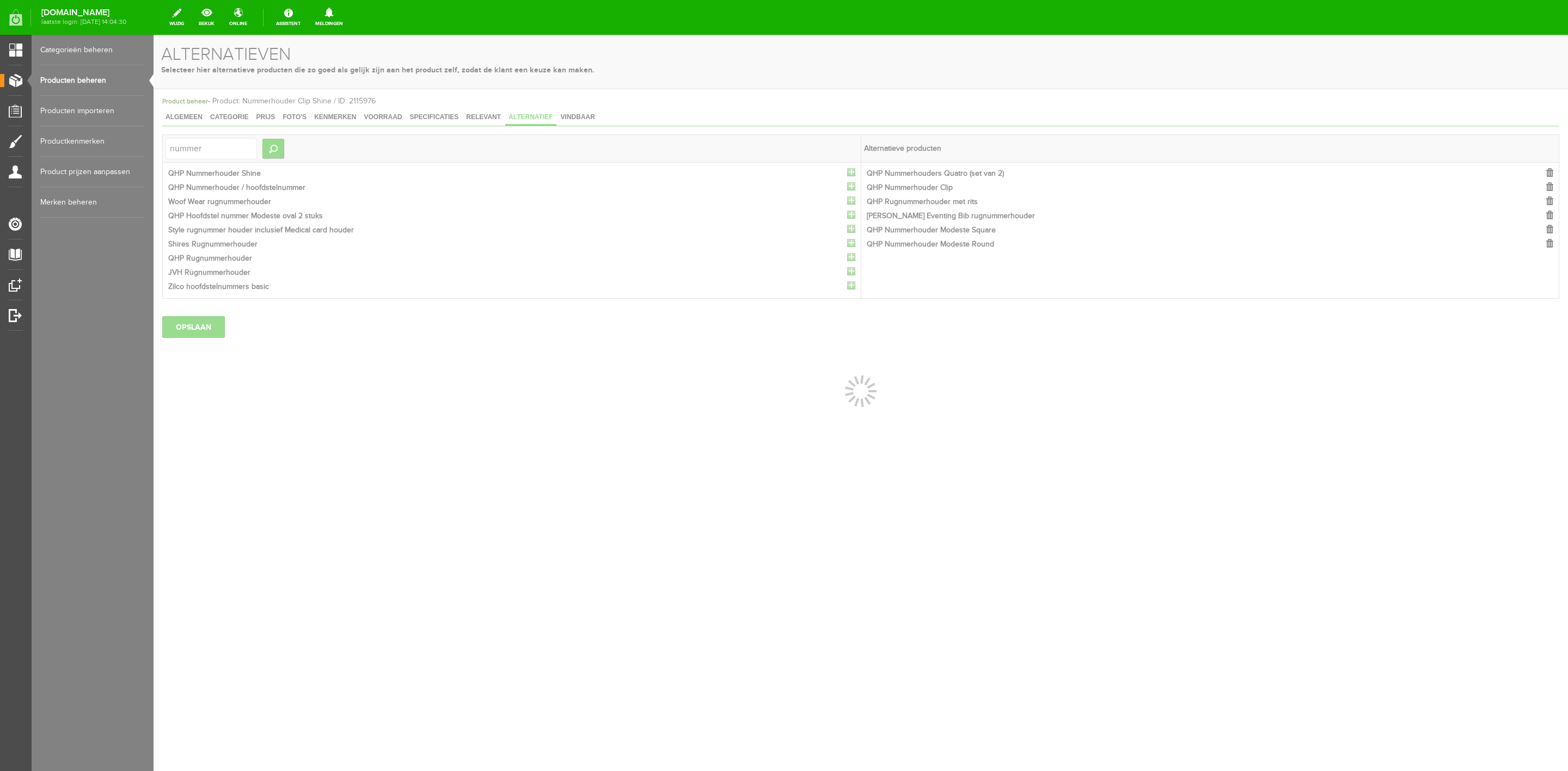
click at [852, 173] on div at bounding box center [861, 403] width 1415 height 736
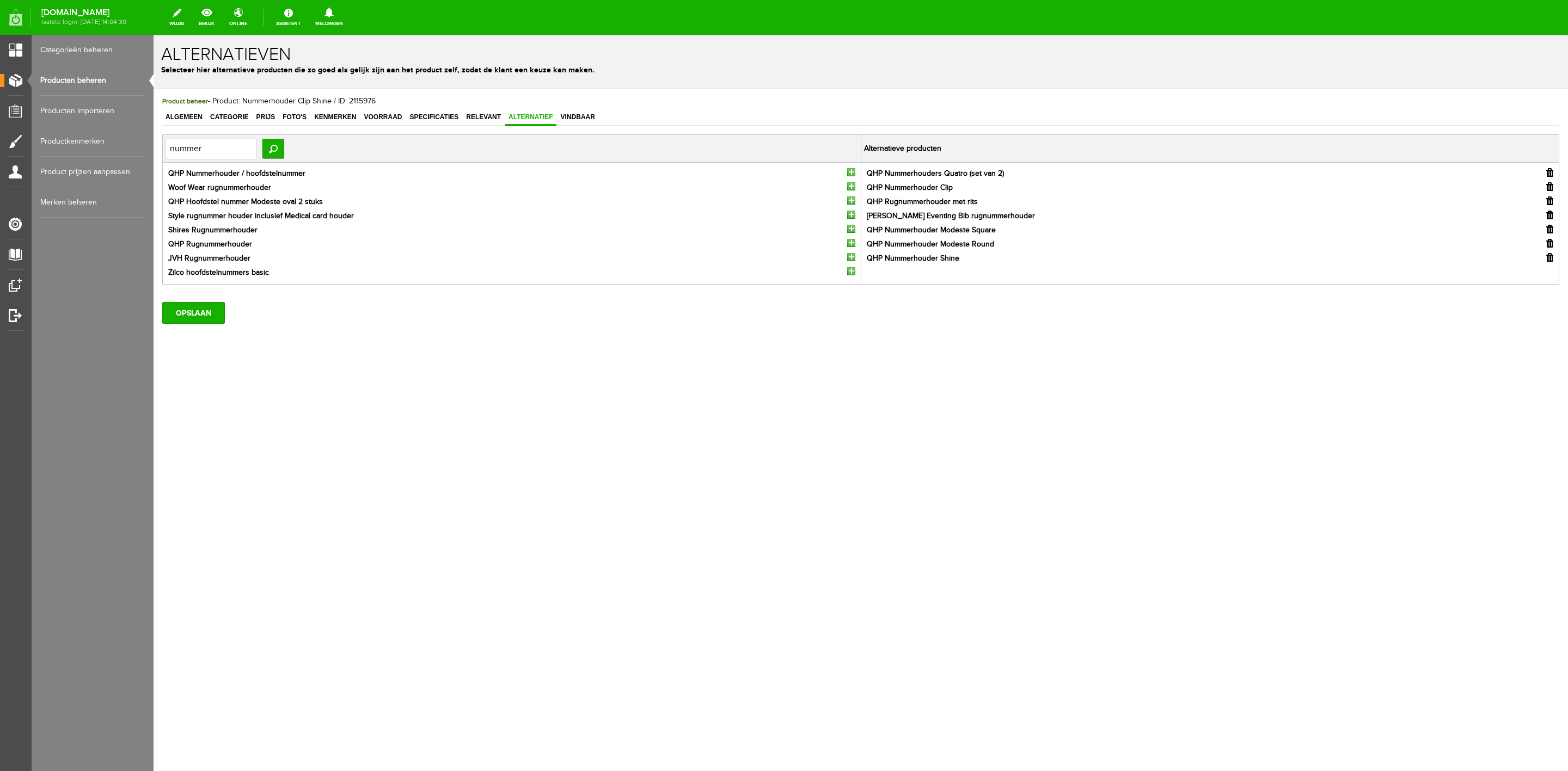
click at [851, 178] on li "QHP Nummerhouder / hoofdstelnummer" at bounding box center [511, 174] width 687 height 12
click at [851, 175] on input "button" at bounding box center [851, 172] width 8 height 8
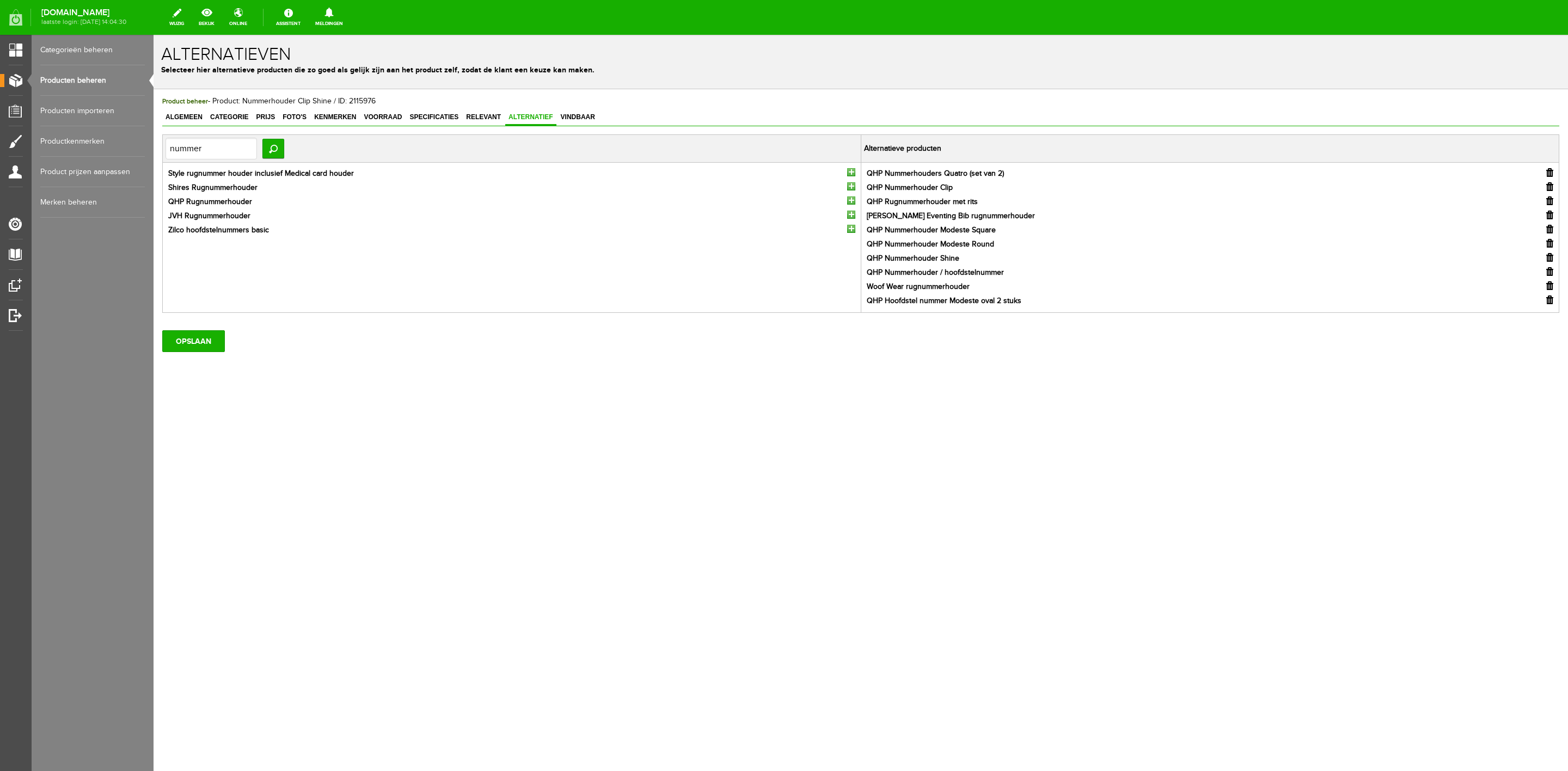
click at [851, 175] on input "button" at bounding box center [851, 172] width 8 height 8
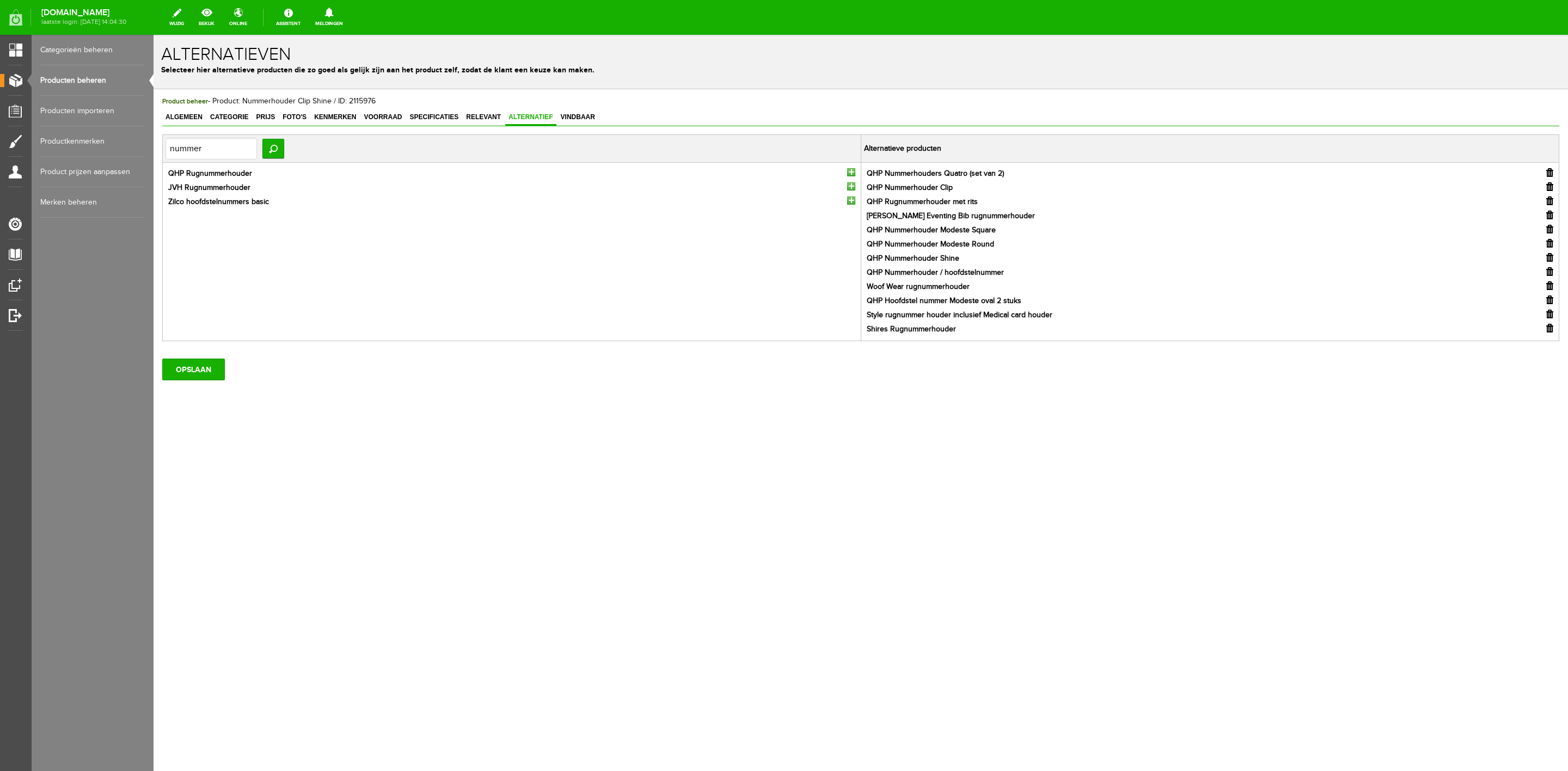
click at [851, 175] on input "button" at bounding box center [851, 172] width 8 height 8
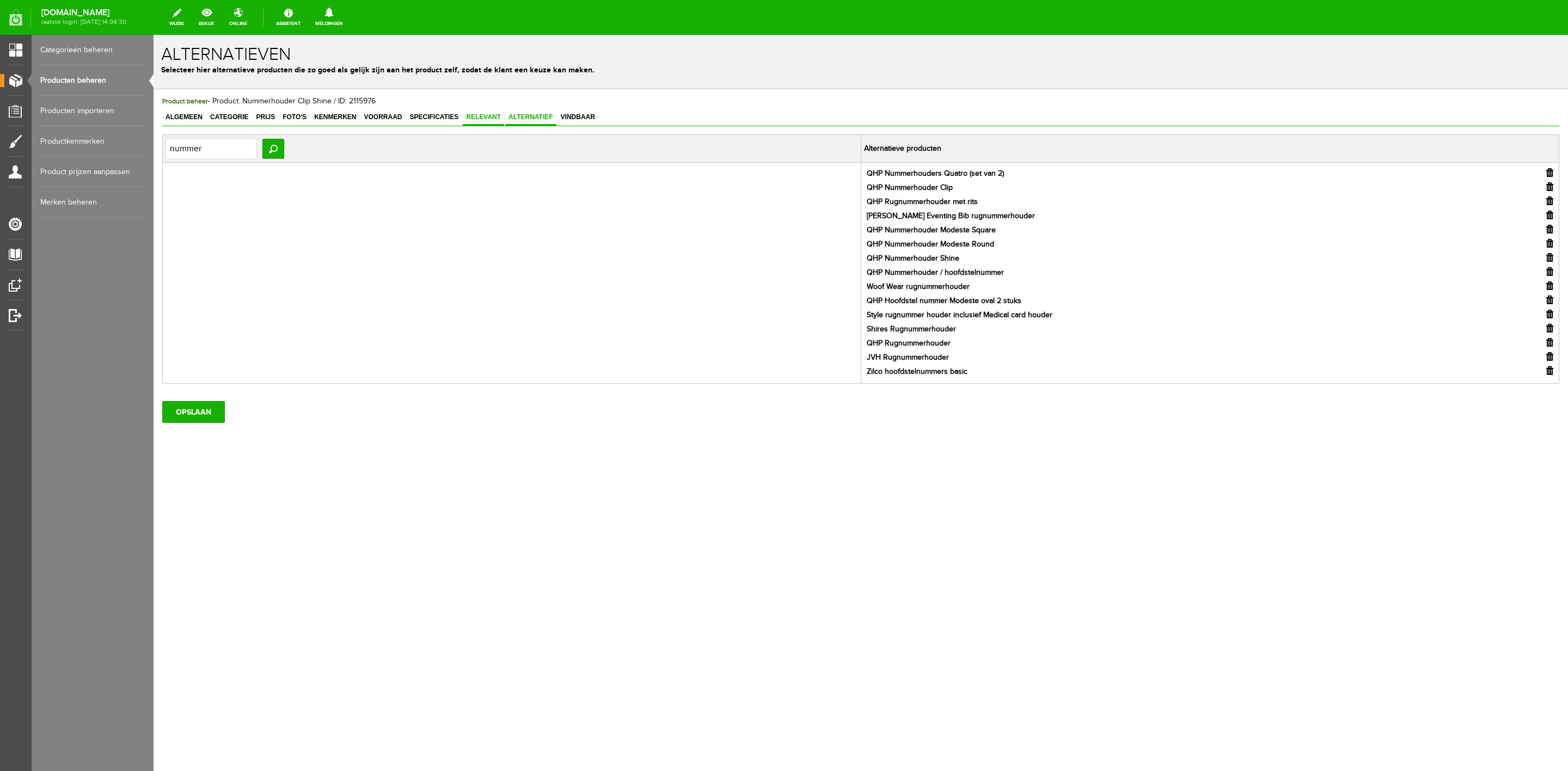
click at [481, 115] on span "Relevant" at bounding box center [483, 117] width 41 height 8
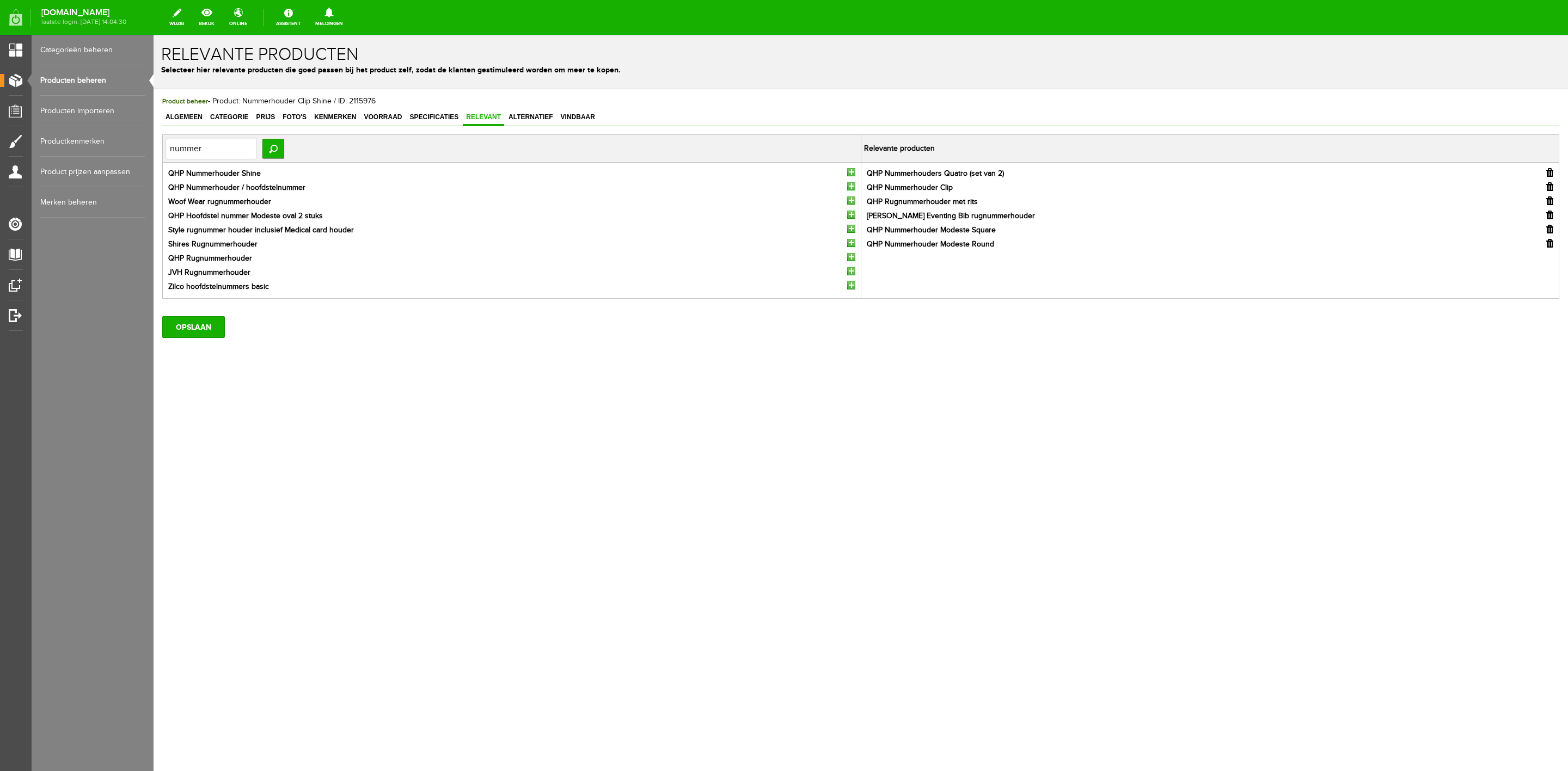
click at [1045, 170] on input "button" at bounding box center [1550, 173] width 7 height 9
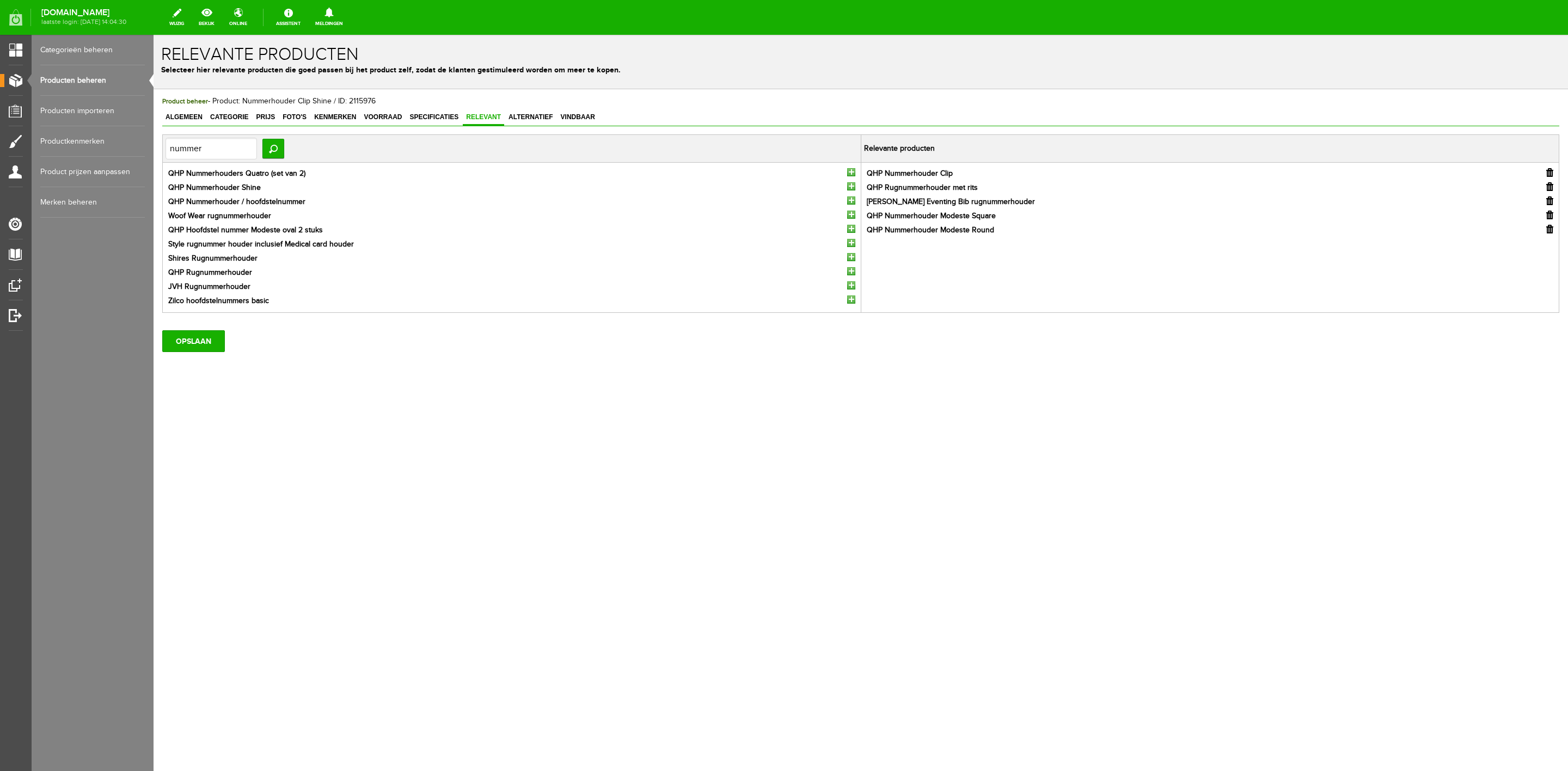
click at [1045, 175] on input "button" at bounding box center [1550, 173] width 7 height 9
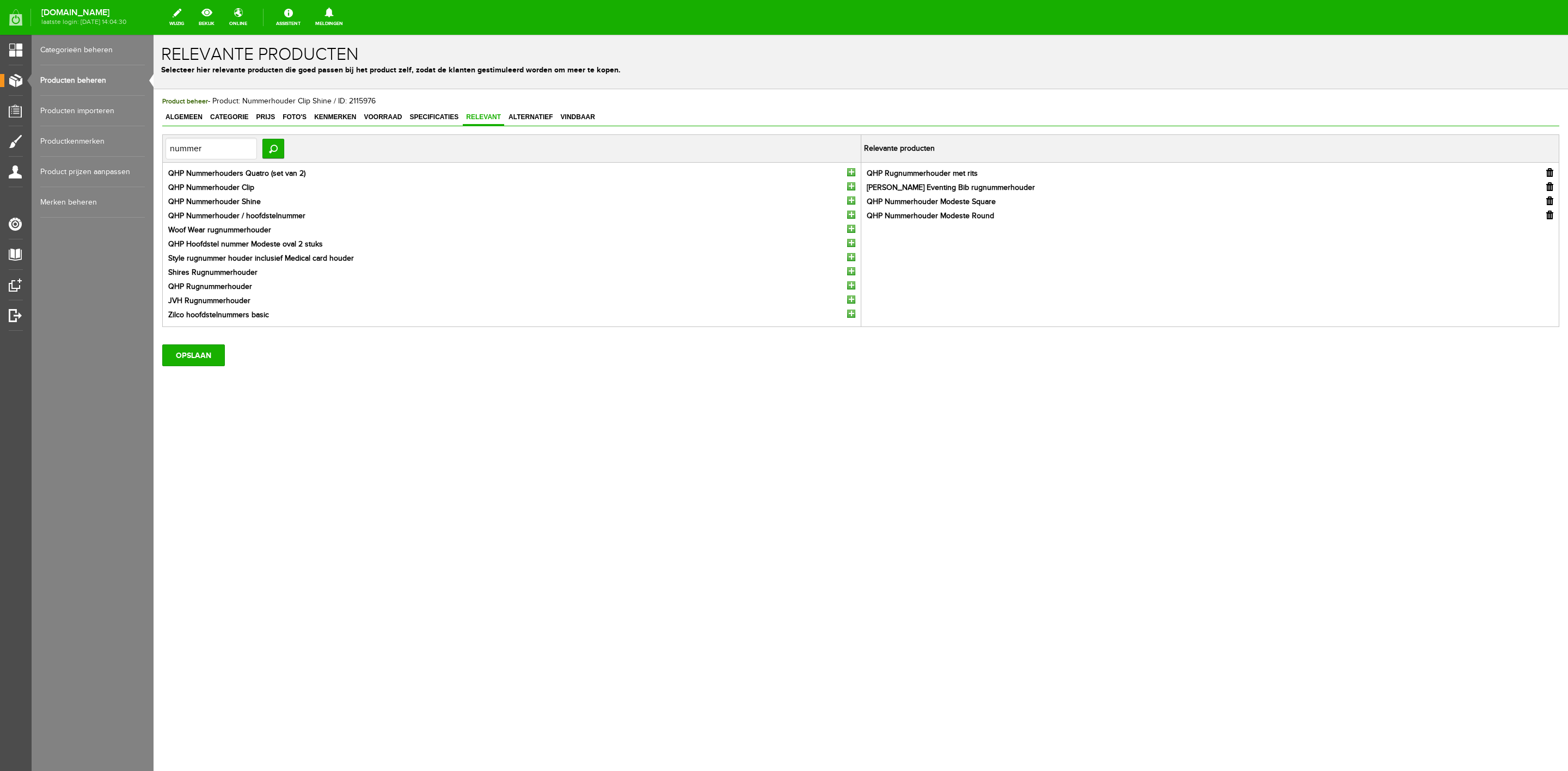
click at [1045, 175] on input "button" at bounding box center [1550, 173] width 7 height 9
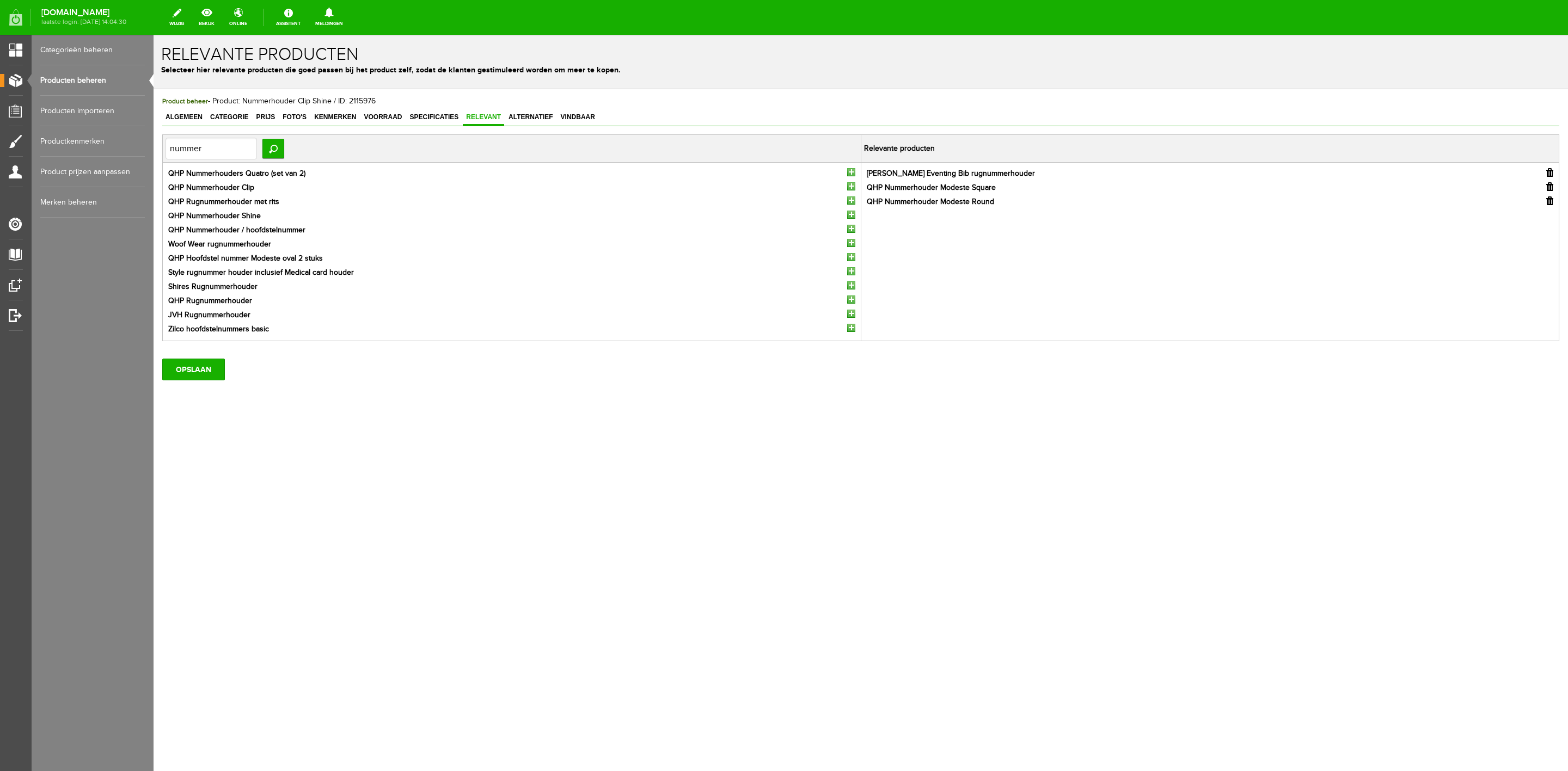
click at [1045, 175] on input "button" at bounding box center [1550, 173] width 7 height 9
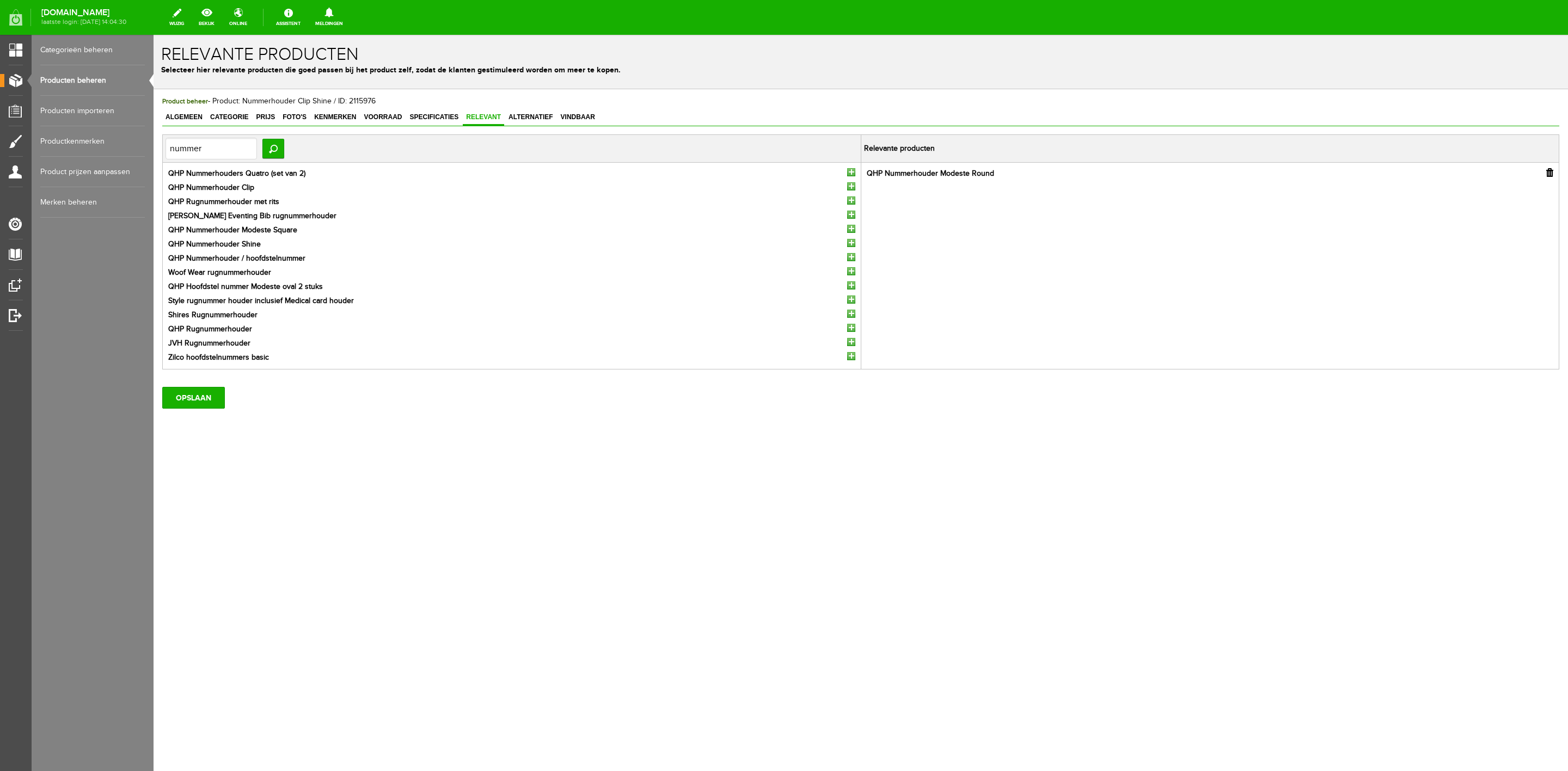
click at [1045, 175] on input "button" at bounding box center [1550, 173] width 7 height 9
click at [232, 158] on input "nummer" at bounding box center [211, 149] width 92 height 22
type input "klei"
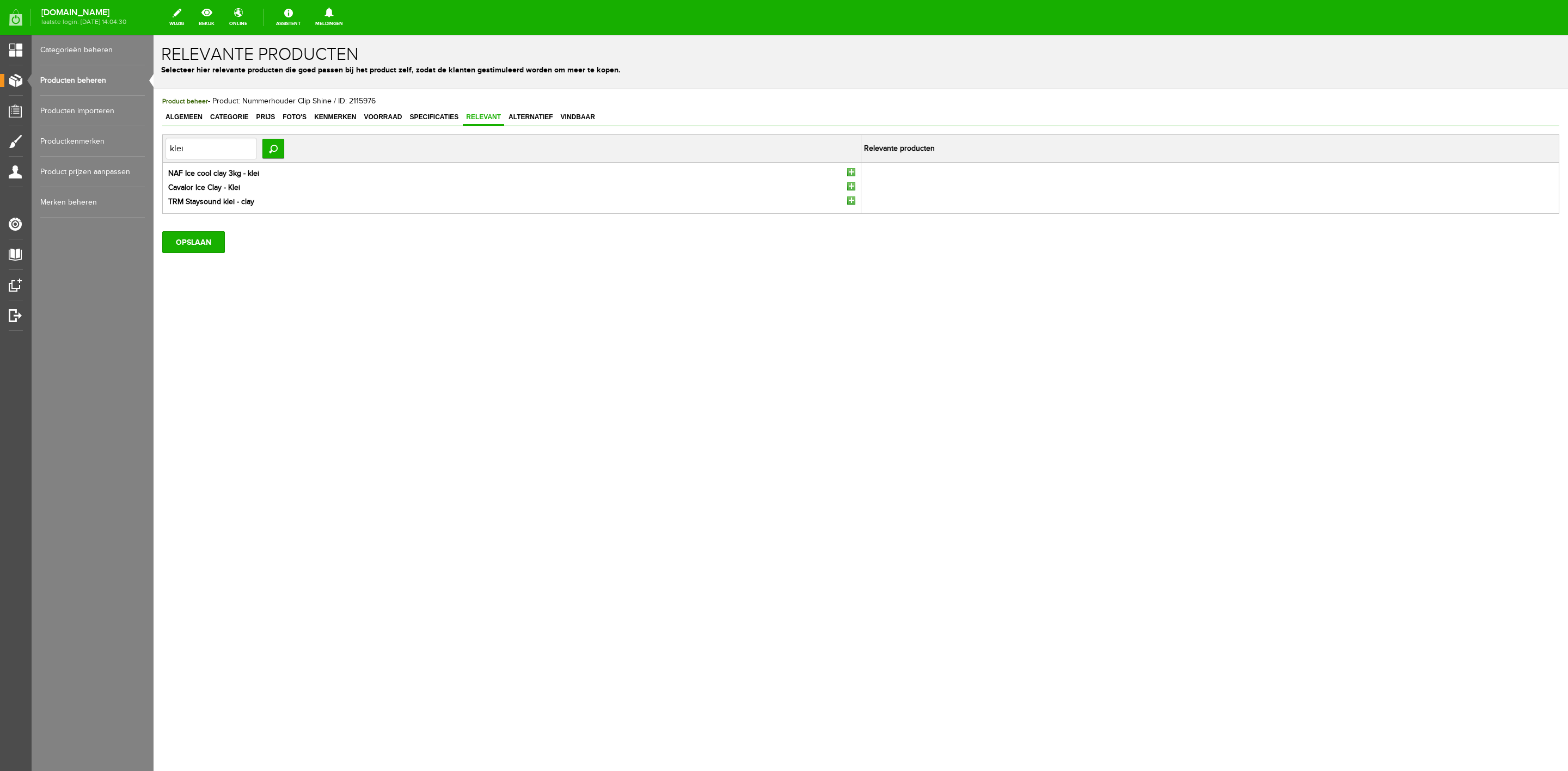
click at [853, 200] on input "button" at bounding box center [851, 200] width 8 height 8
click at [243, 151] on input "klei" at bounding box center [211, 149] width 92 height 22
type input "sound"
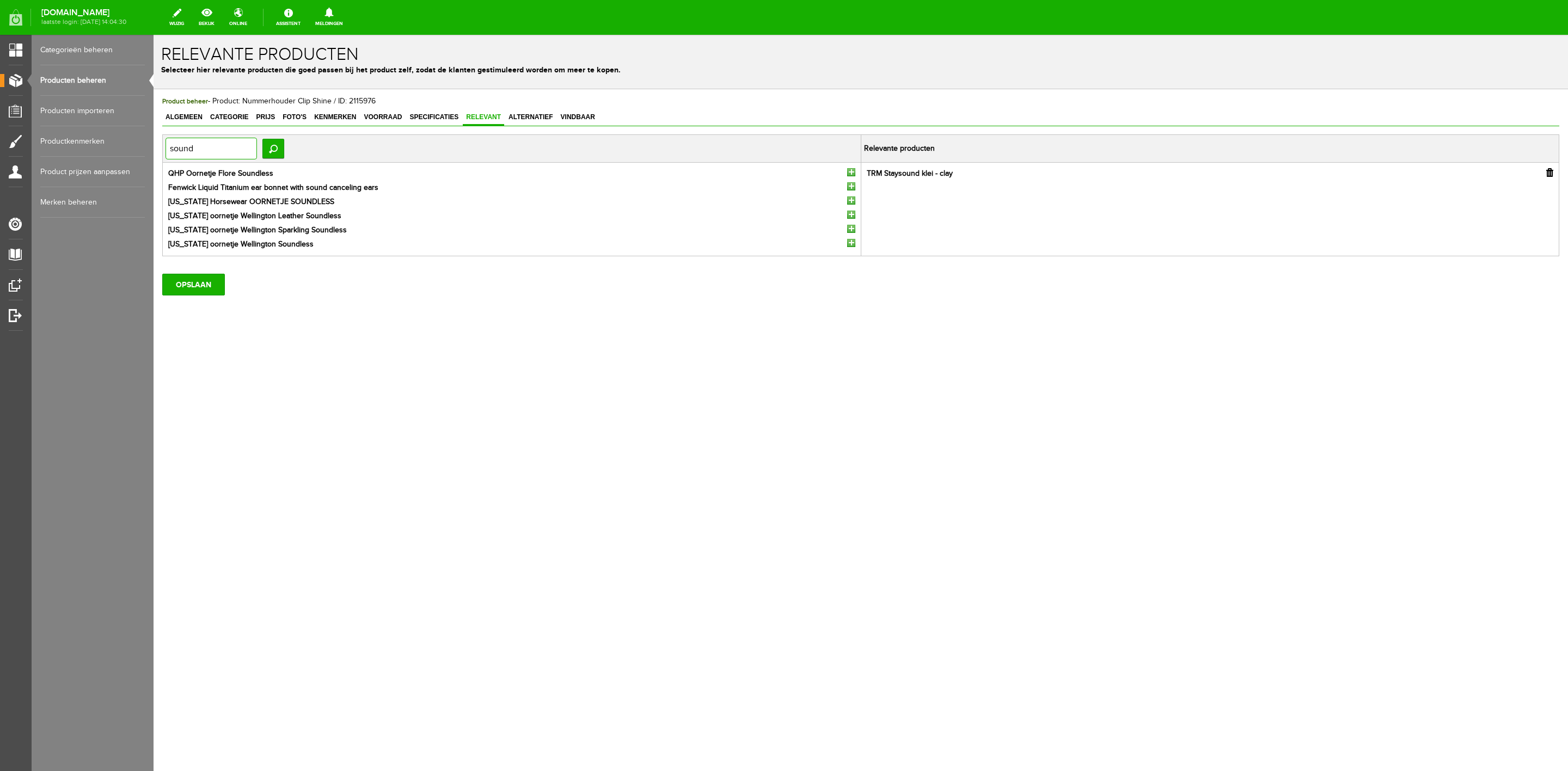
click at [243, 151] on input "sound" at bounding box center [211, 149] width 92 height 22
type input "optim"
click at [851, 216] on input "button" at bounding box center [851, 214] width 8 height 8
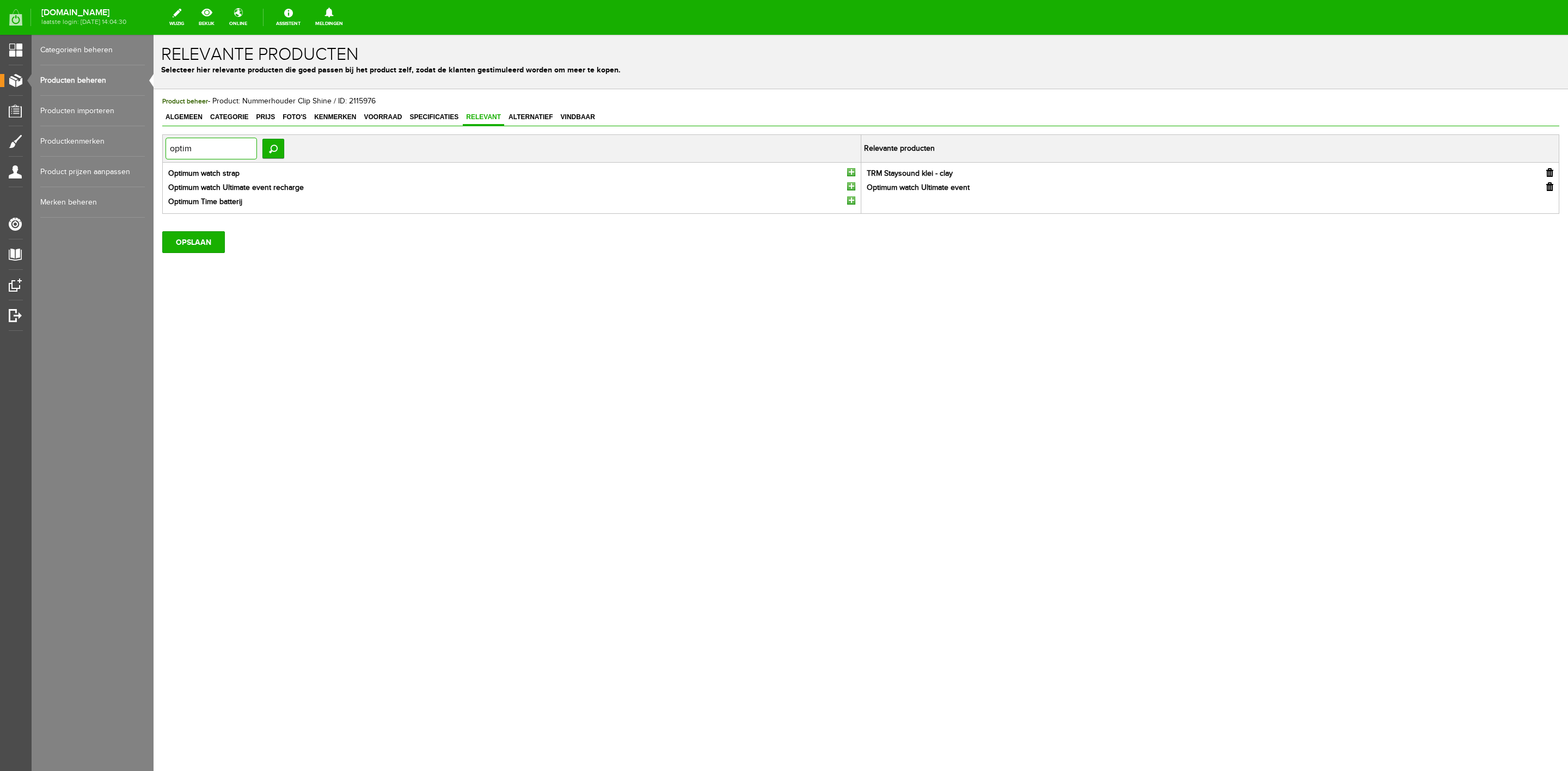
click at [224, 144] on input "optim" at bounding box center [211, 149] width 92 height 22
type input "pro ii"
click at [854, 186] on input "button" at bounding box center [851, 186] width 8 height 8
click at [241, 152] on input "pro ii" at bounding box center [211, 149] width 92 height 22
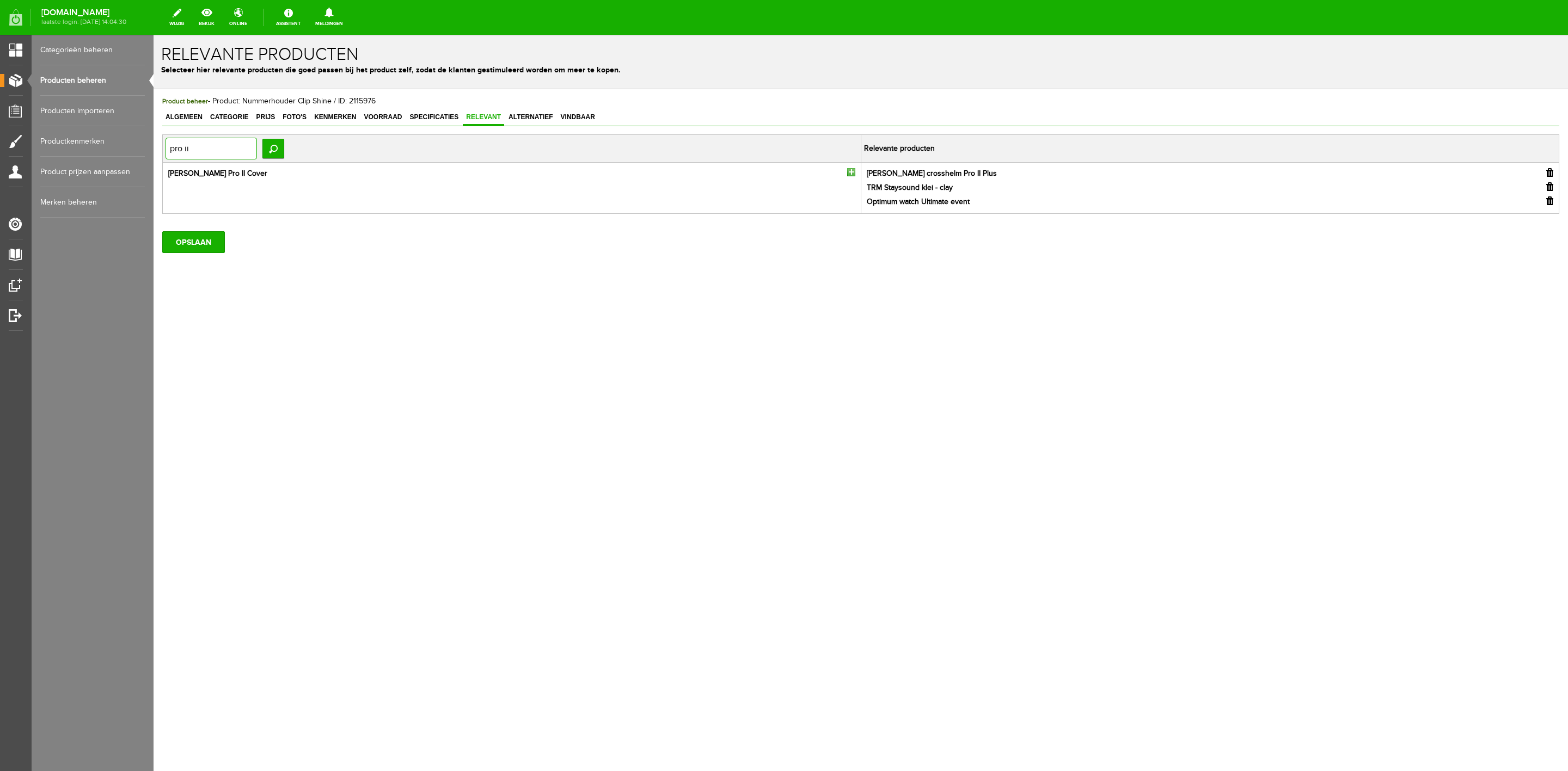
click at [241, 152] on input "pro ii" at bounding box center [211, 149] width 92 height 22
type input "hepp"
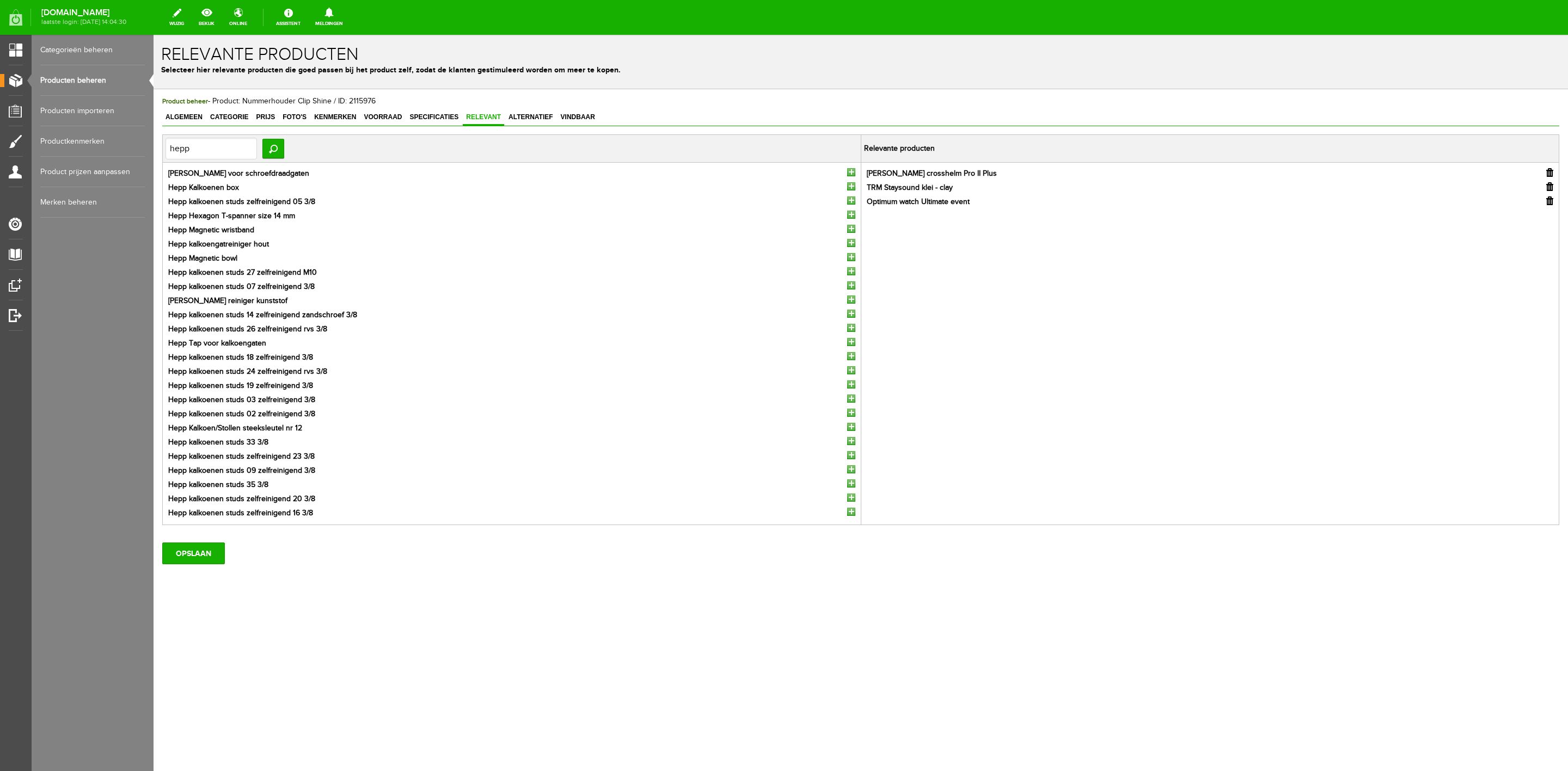
click at [850, 315] on input "button" at bounding box center [851, 313] width 8 height 8
click at [852, 301] on input "button" at bounding box center [851, 299] width 8 height 8
click at [852, 287] on input "button" at bounding box center [851, 285] width 8 height 8
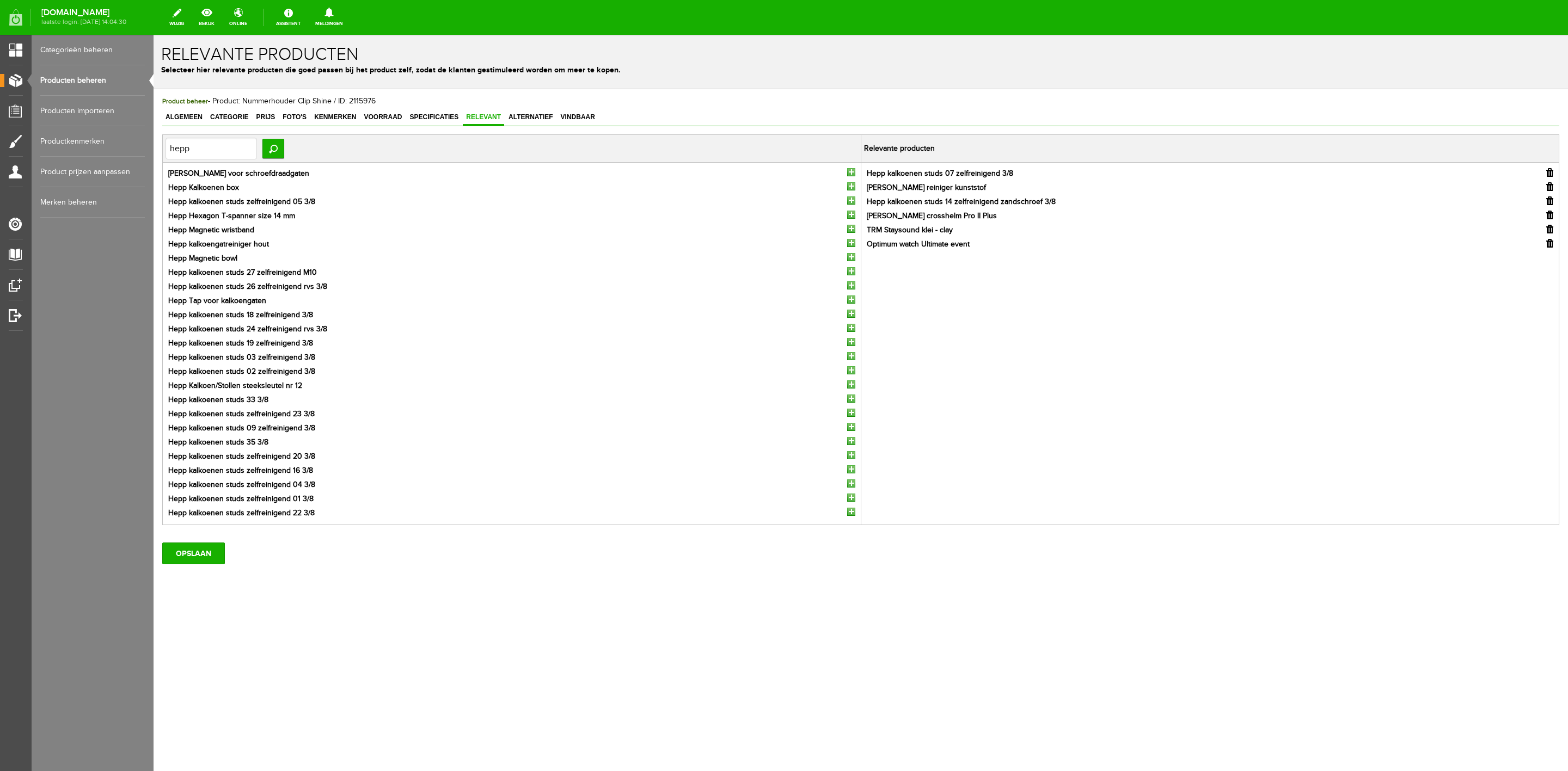
click at [850, 271] on input "button" at bounding box center [851, 271] width 8 height 8
click at [849, 257] on input "button" at bounding box center [851, 257] width 8 height 8
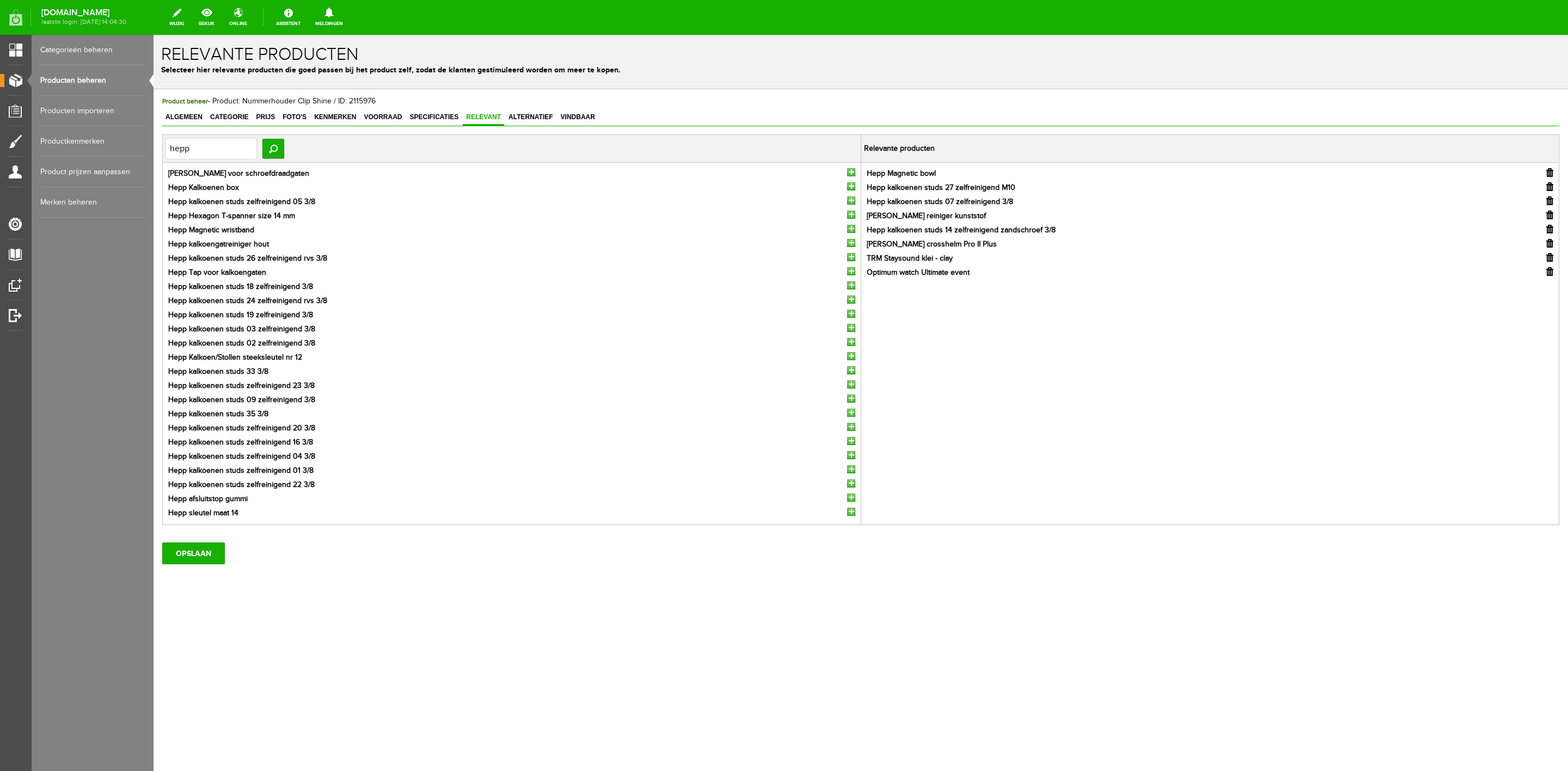
click at [854, 257] on input "button" at bounding box center [851, 257] width 8 height 8
click at [208, 514] on input "OPSLAAN" at bounding box center [194, 554] width 63 height 22
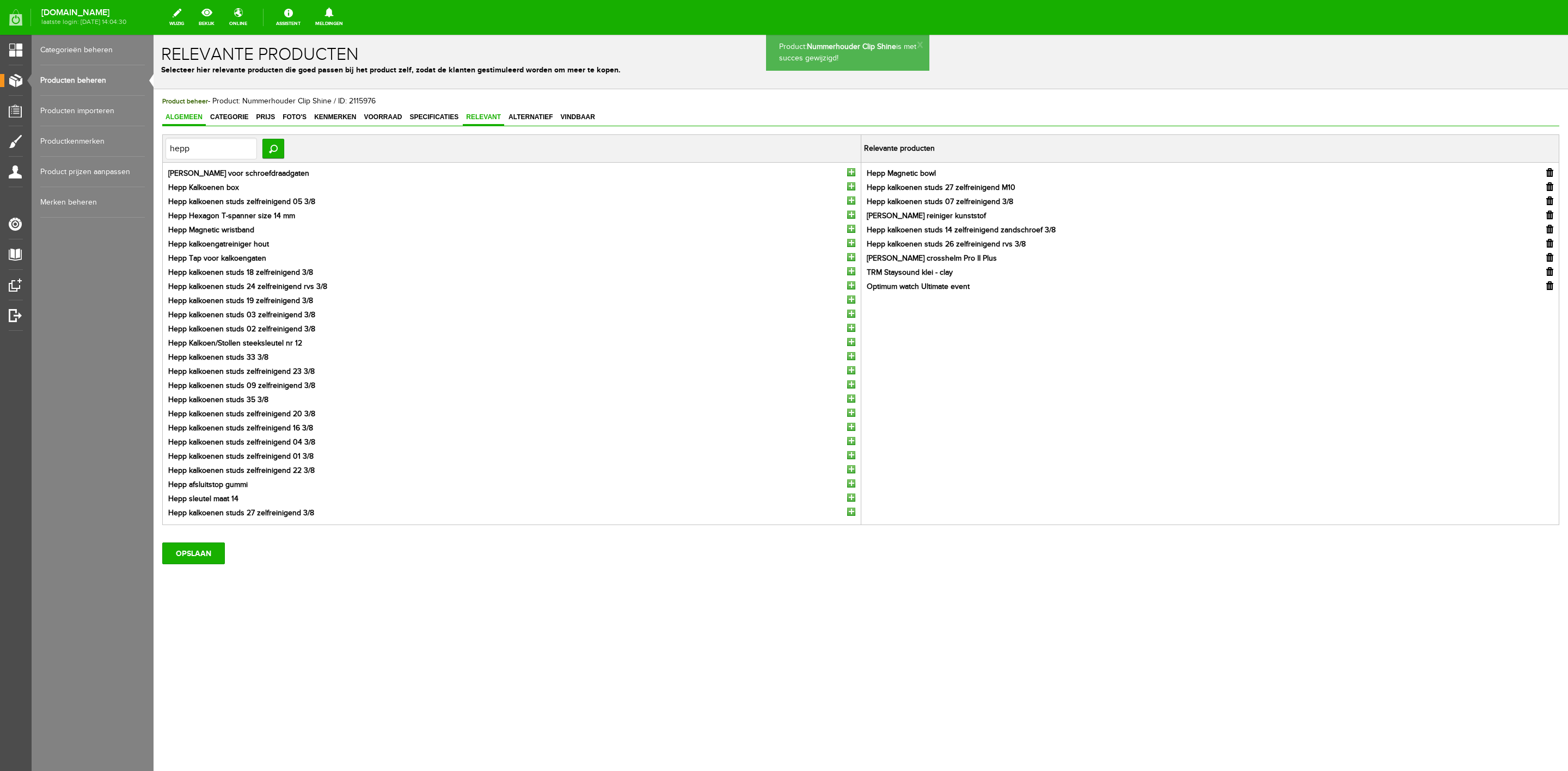
click at [191, 120] on span "Algemeen" at bounding box center [184, 117] width 43 height 8
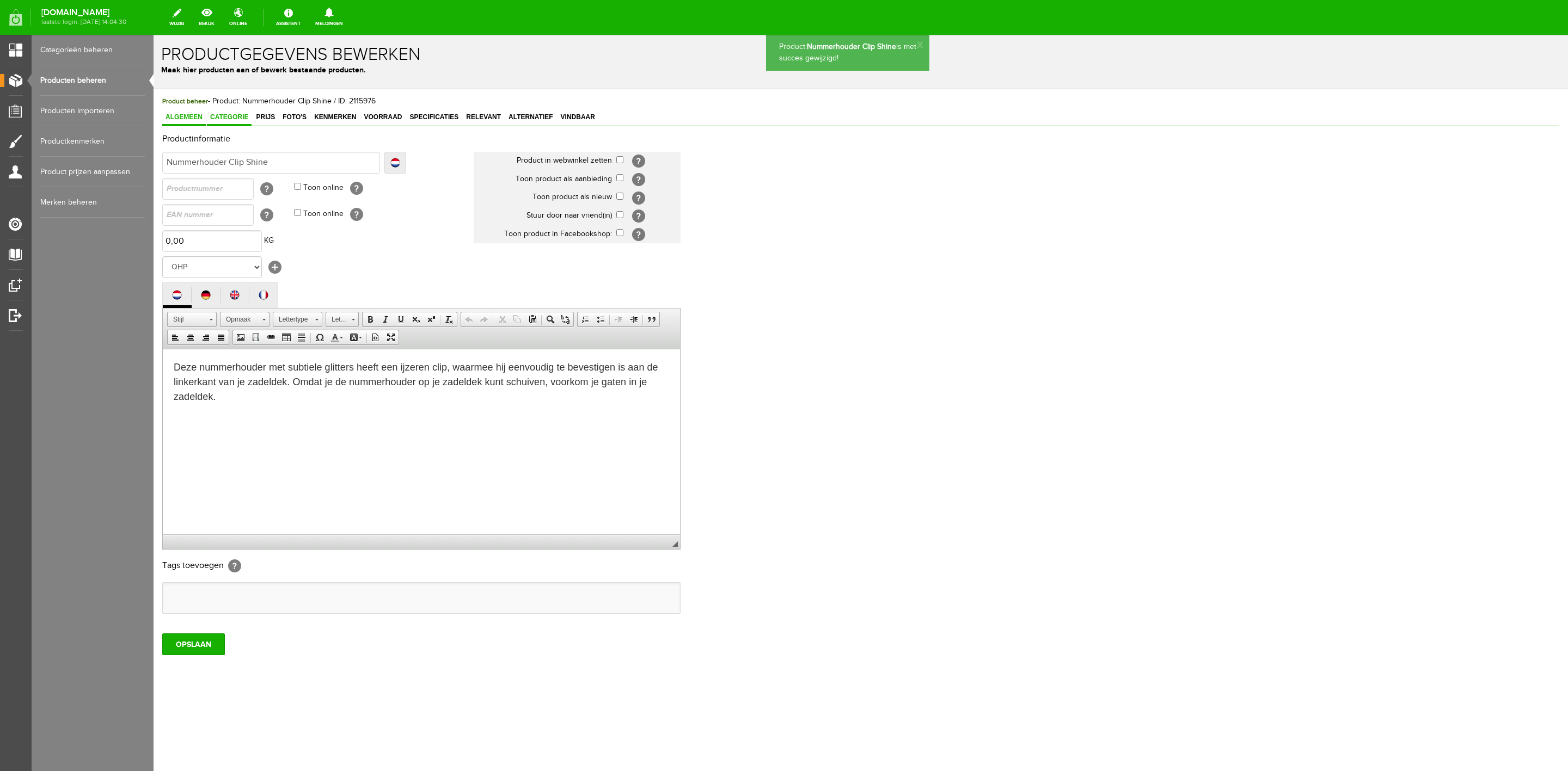
click at [232, 120] on span "Categorie" at bounding box center [229, 117] width 45 height 8
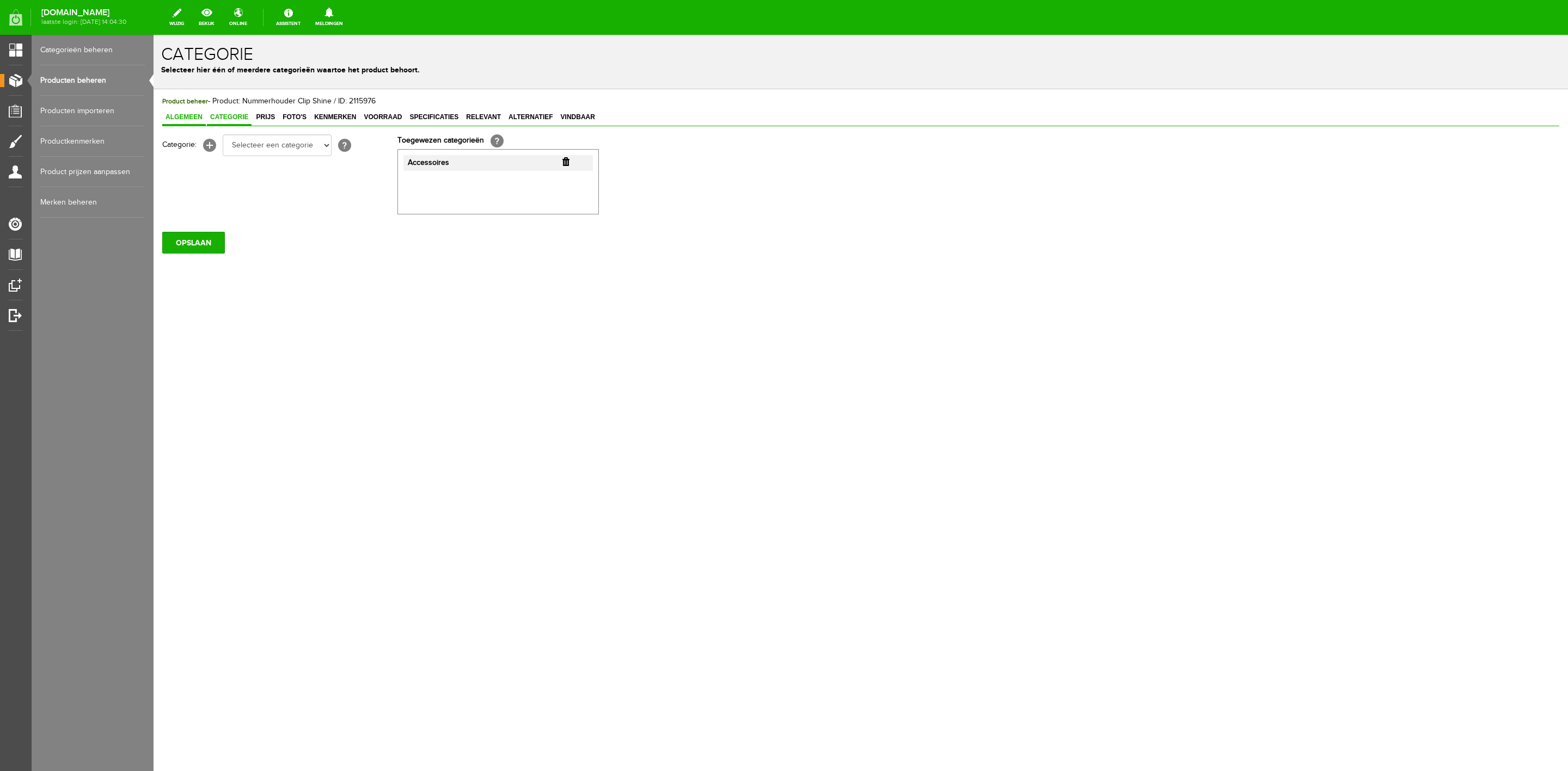
click at [183, 112] on link "Algemeen" at bounding box center [184, 118] width 43 height 16
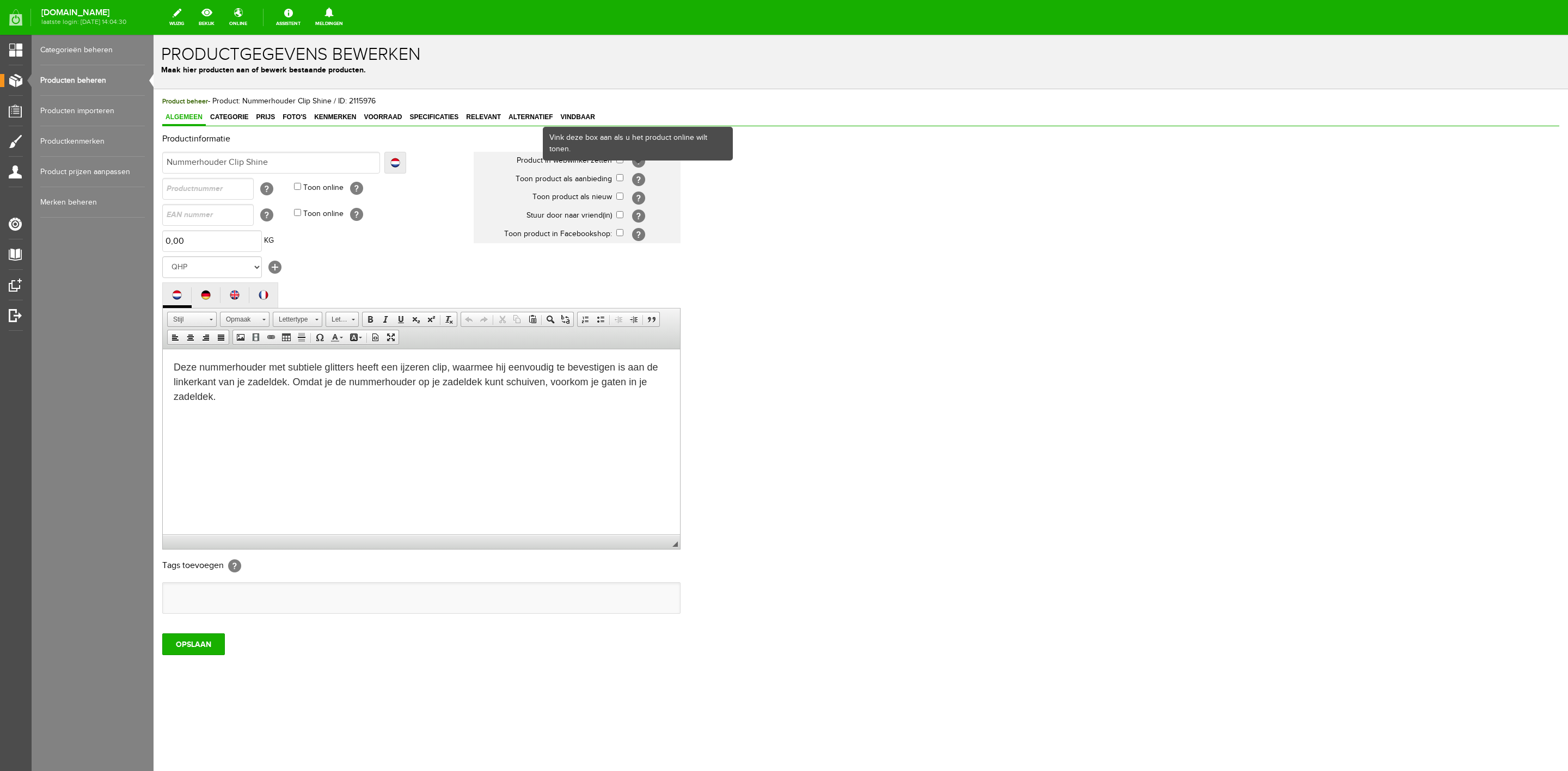
click at [621, 158] on div "Vink deze box aan als u het product online wilt tonen." at bounding box center [638, 144] width 188 height 32
click at [620, 162] on input "checkbox" at bounding box center [620, 160] width 7 height 7
checkbox input "true"
click at [621, 196] on input "checkbox" at bounding box center [620, 196] width 7 height 7
checkbox input "true"
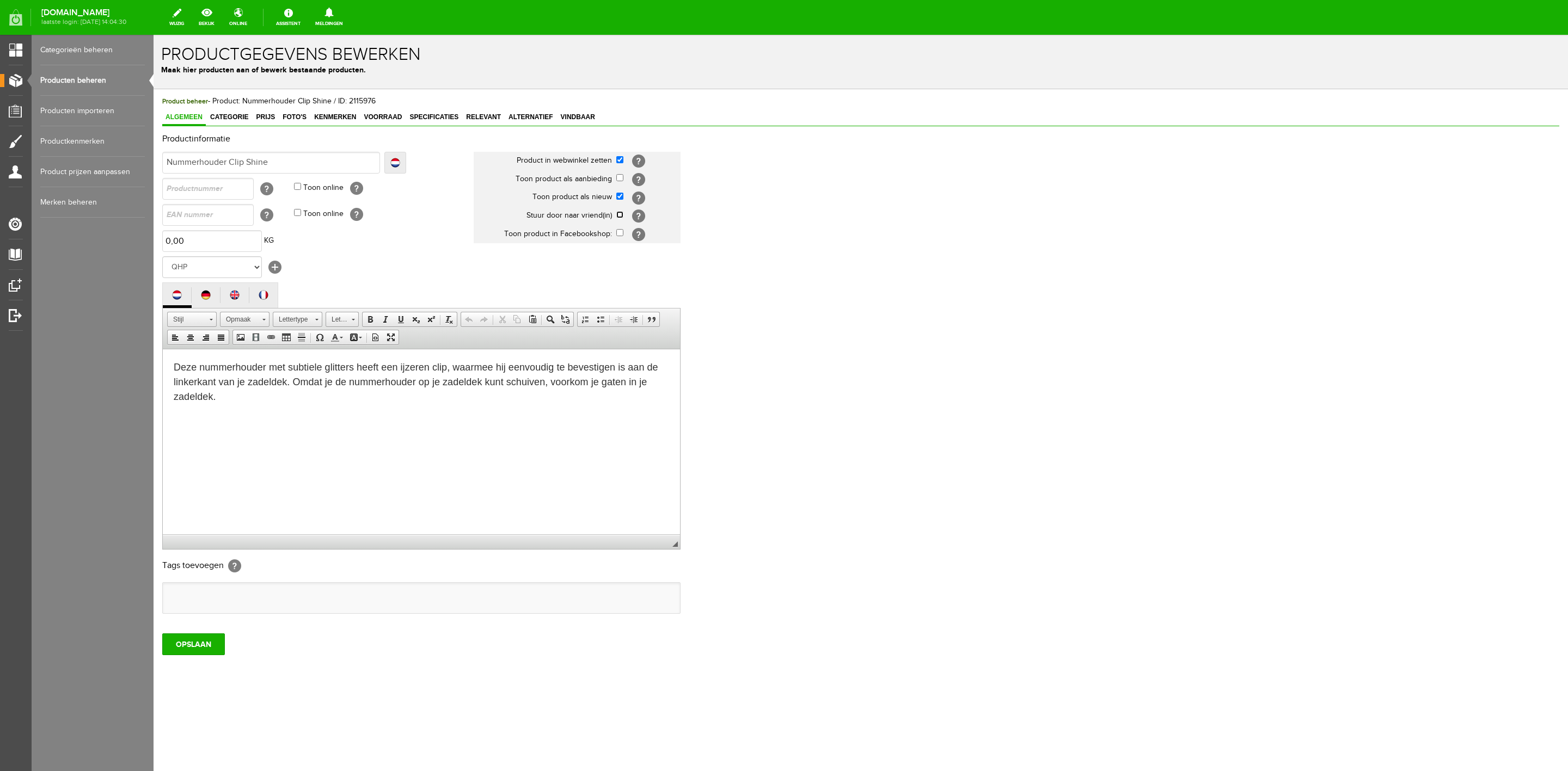
click at [620, 211] on input "checkbox" at bounding box center [620, 214] width 7 height 7
checkbox input "true"
click at [196, 514] on input "OPSLAAN" at bounding box center [194, 644] width 63 height 22
click at [216, 514] on input "OPSLAAN" at bounding box center [194, 644] width 63 height 22
click at [228, 118] on span "Categorie" at bounding box center [229, 117] width 45 height 8
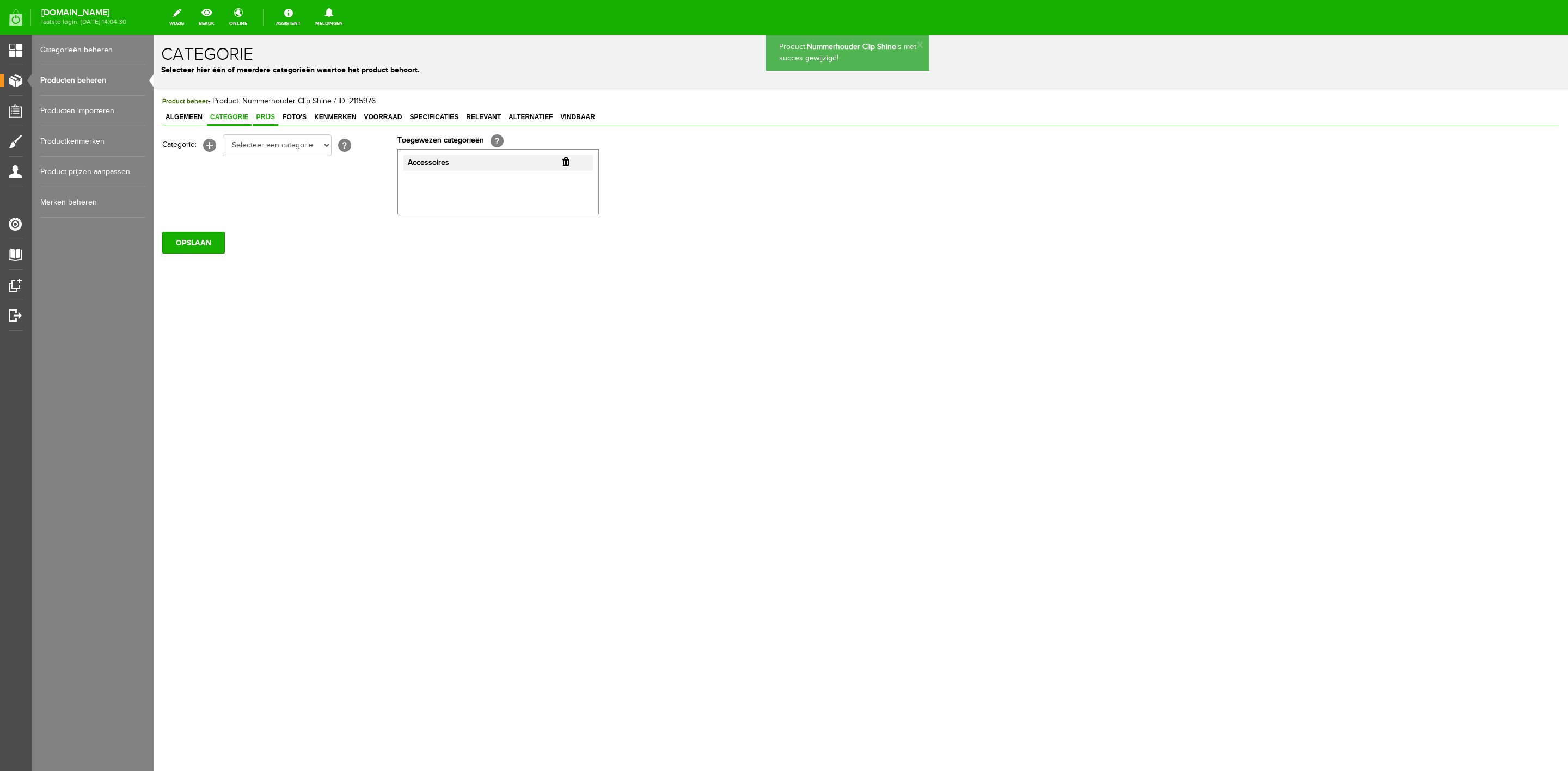
click at [277, 121] on link "Prijs" at bounding box center [265, 118] width 25 height 16
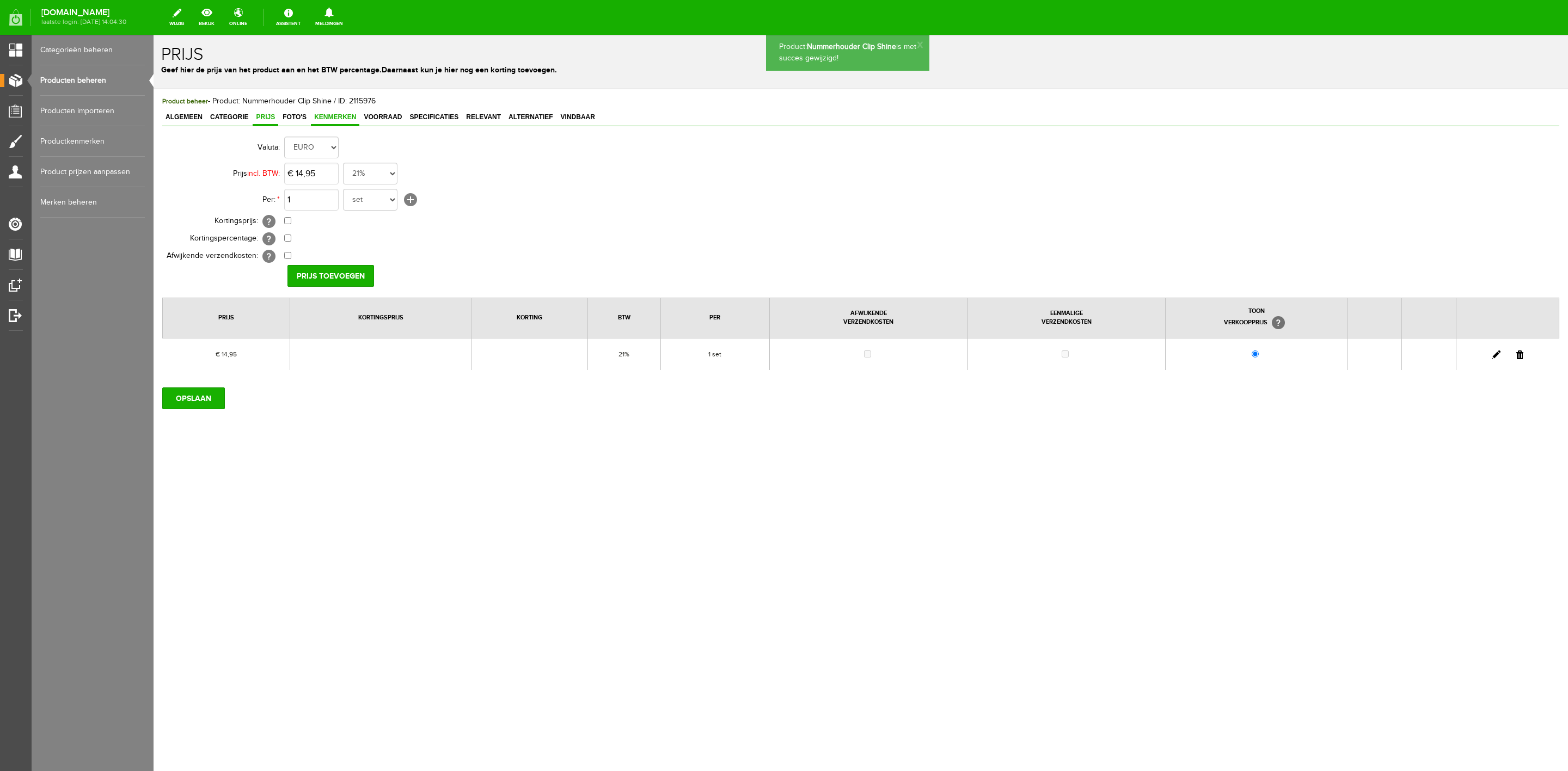
click at [319, 125] on link "Kenmerken" at bounding box center [334, 118] width 48 height 16
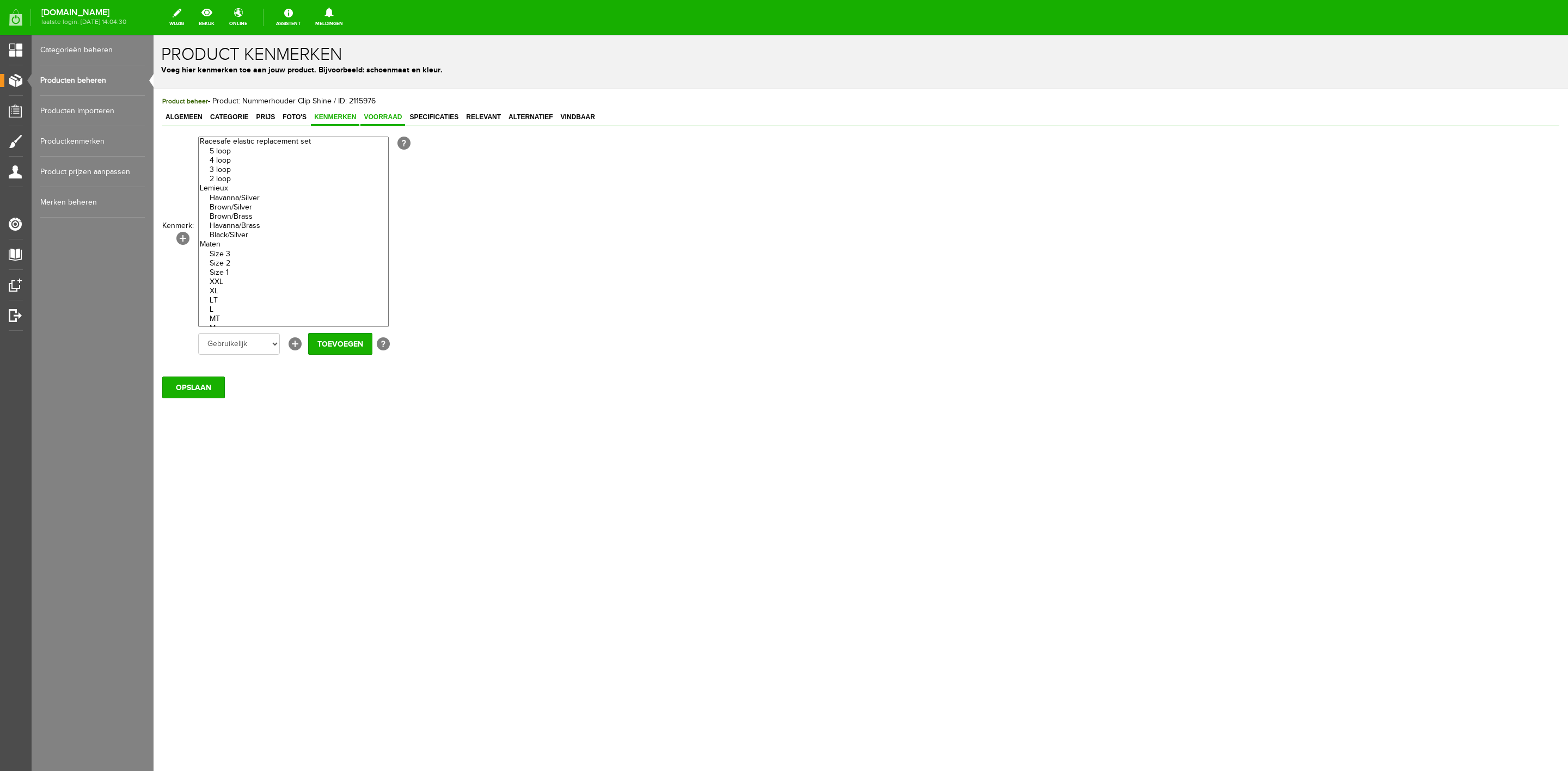
click at [389, 118] on span "Voorraad" at bounding box center [383, 117] width 45 height 8
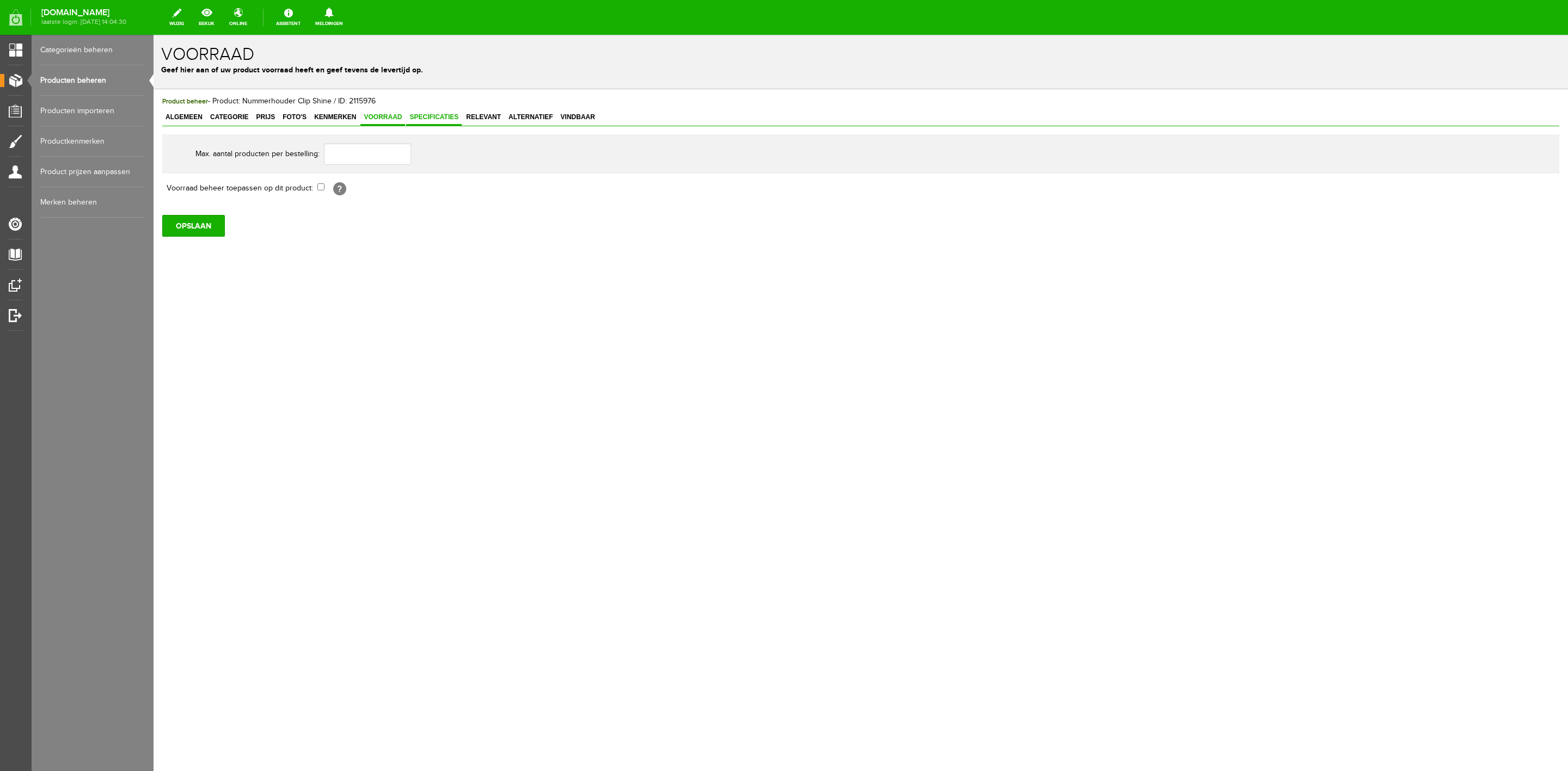
click at [428, 116] on span "Specificaties" at bounding box center [433, 117] width 56 height 8
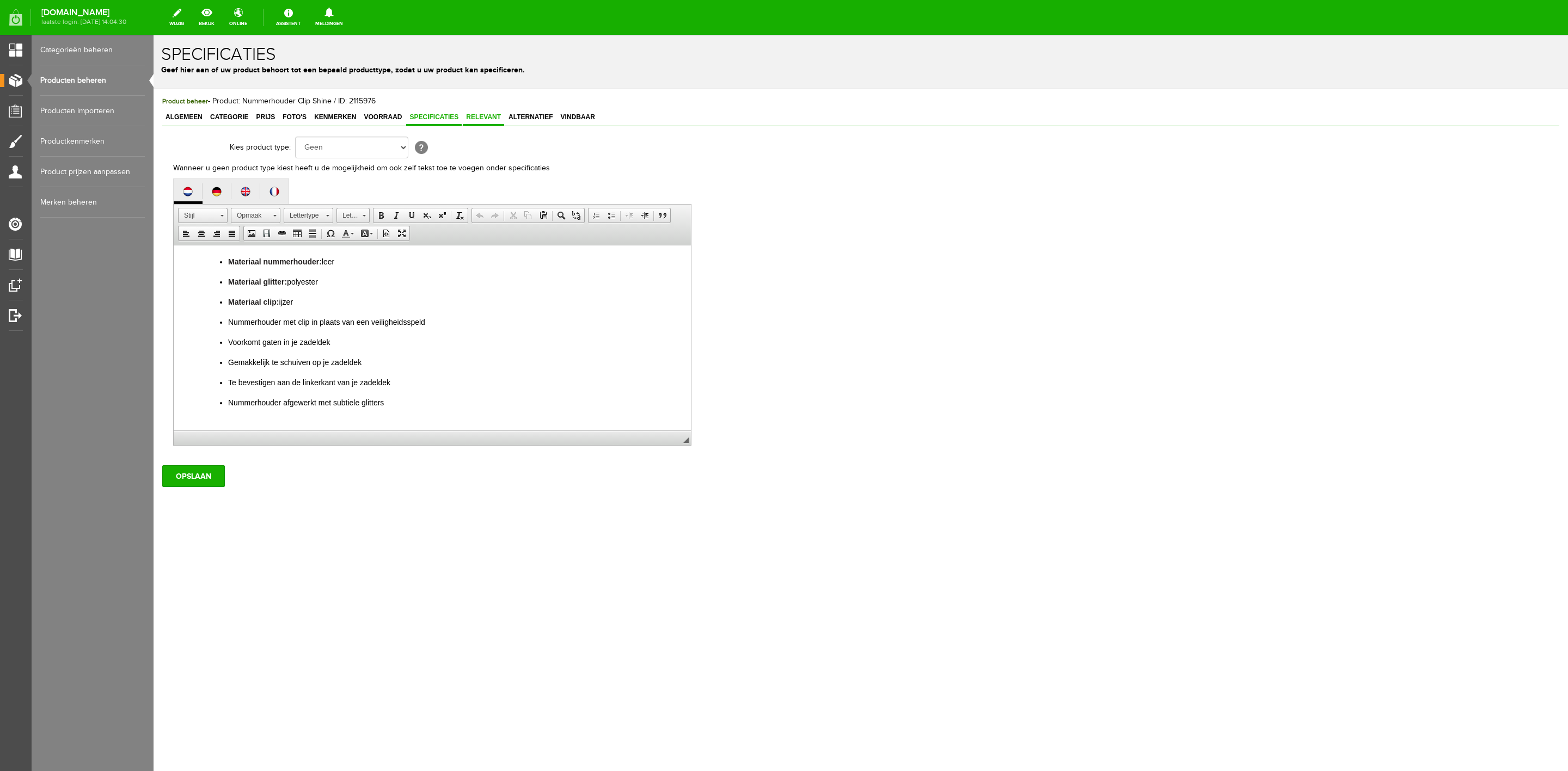
click at [481, 116] on span "Relevant" at bounding box center [483, 117] width 41 height 8
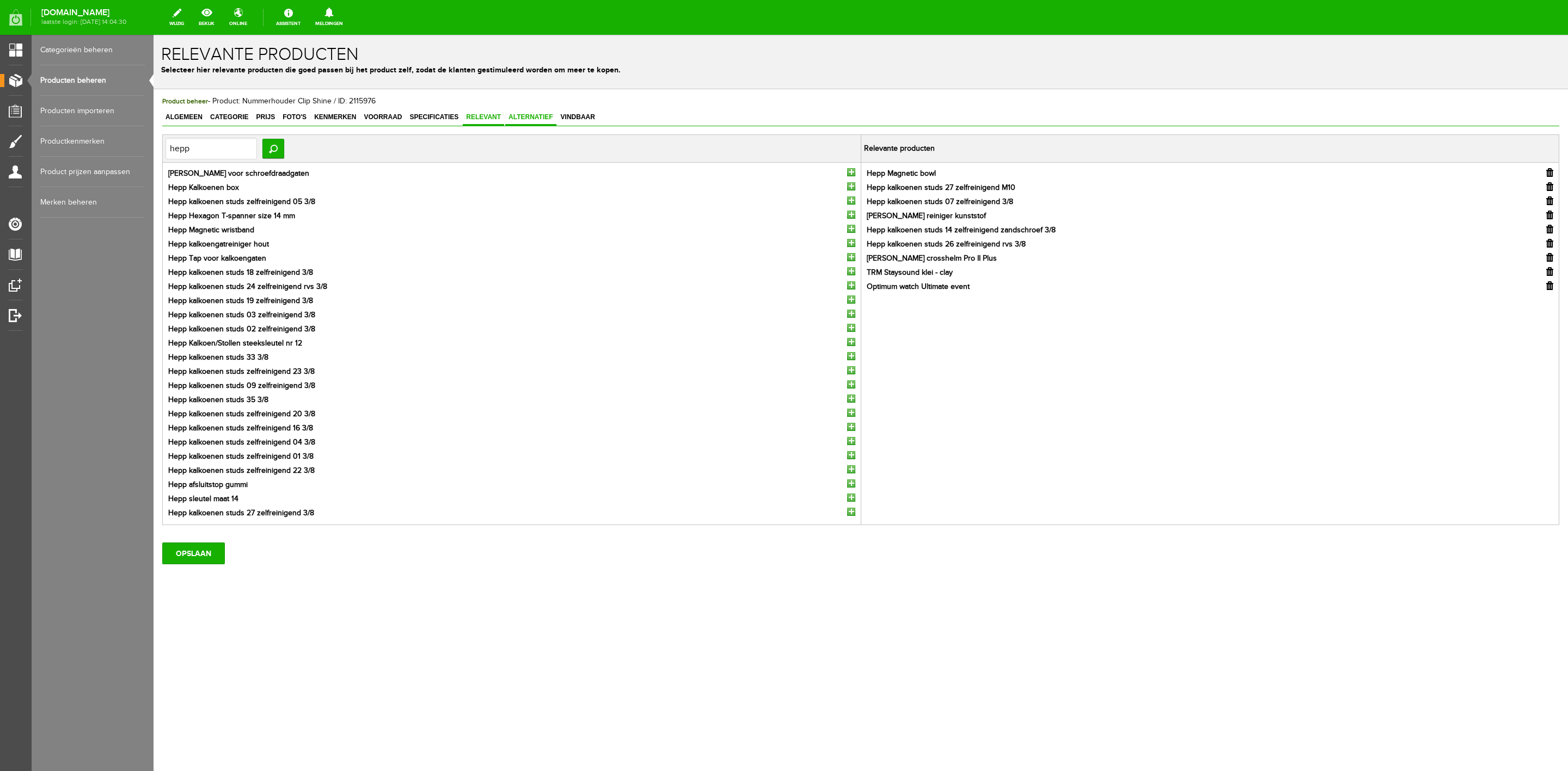
click at [530, 120] on span "Alternatief" at bounding box center [531, 117] width 51 height 8
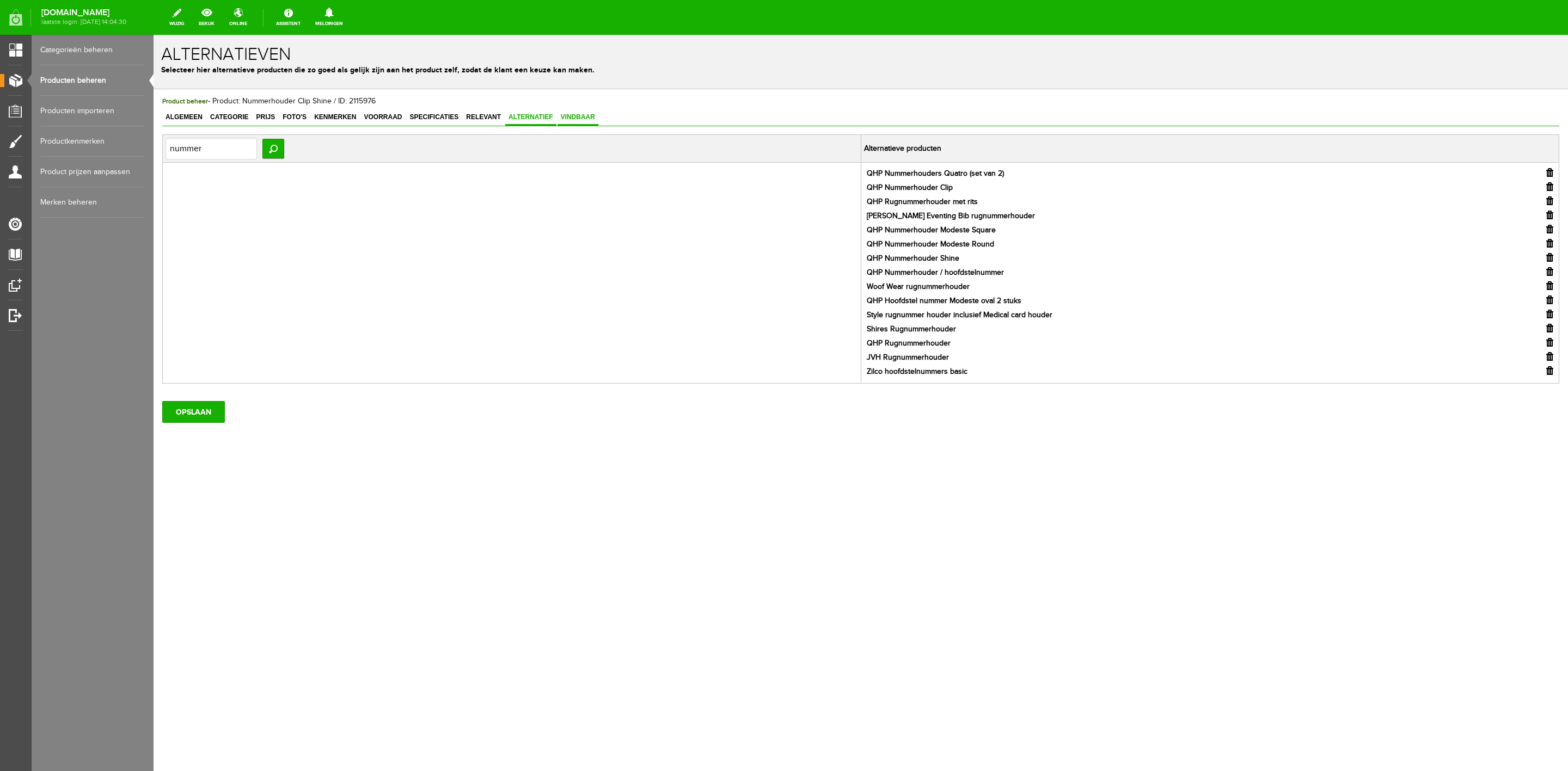
click at [596, 116] on span "Vindbaar" at bounding box center [578, 117] width 41 height 8
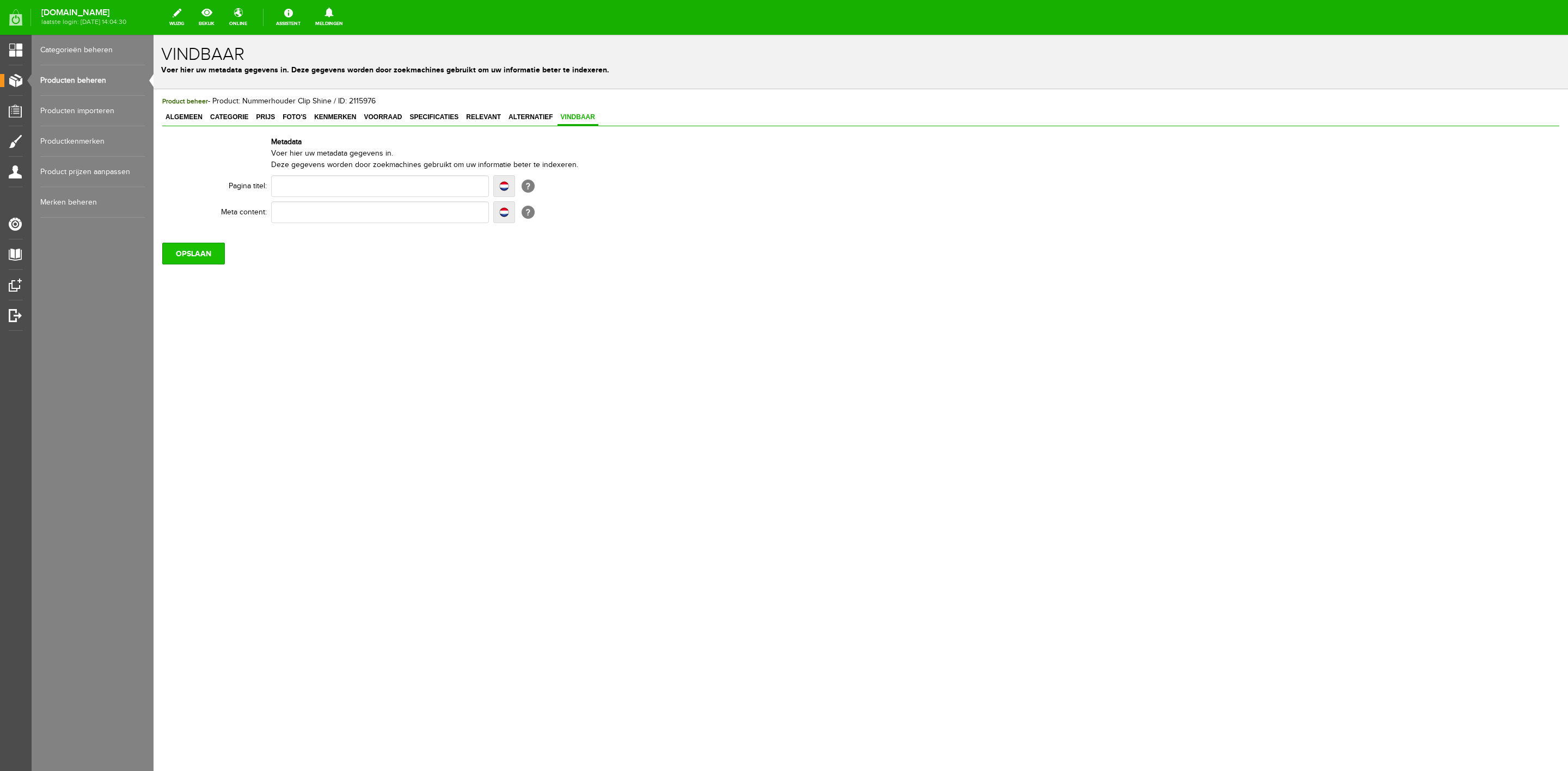
click at [212, 251] on input "OPSLAAN" at bounding box center [194, 253] width 63 height 22
click at [67, 74] on link "Producten beheren" at bounding box center [92, 80] width 105 height 30
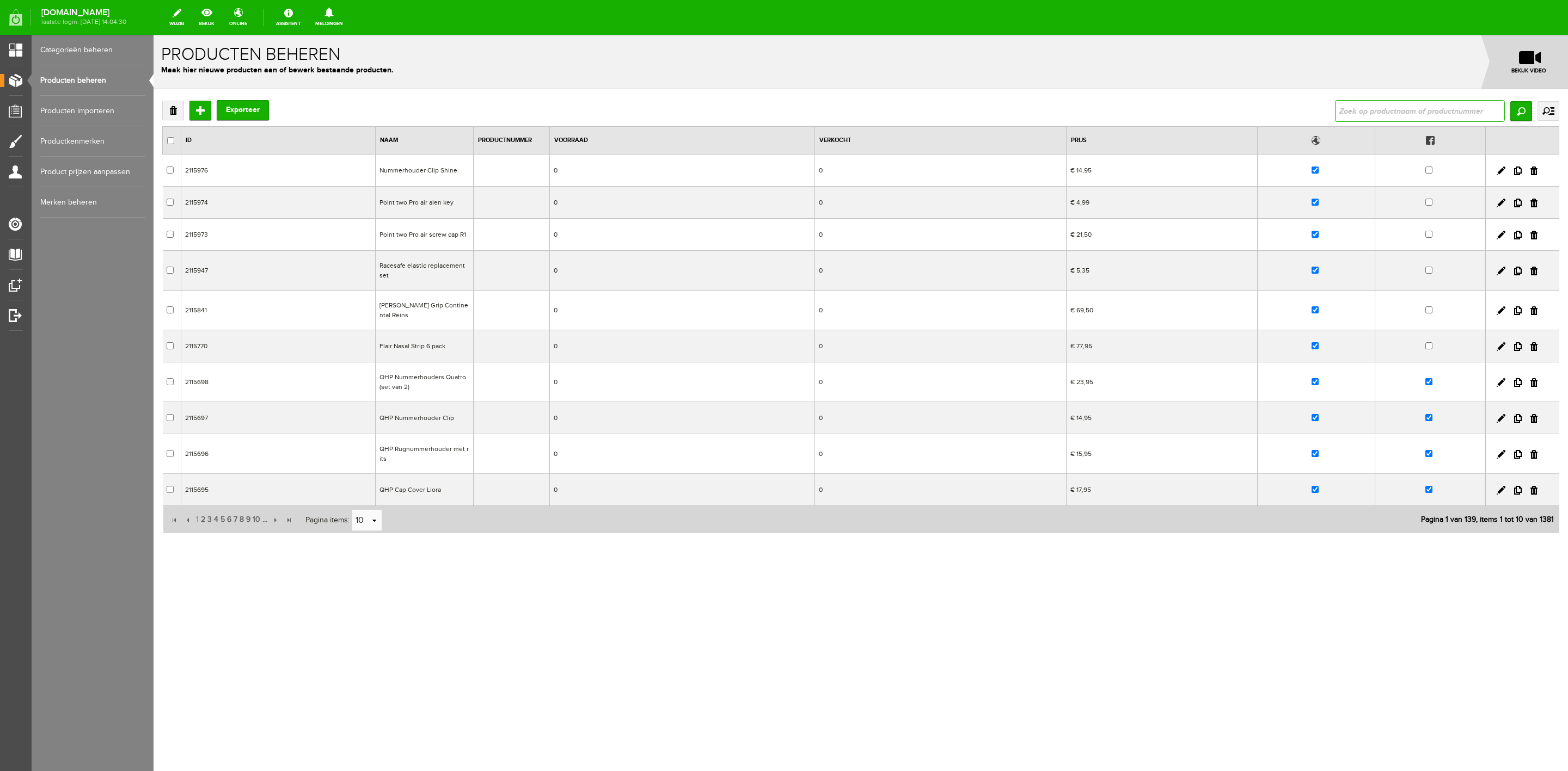
click at [1045, 106] on input "text" at bounding box center [1419, 111] width 170 height 22
type input "jvh"
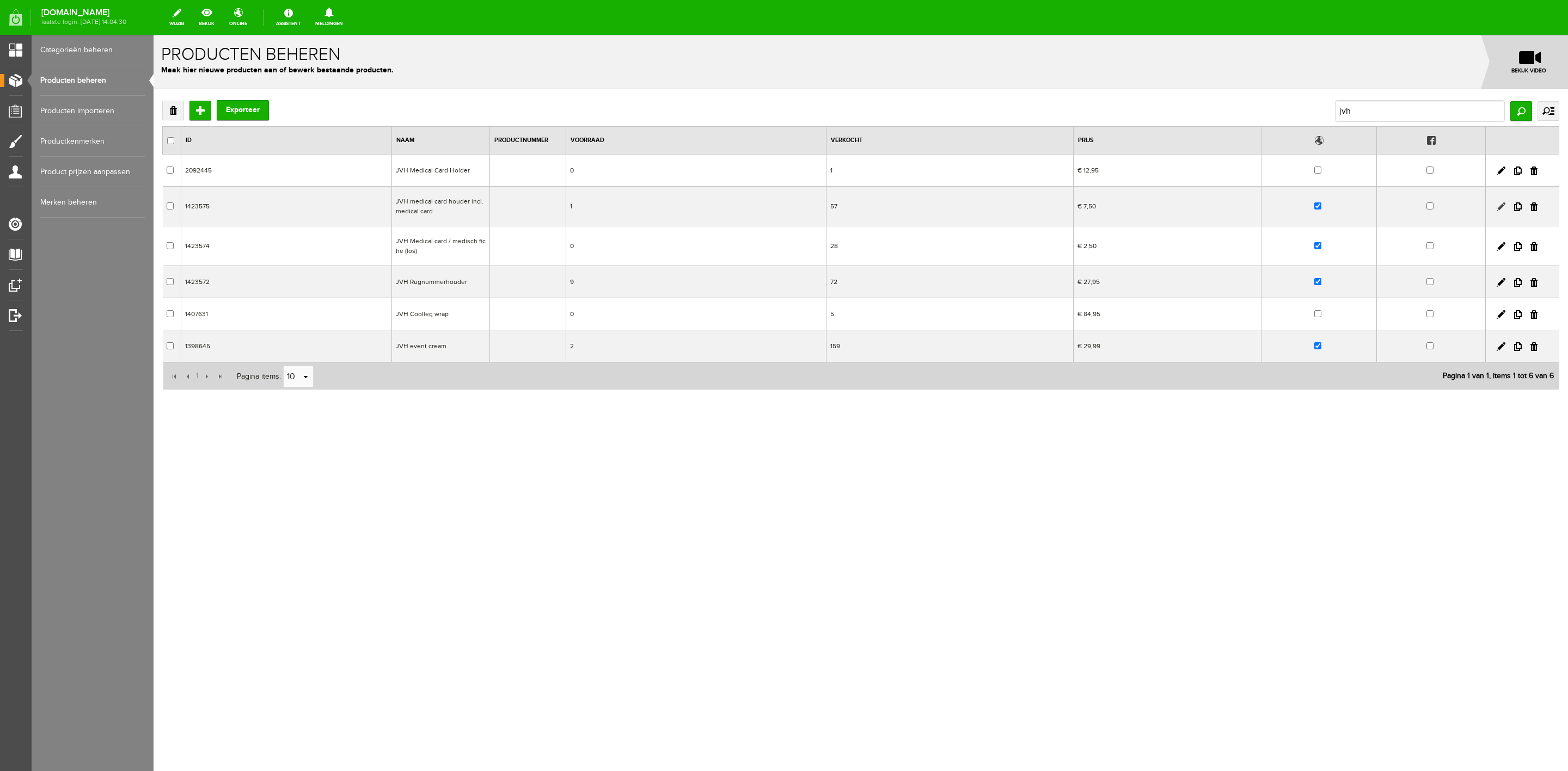
click at [1045, 207] on link at bounding box center [1501, 206] width 9 height 9
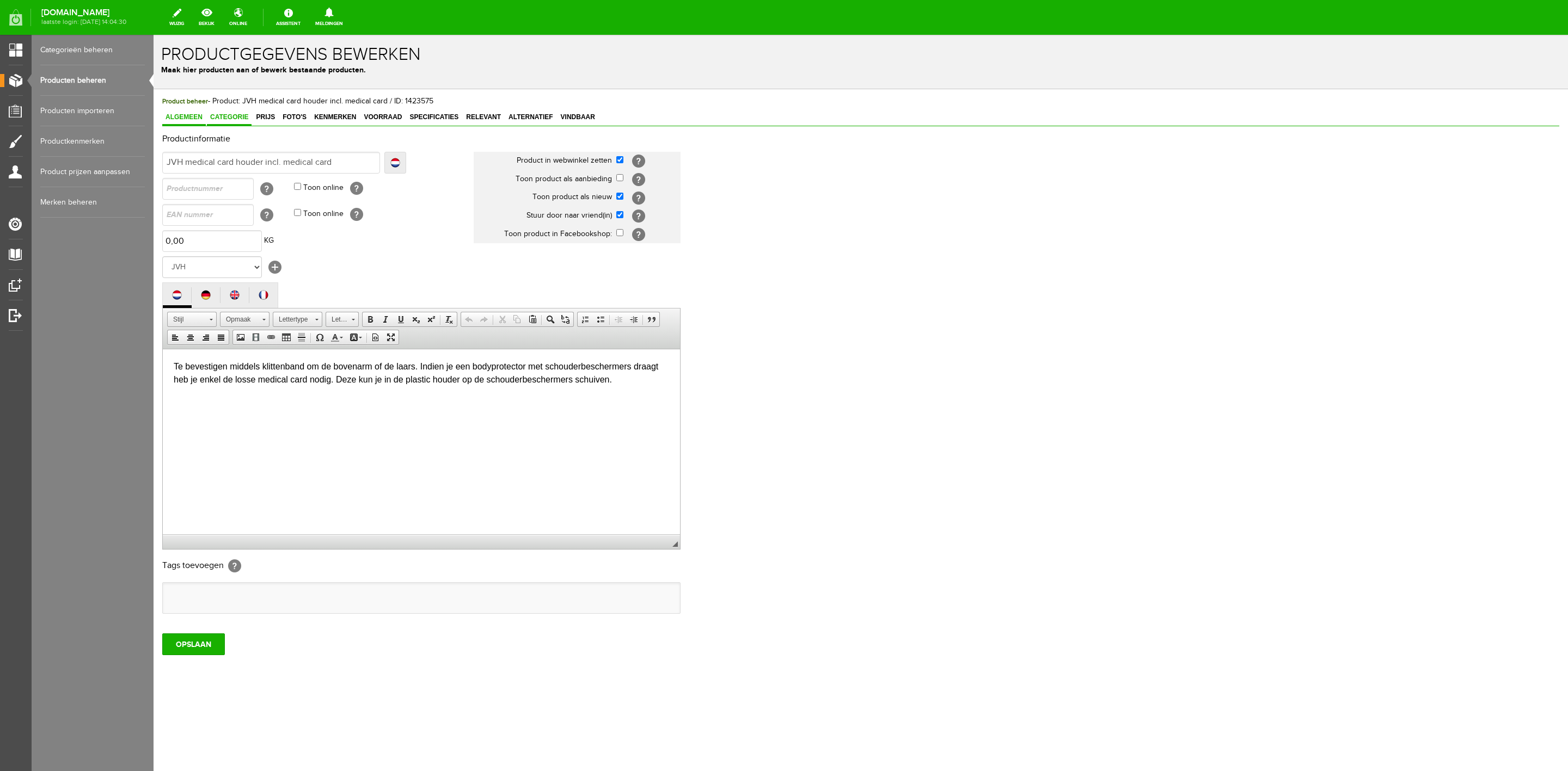
click at [228, 120] on span "Categorie" at bounding box center [229, 117] width 45 height 8
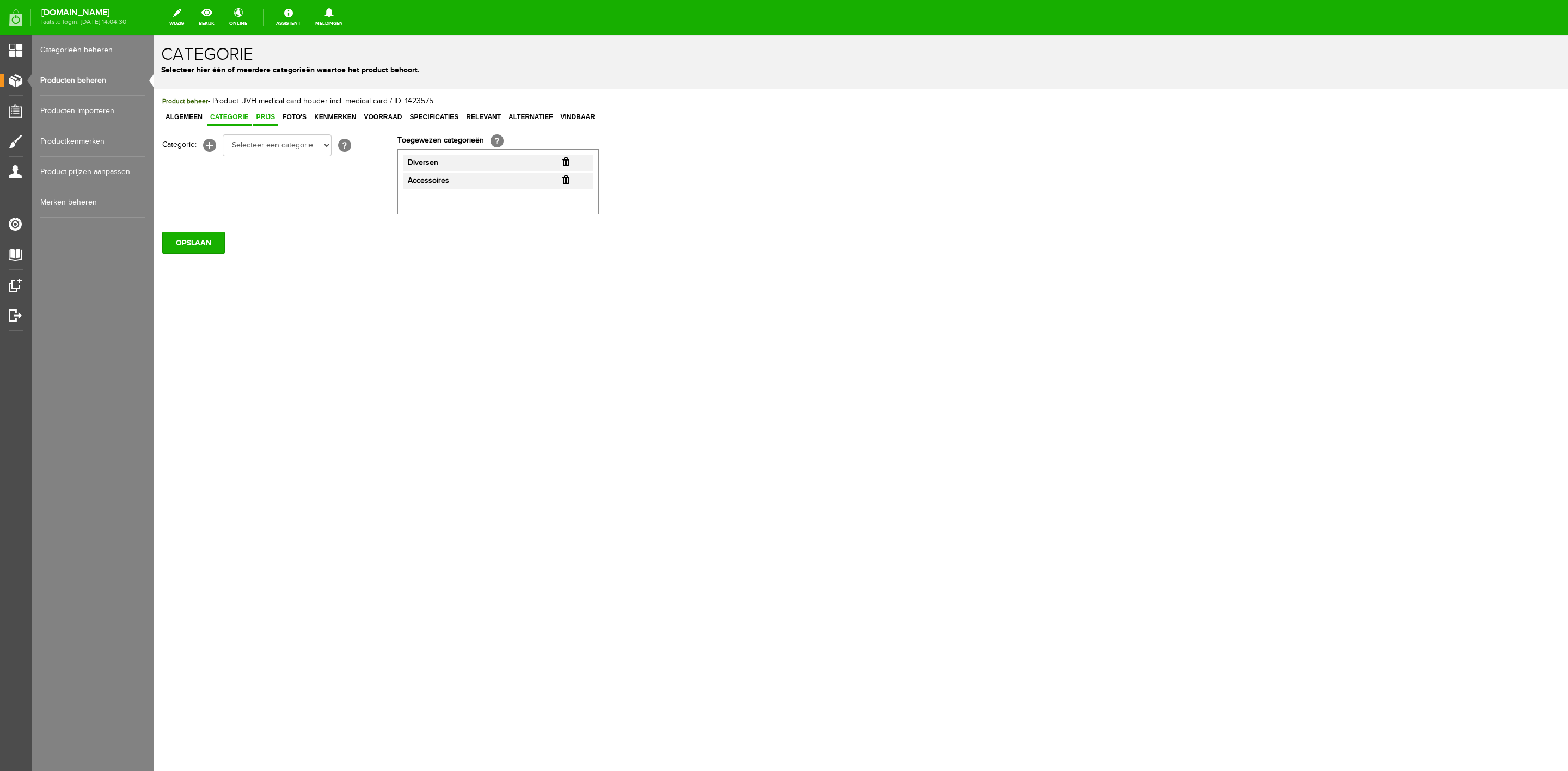
click at [261, 118] on span "Prijs" at bounding box center [265, 117] width 25 height 8
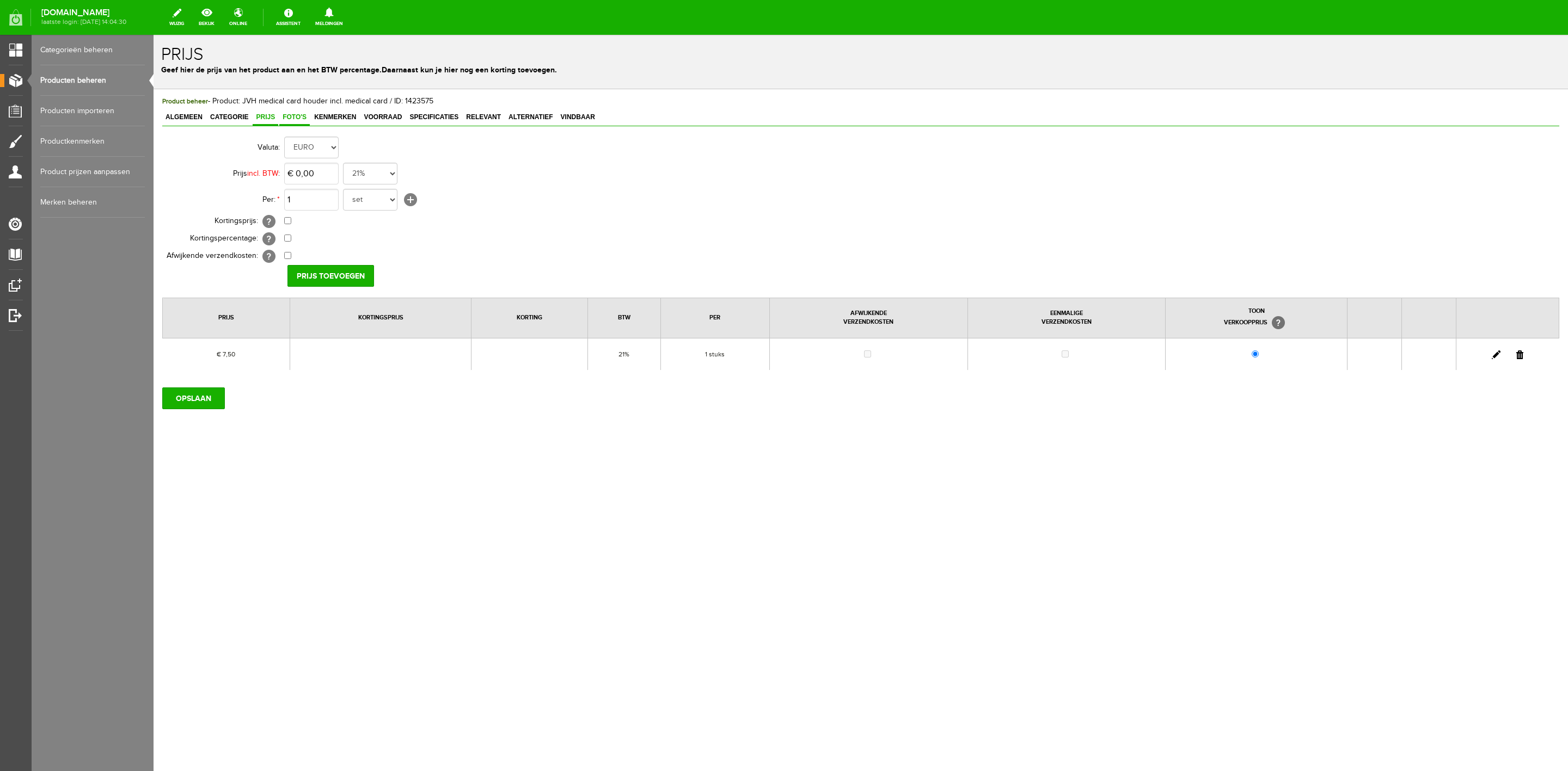
click at [298, 119] on span "Foto's" at bounding box center [295, 117] width 30 height 8
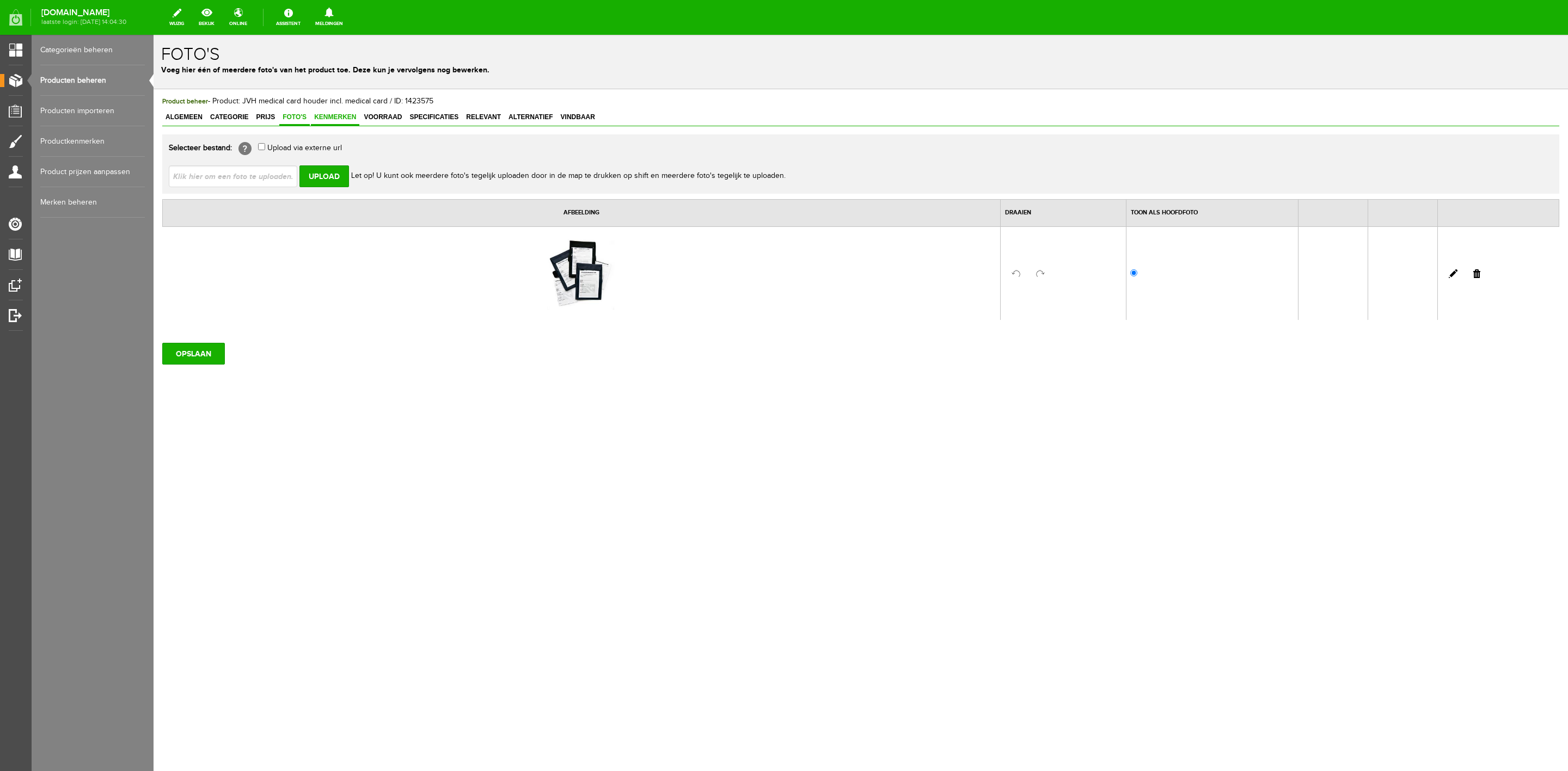
click at [315, 119] on span "Kenmerken" at bounding box center [334, 117] width 48 height 8
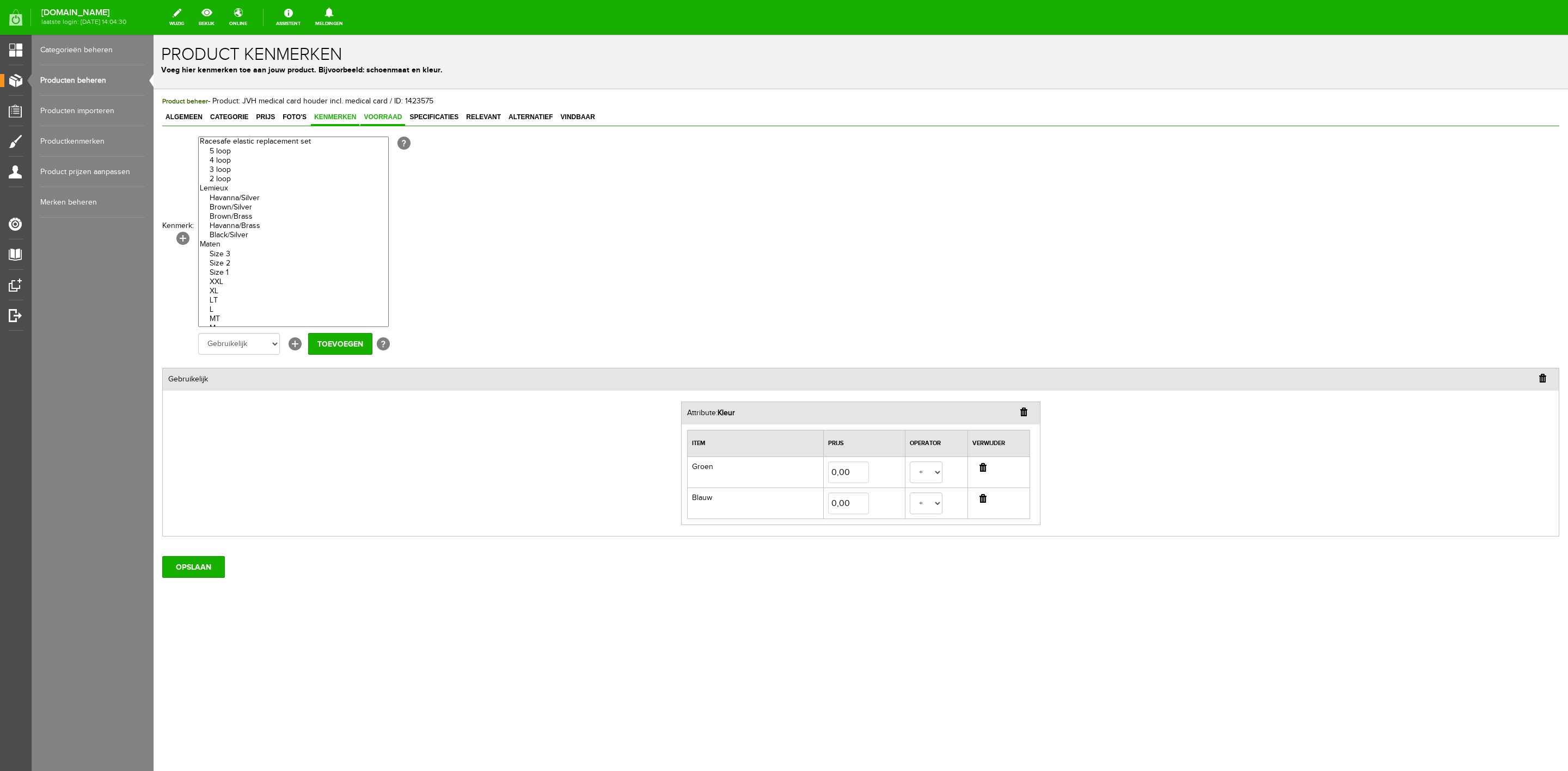
click at [363, 119] on span "Voorraad" at bounding box center [383, 117] width 45 height 8
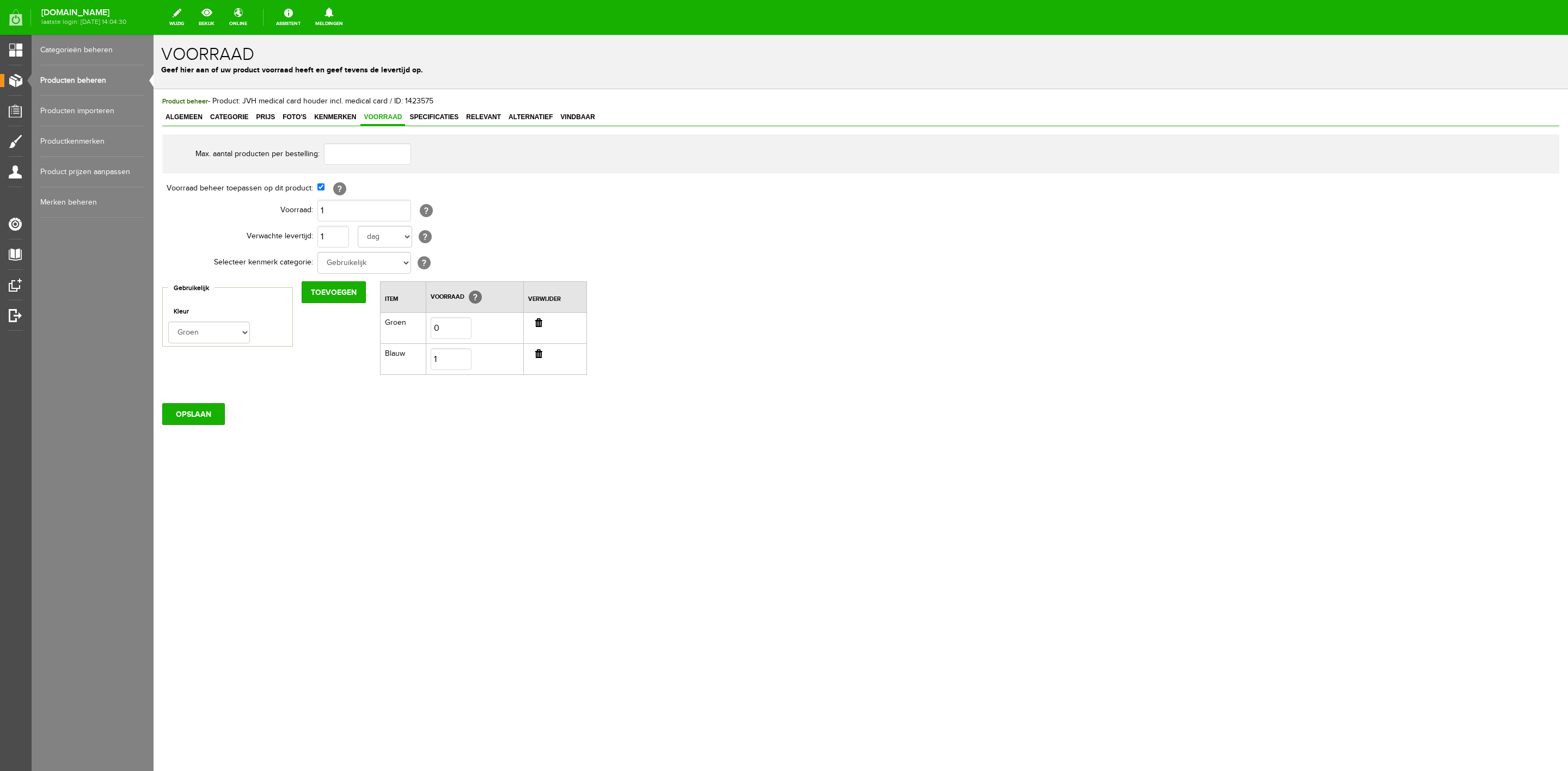
click at [537, 322] on input "button" at bounding box center [539, 323] width 7 height 9
click at [420, 127] on div "Product beheer - Product: JVH medical card houder incl. medical card / ID: 1423…" at bounding box center [861, 245] width 1397 height 298
click at [425, 121] on span "Specificaties" at bounding box center [433, 117] width 56 height 8
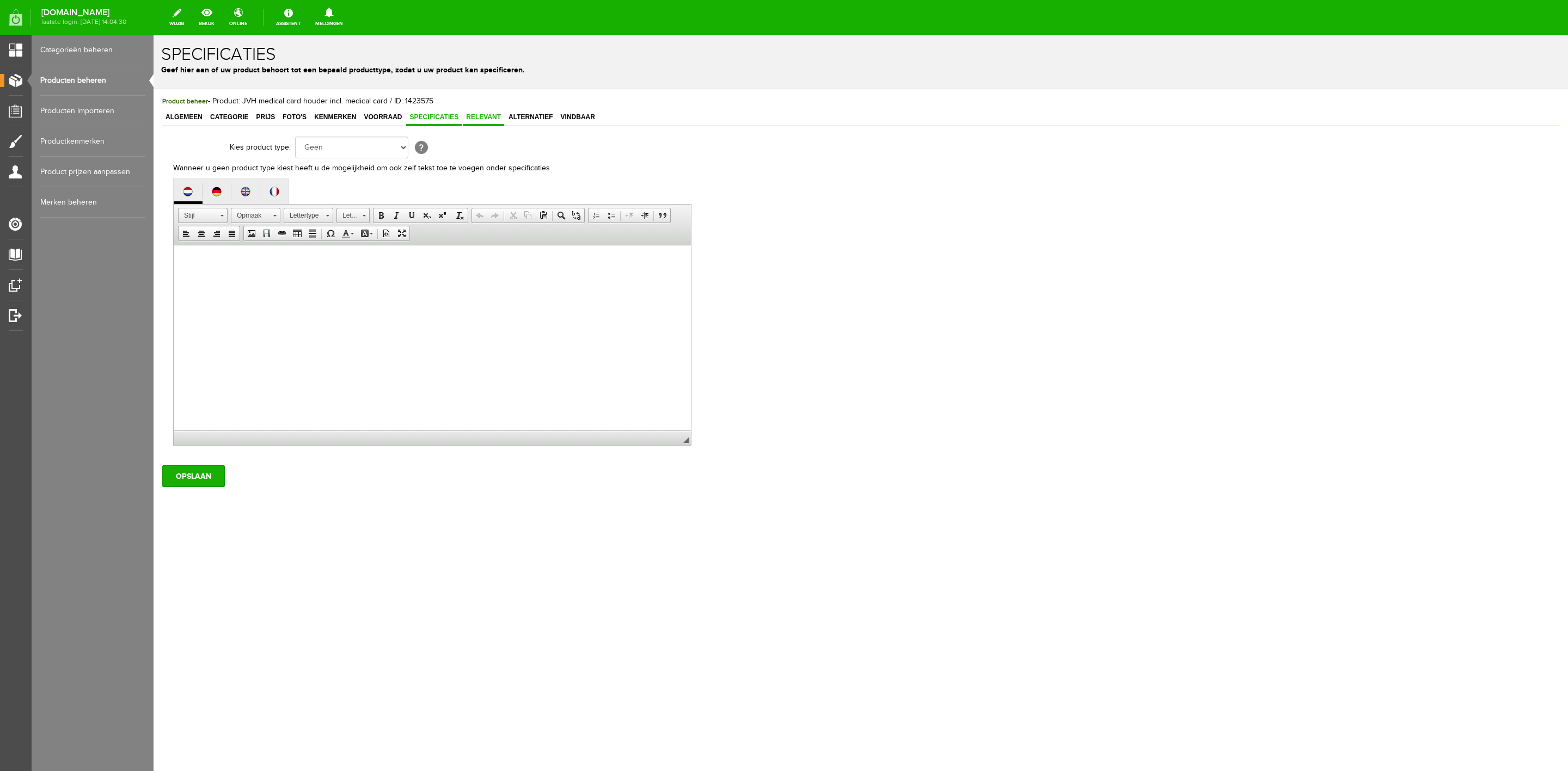
click at [492, 120] on span "Relevant" at bounding box center [483, 117] width 41 height 8
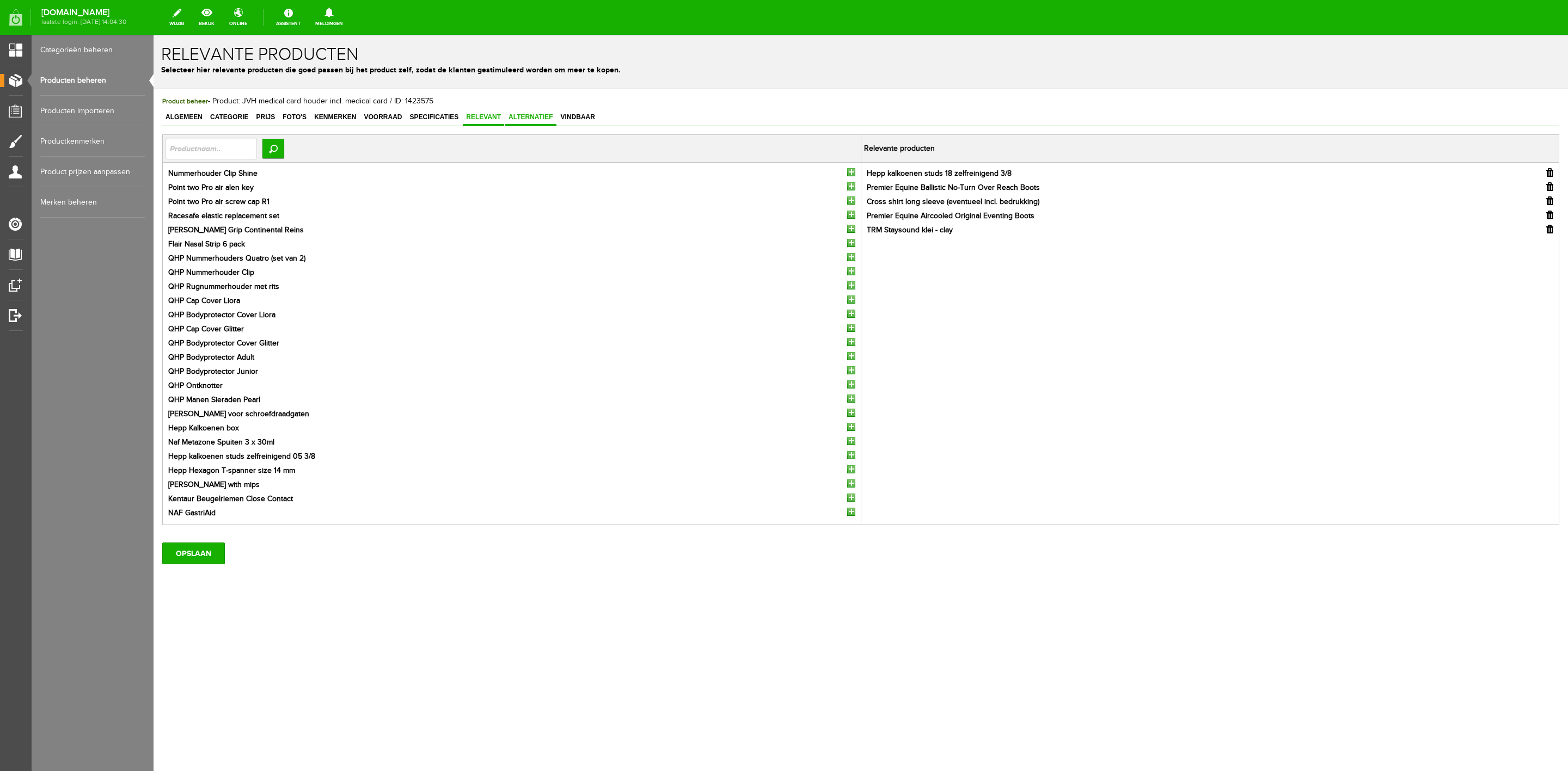
click at [530, 118] on span "Alternatief" at bounding box center [531, 117] width 51 height 8
click at [206, 514] on input "OPSLAAN" at bounding box center [194, 554] width 63 height 22
click at [186, 514] on input "OPSLAAN" at bounding box center [194, 554] width 63 height 22
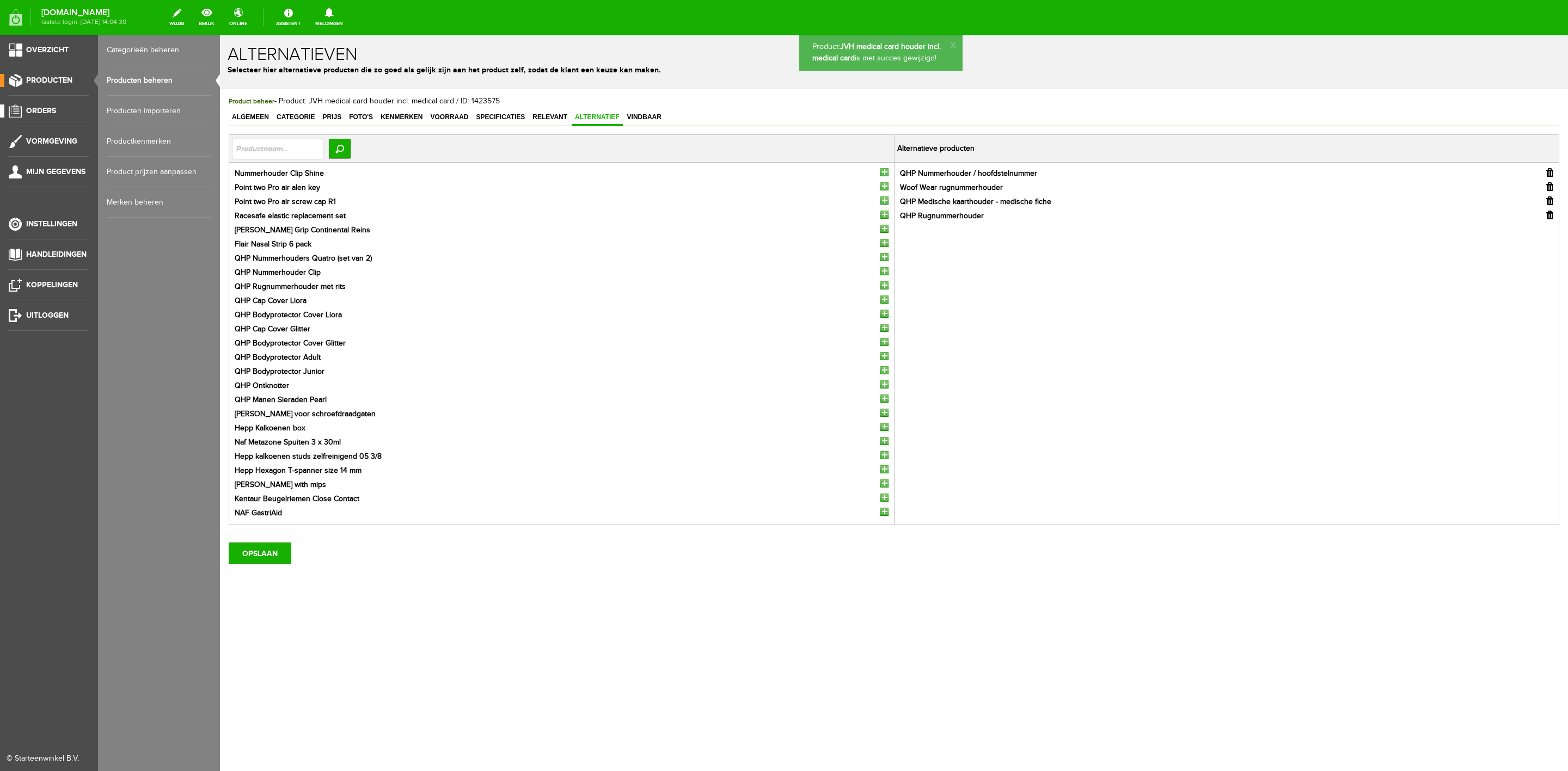
click at [43, 105] on link "Orders" at bounding box center [45, 111] width 90 height 13
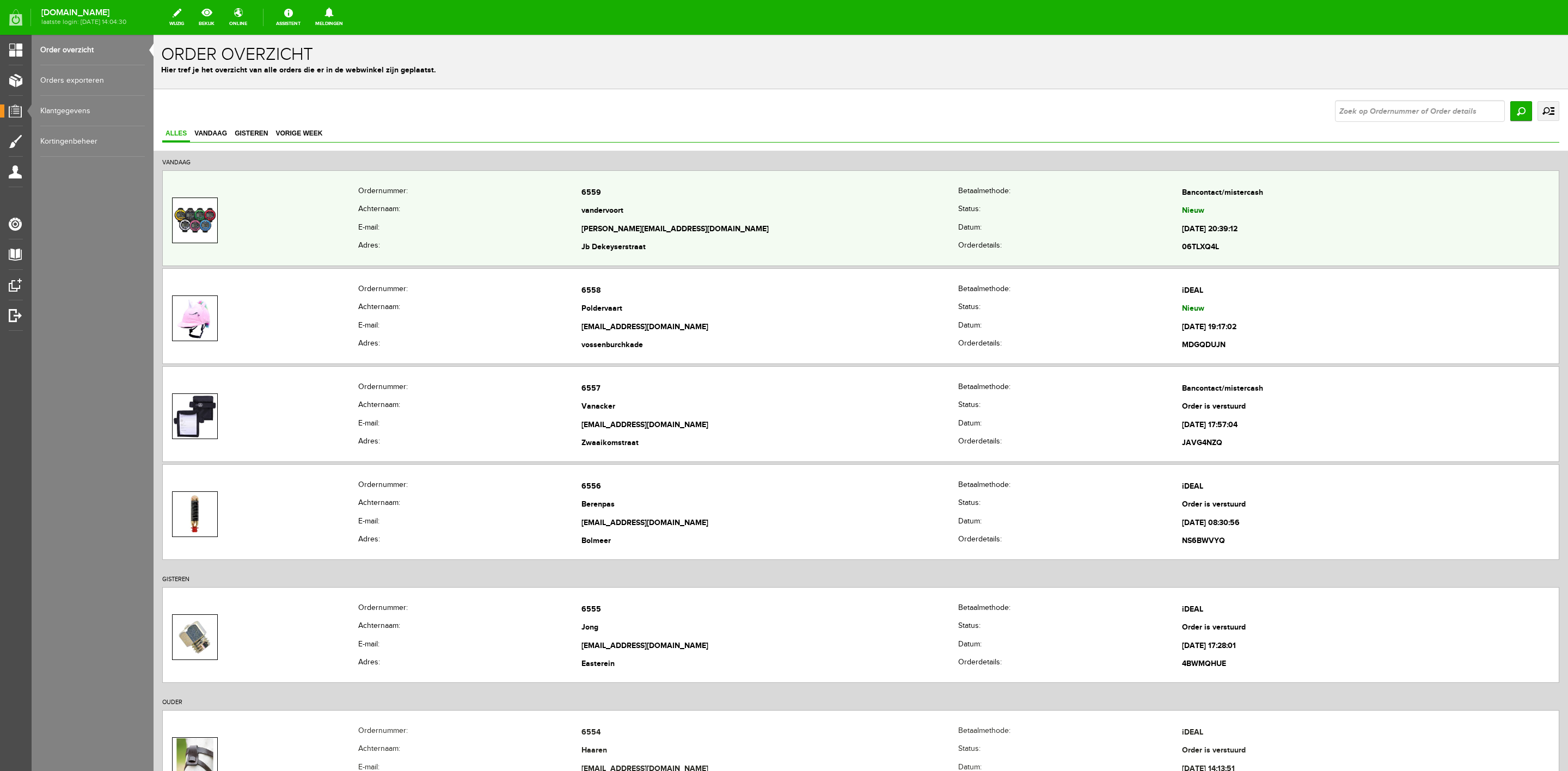
click at [616, 201] on td "6559" at bounding box center [770, 193] width 377 height 19
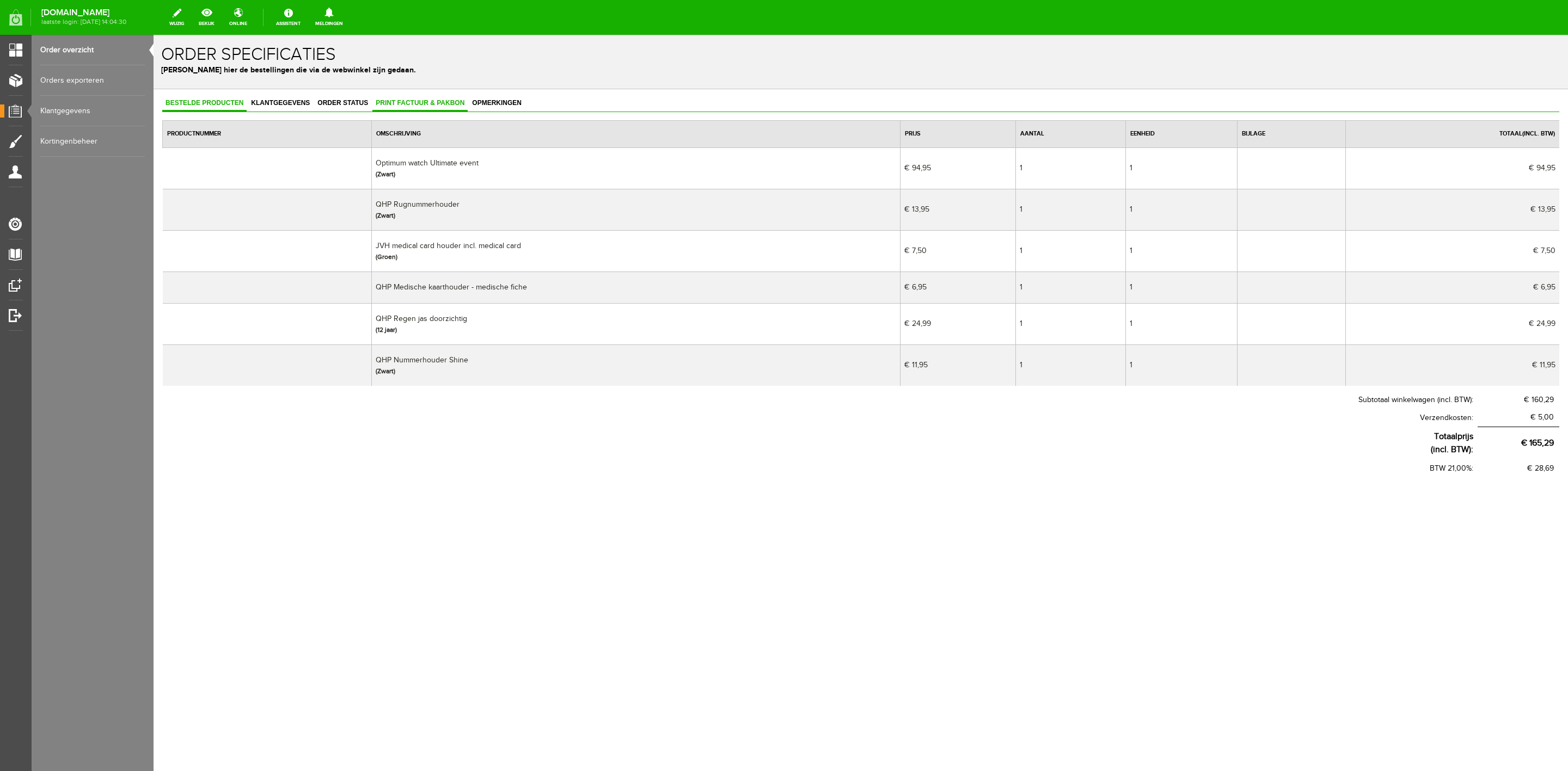
click at [409, 96] on link "Print factuur & pakbon" at bounding box center [420, 104] width 95 height 16
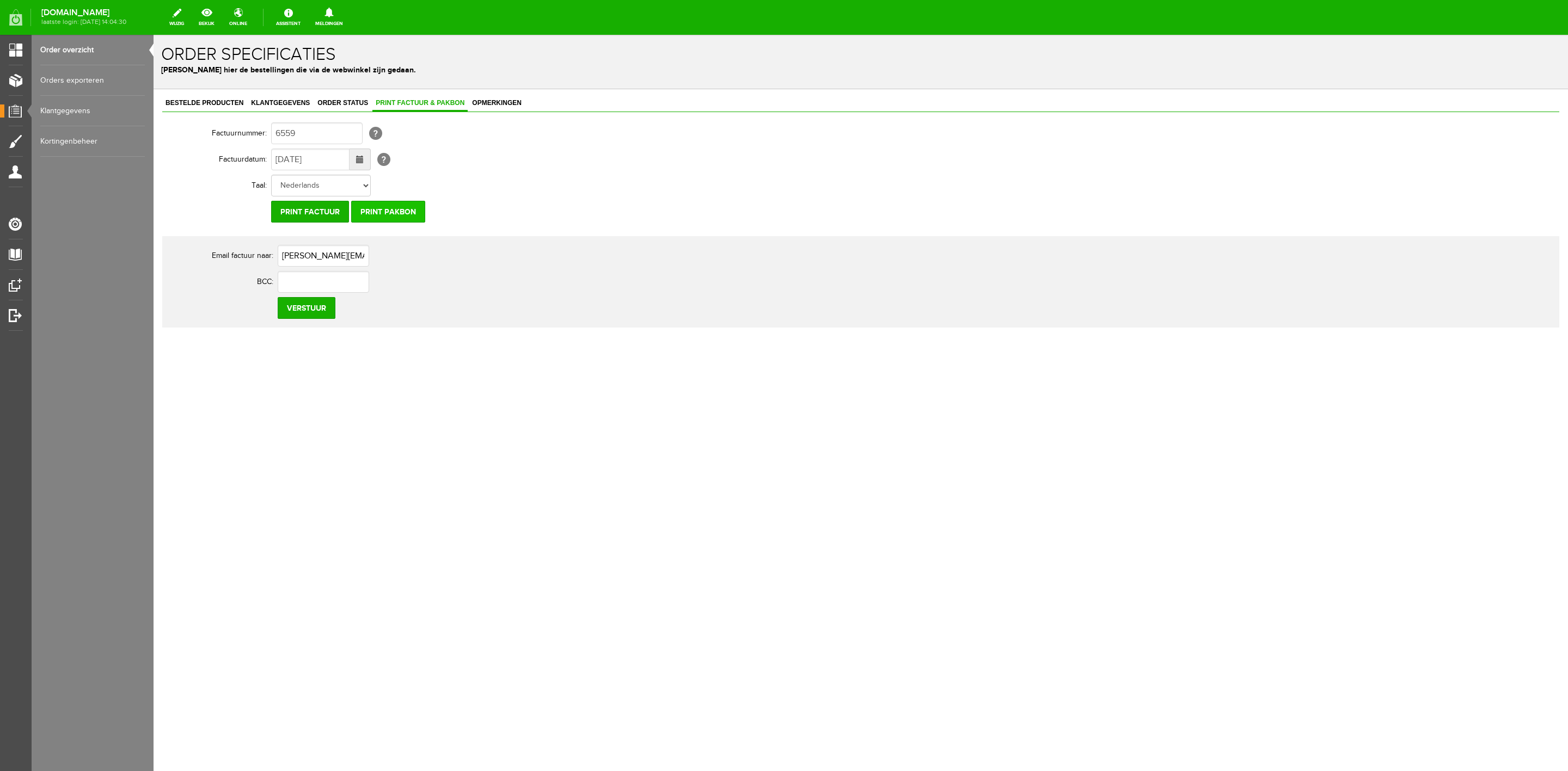
click at [419, 219] on input "Print pakbon" at bounding box center [388, 212] width 74 height 22
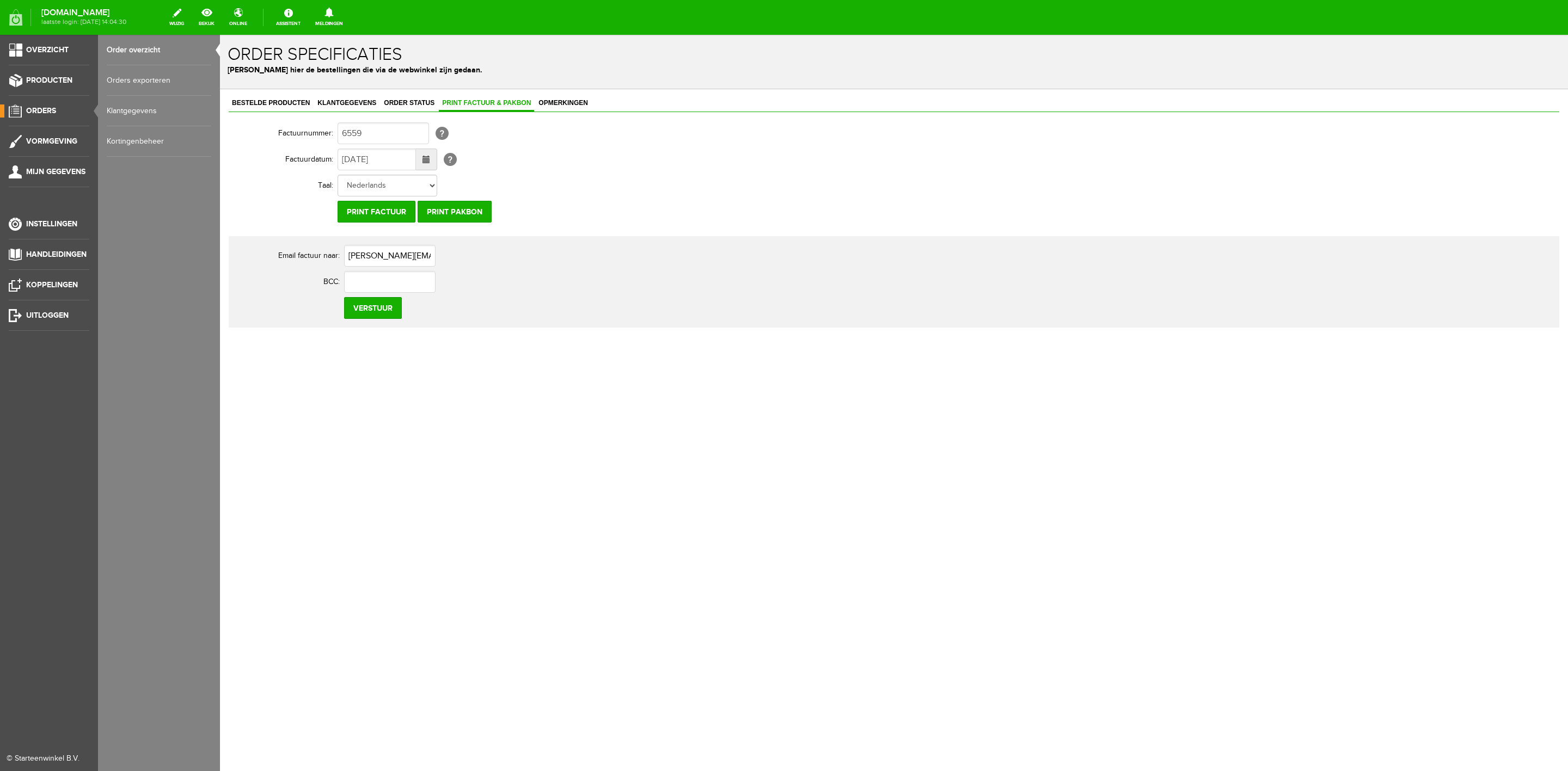
click at [126, 49] on link "Order overzicht" at bounding box center [159, 50] width 105 height 30
